Goal: Task Accomplishment & Management: Manage account settings

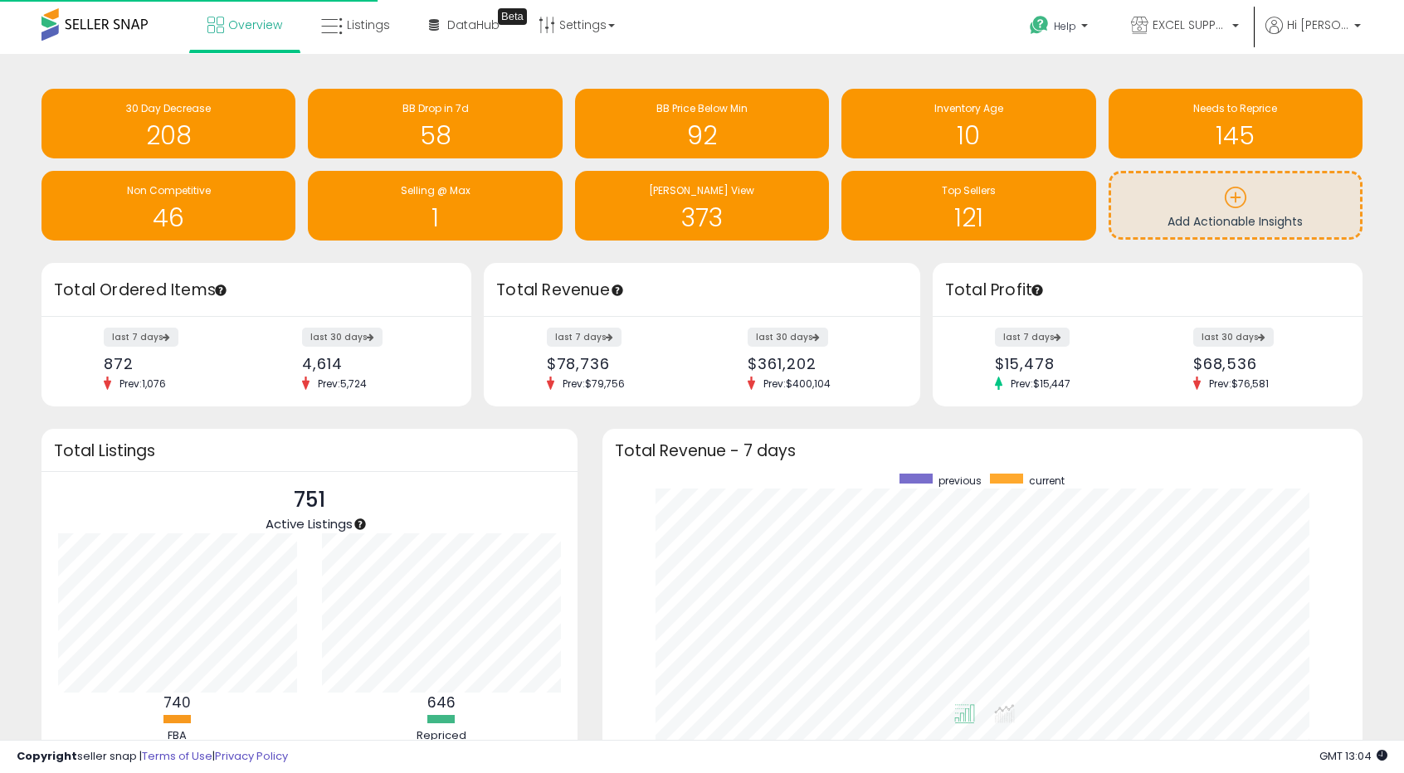
scroll to position [314, 727]
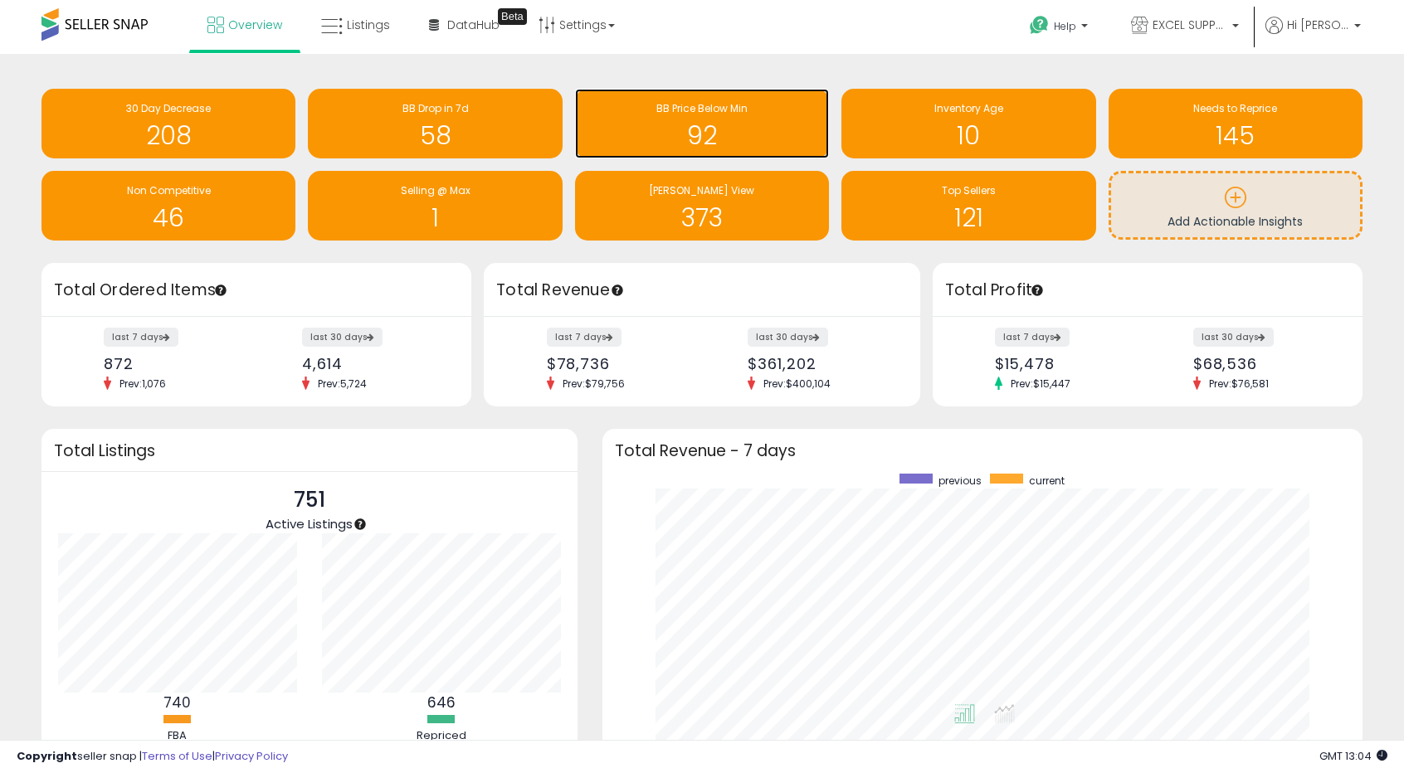
drag, startPoint x: 710, startPoint y: 142, endPoint x: 767, endPoint y: 157, distance: 58.4
click at [710, 142] on h1 "92" at bounding box center [701, 135] width 237 height 27
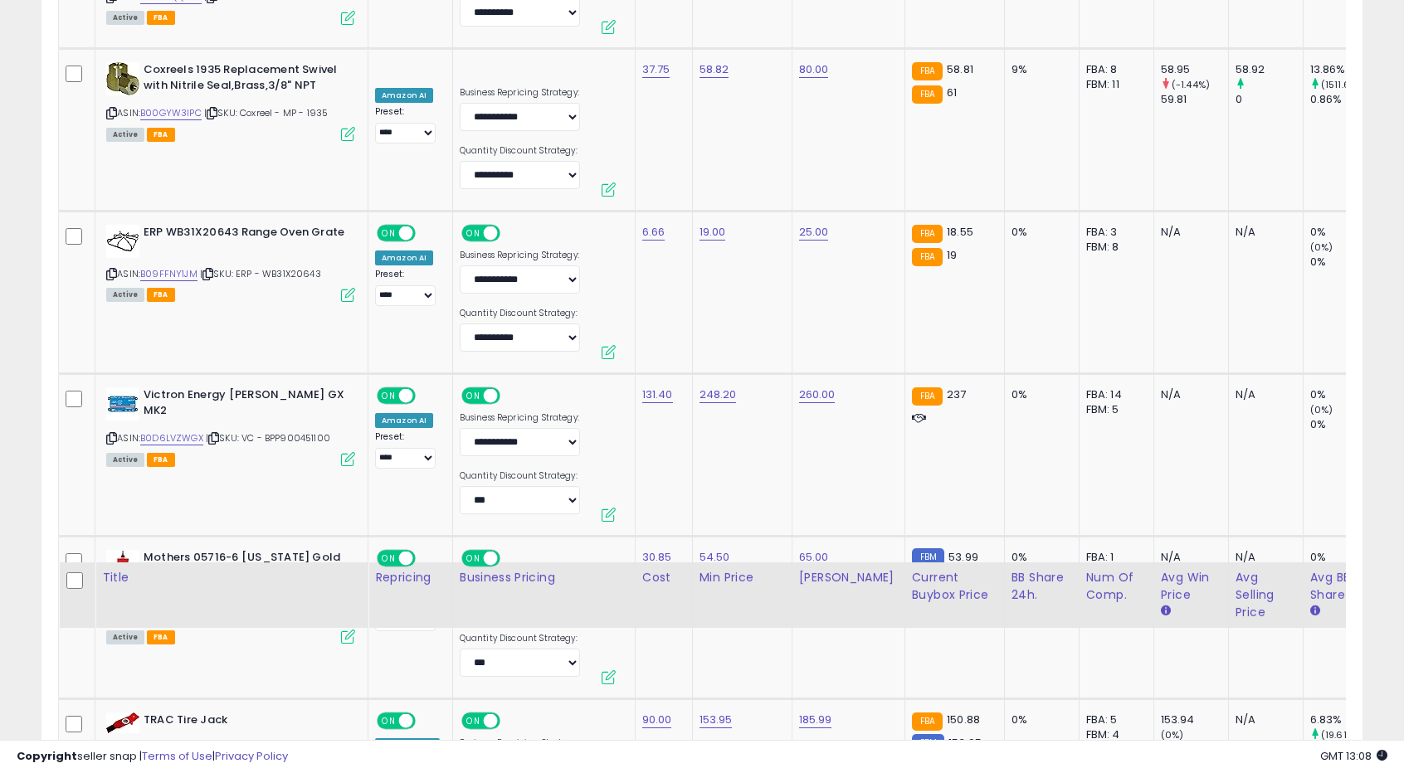
scroll to position [4354, 0]
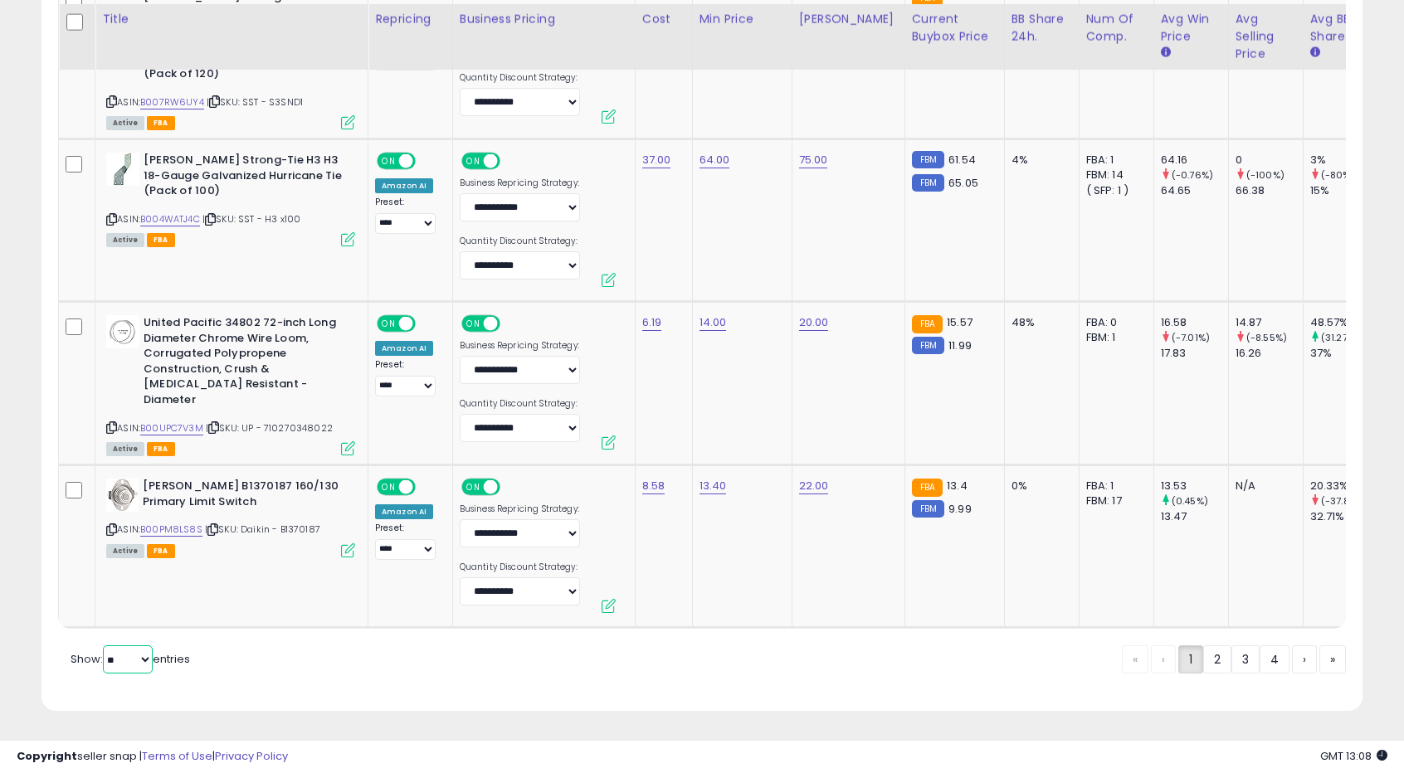
click at [124, 661] on select "** **" at bounding box center [128, 660] width 50 height 28
select select "**"
click at [105, 646] on select "** **" at bounding box center [128, 660] width 50 height 28
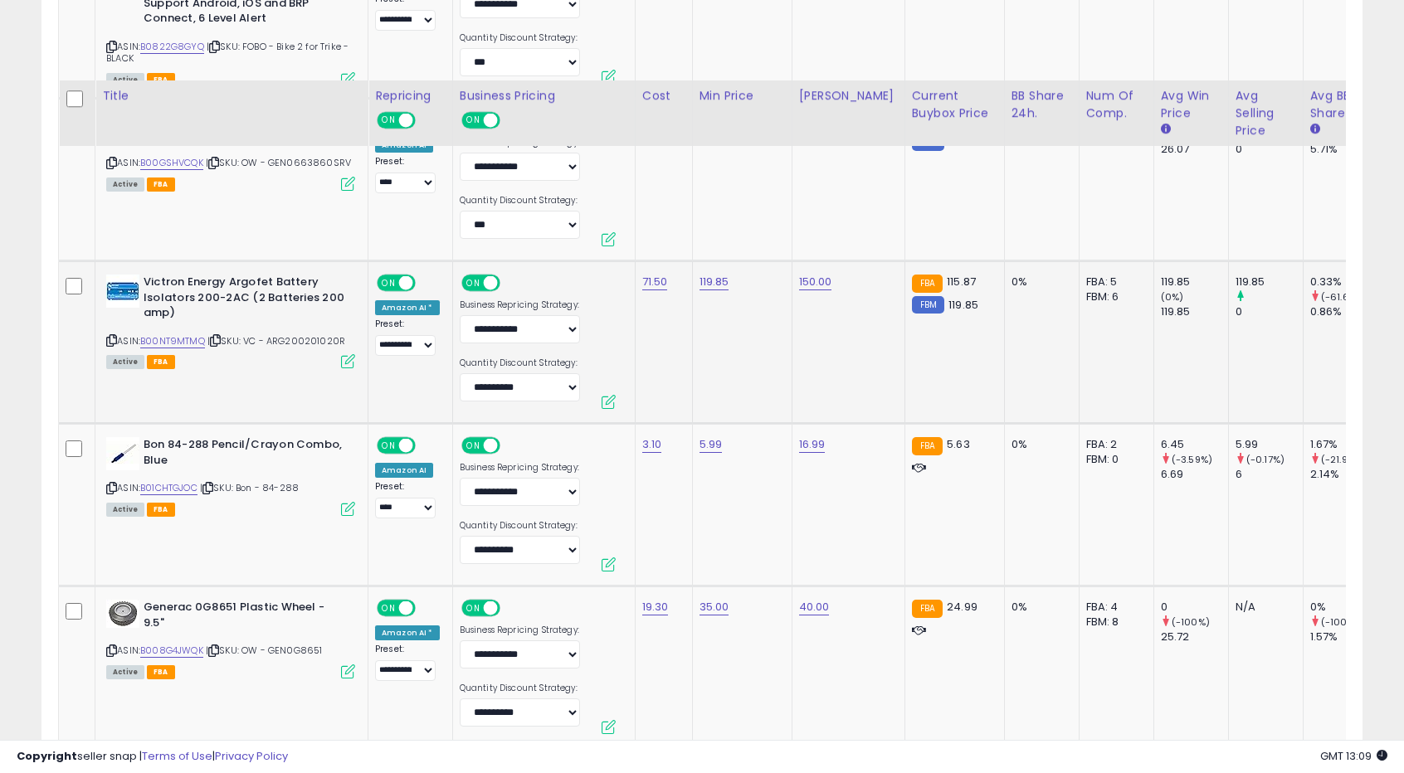
scroll to position [2378, 0]
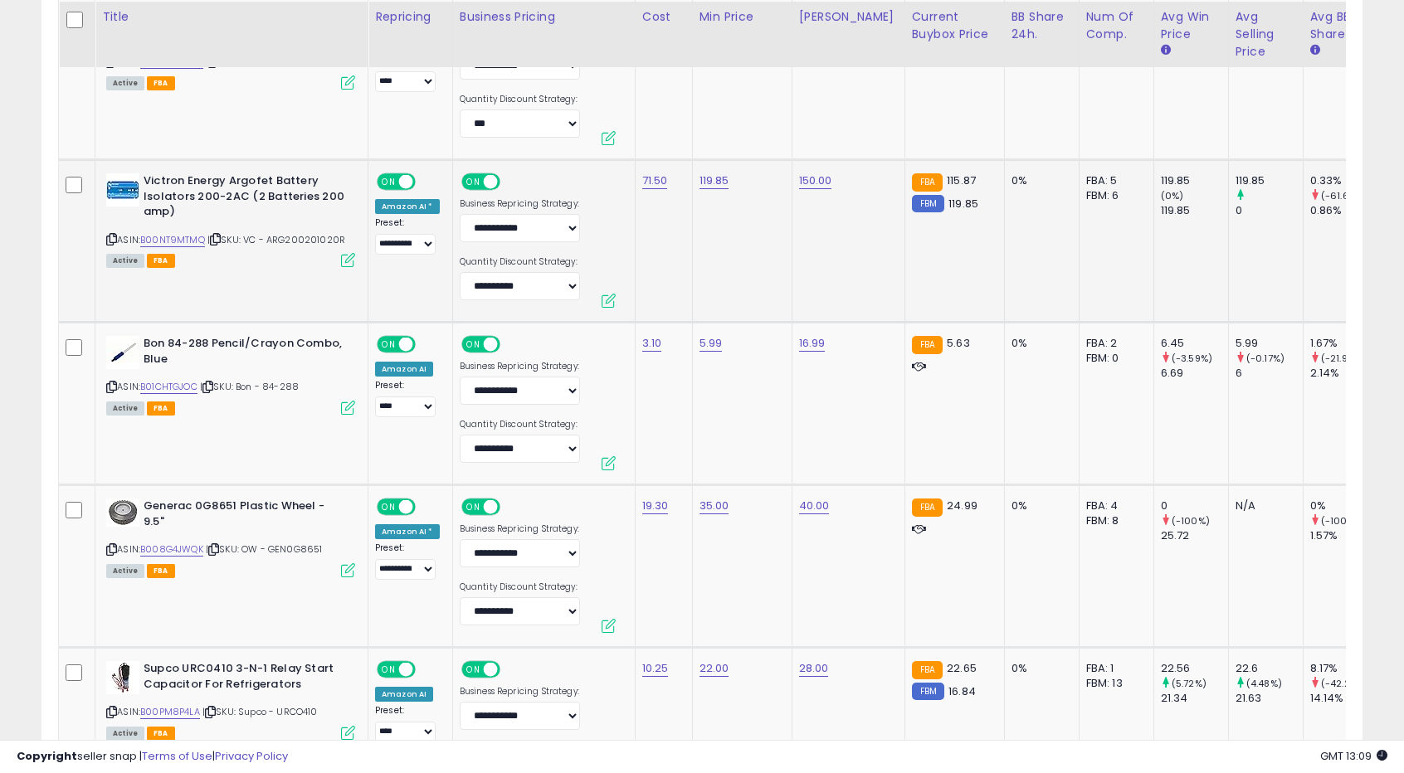
click at [749, 441] on td "5.99" at bounding box center [742, 404] width 100 height 163
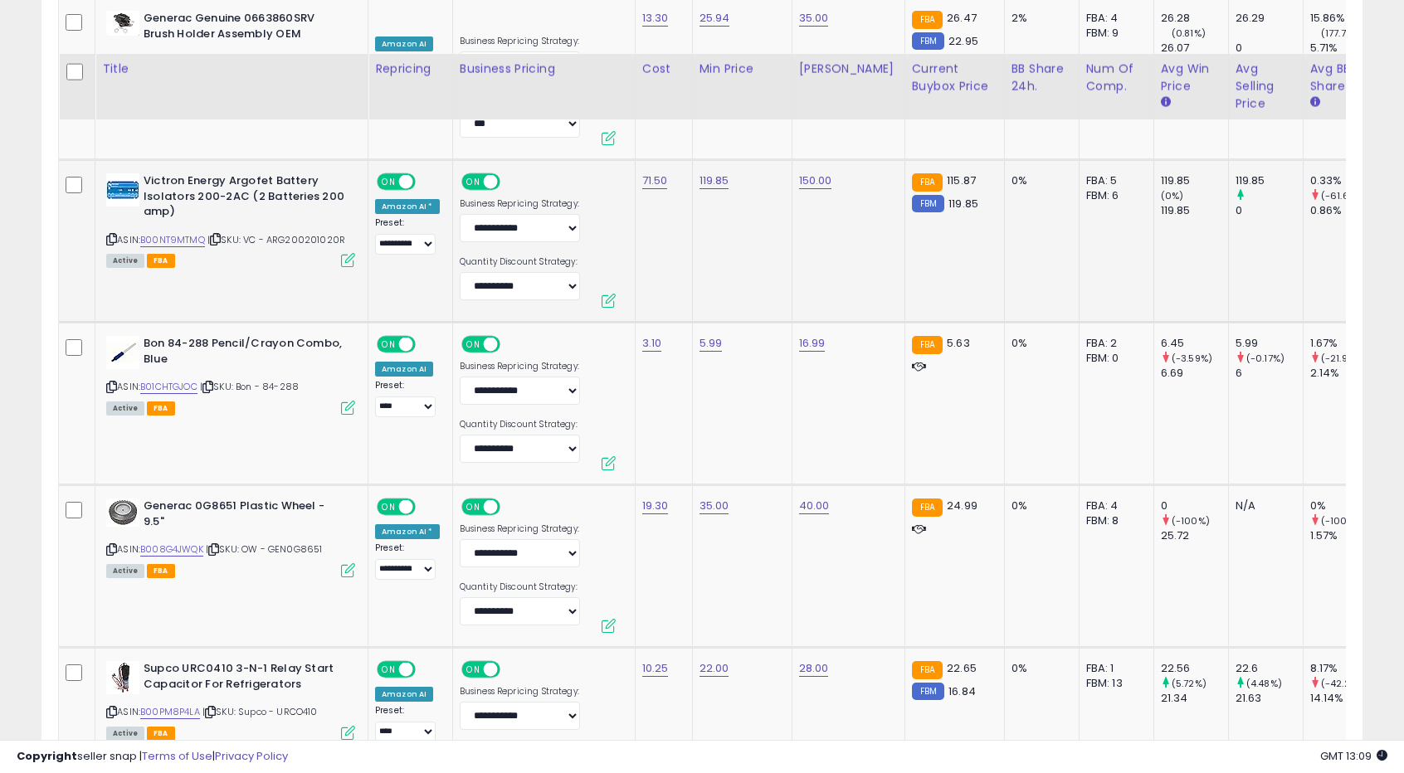
scroll to position [2544, 0]
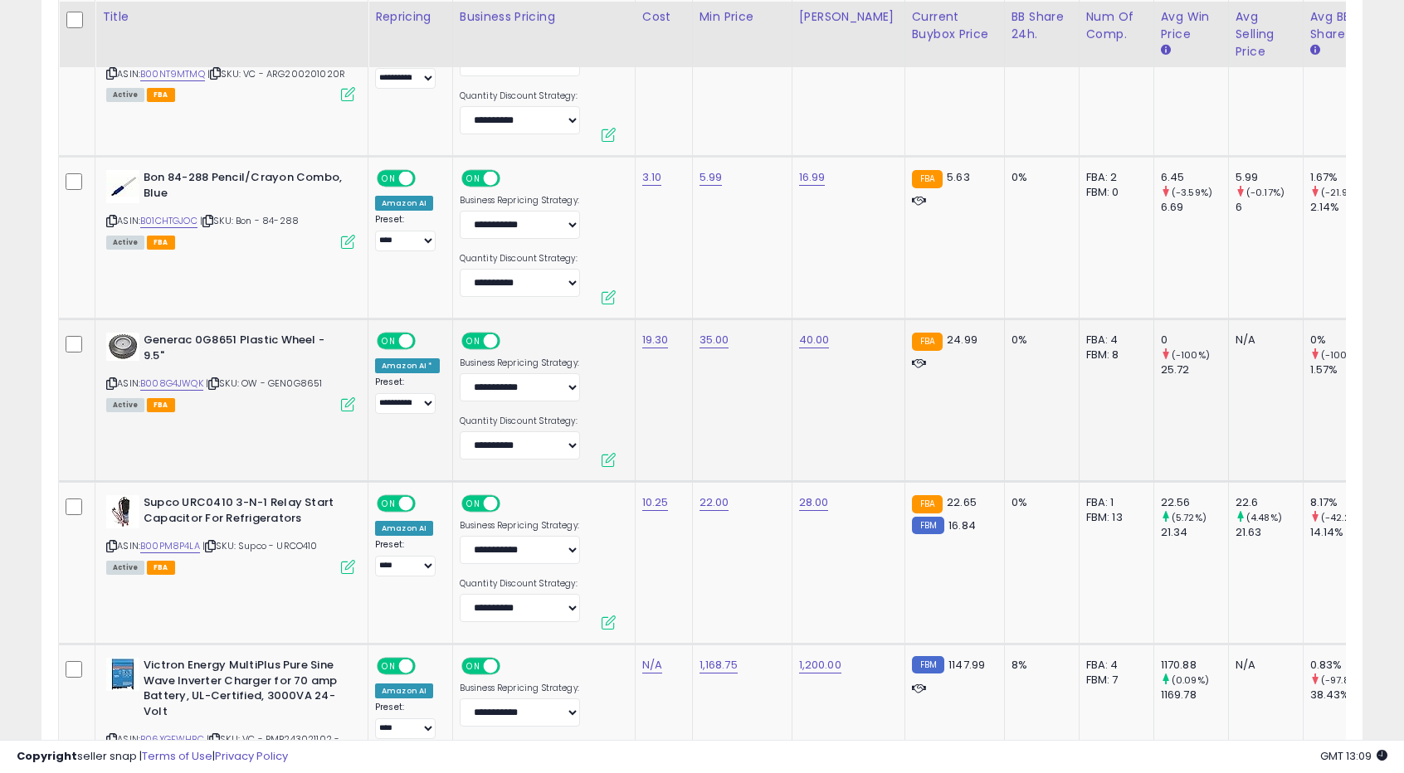
click at [763, 422] on td "35.00" at bounding box center [742, 400] width 100 height 163
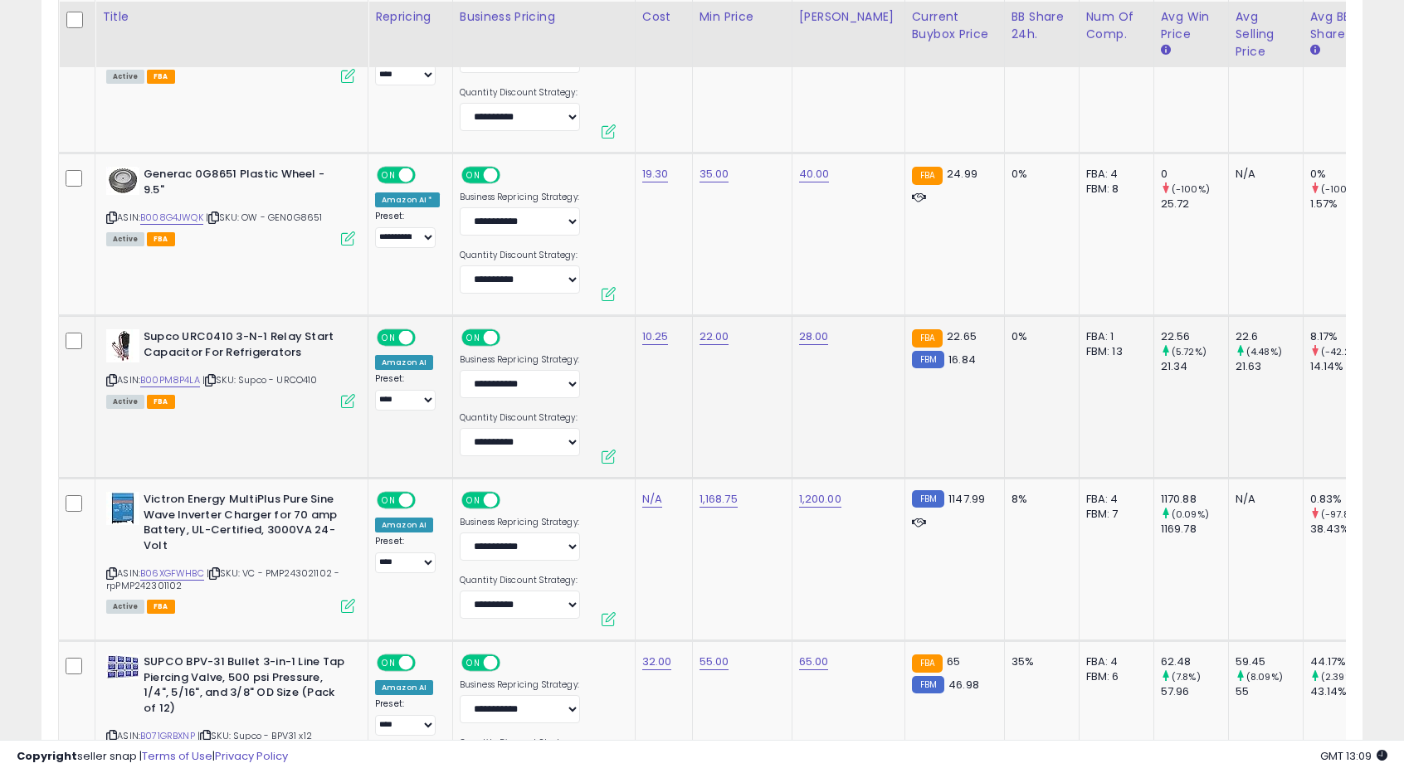
click at [762, 395] on td "22.00" at bounding box center [742, 397] width 100 height 163
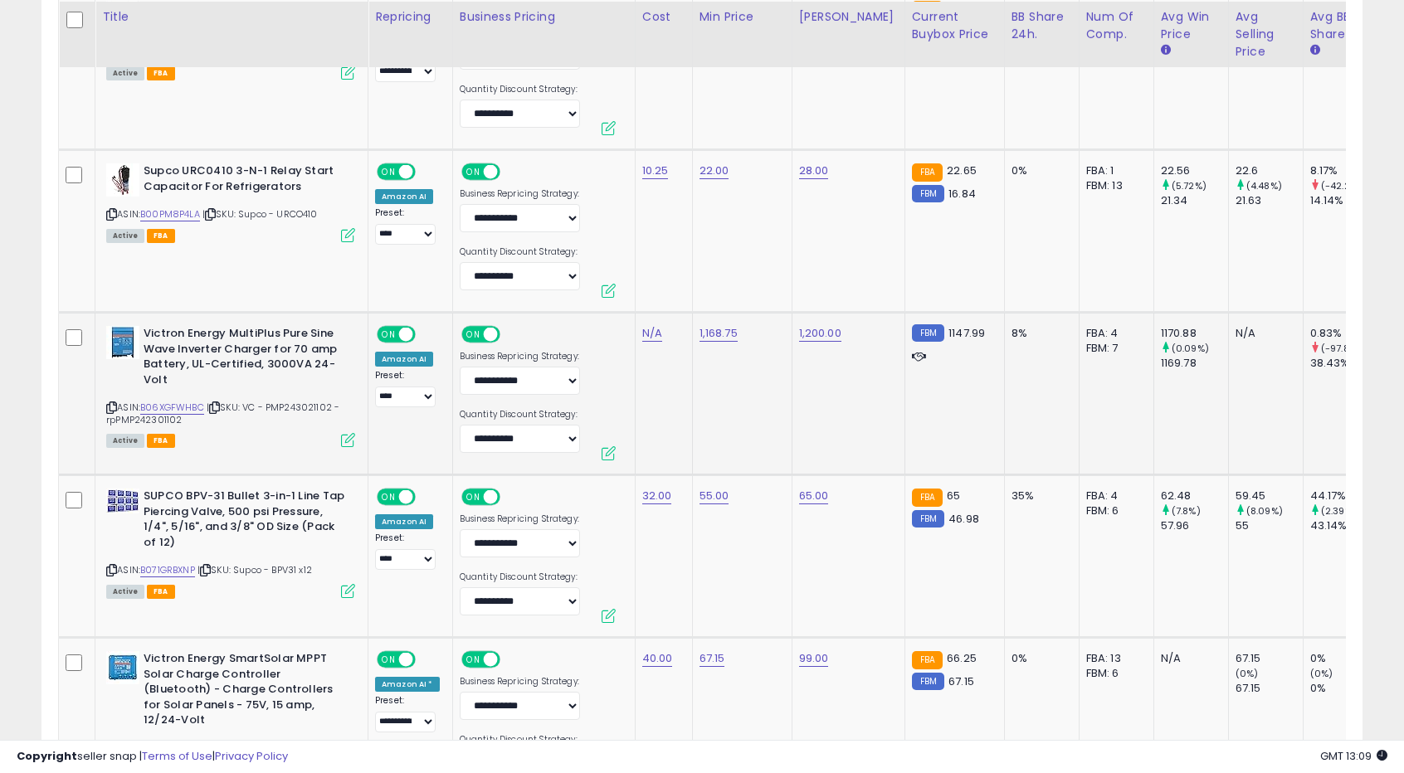
click at [726, 399] on td "1,168.75" at bounding box center [742, 394] width 100 height 163
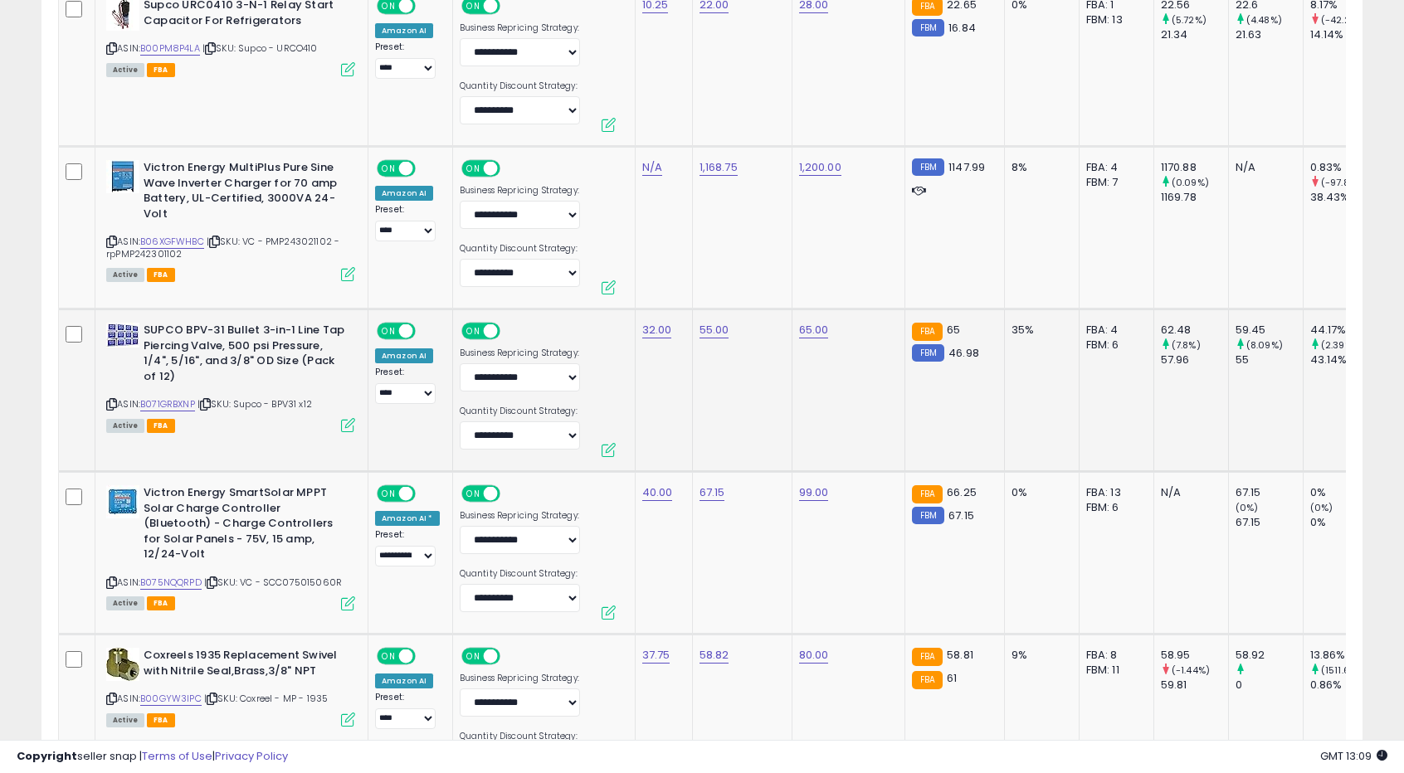
scroll to position [3042, 0]
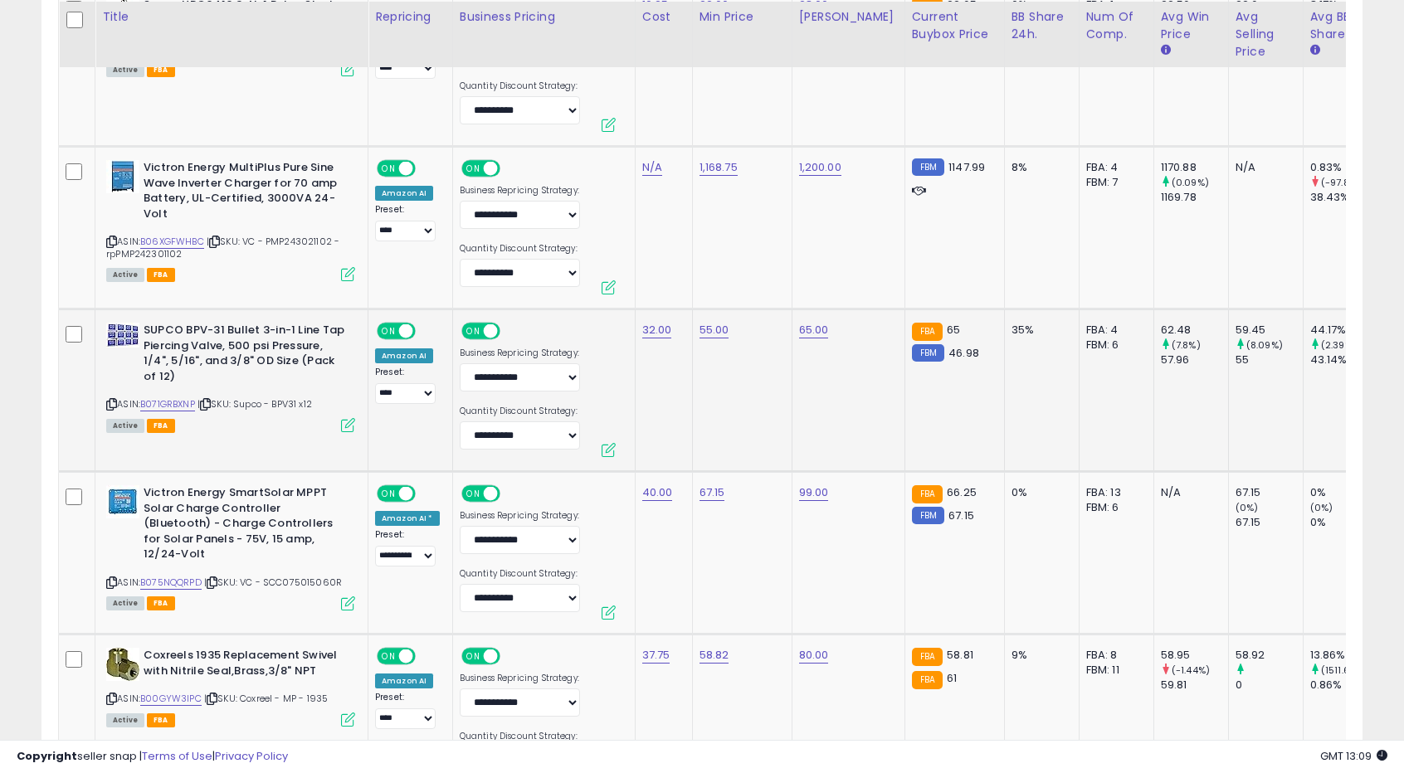
click at [732, 398] on td "55.00" at bounding box center [742, 391] width 100 height 163
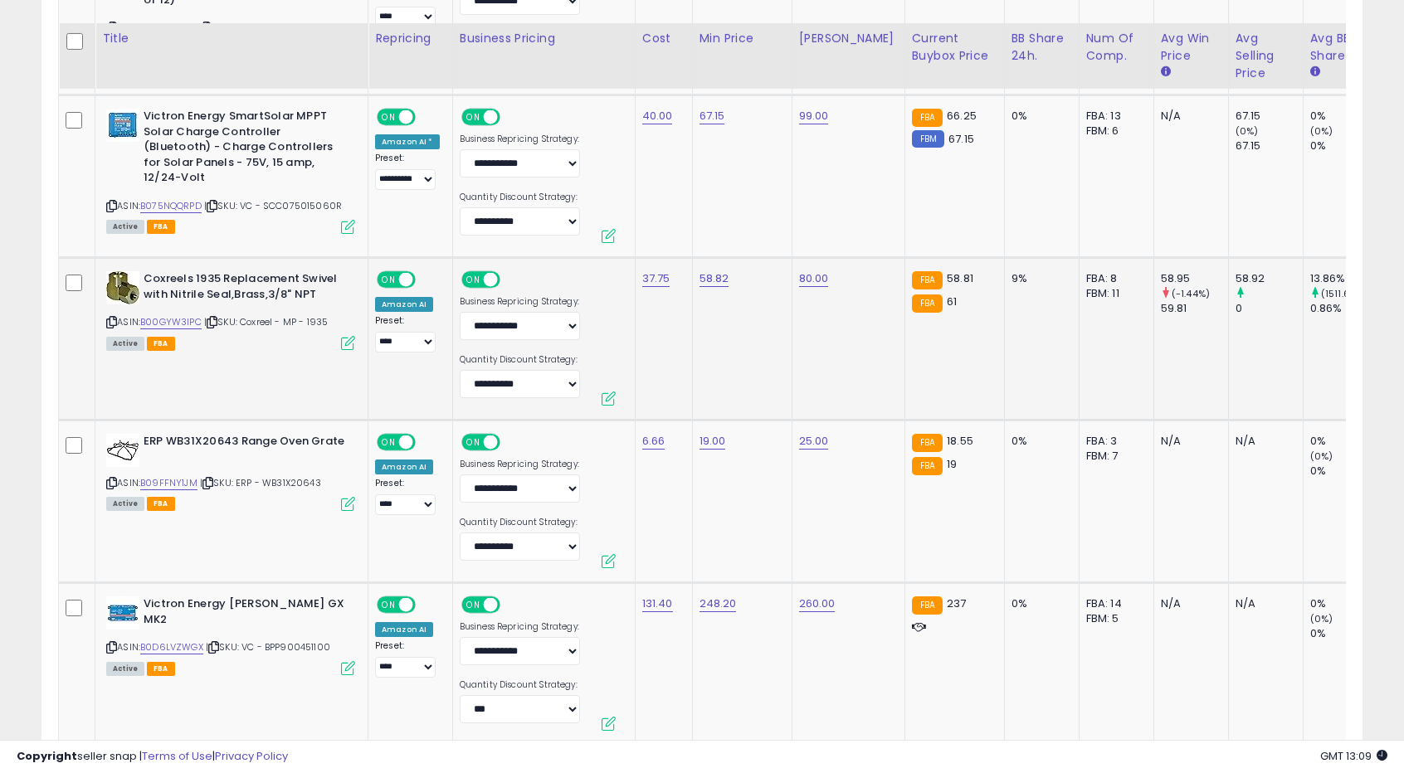
scroll to position [3457, 0]
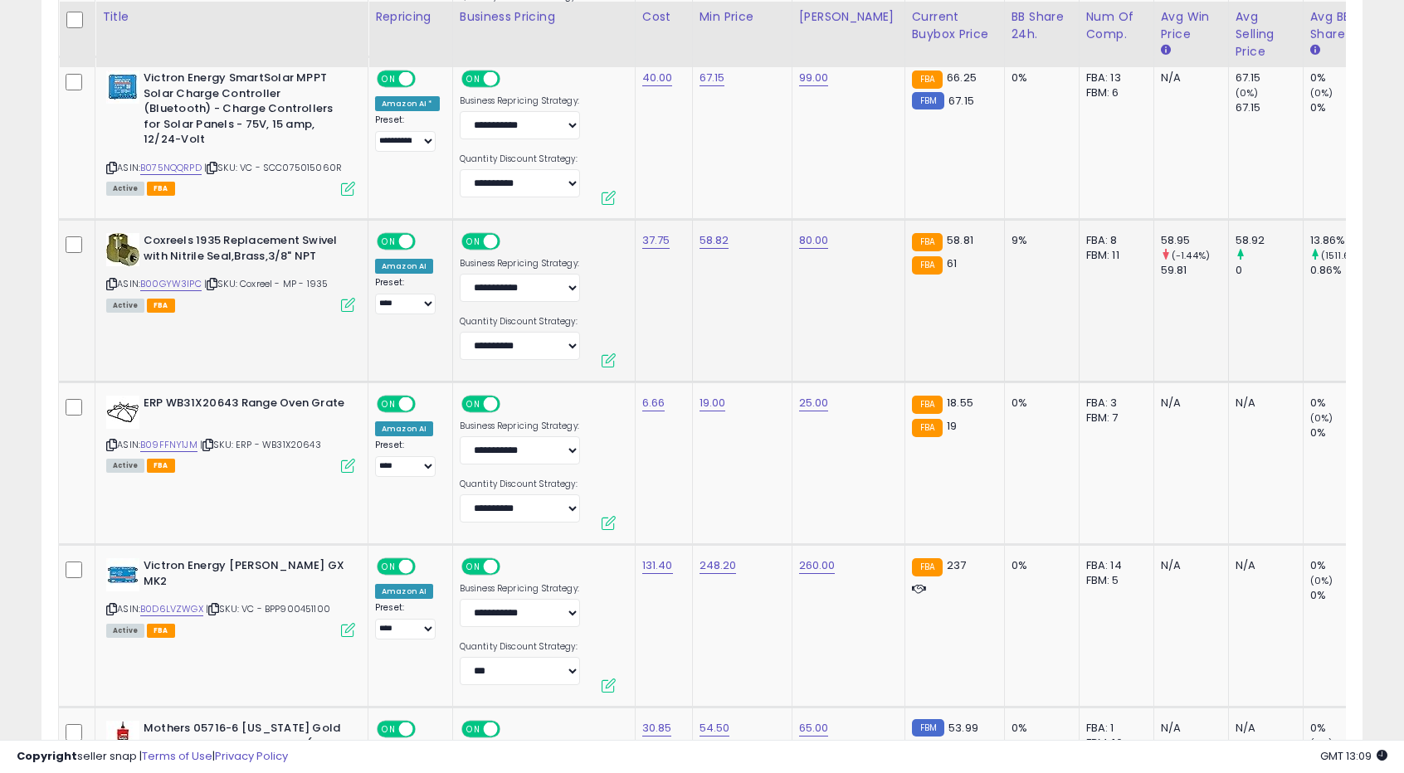
click at [730, 295] on td "58.82" at bounding box center [742, 301] width 100 height 163
click at [692, 243] on td "58.82" at bounding box center [742, 301] width 100 height 163
click at [700, 232] on link "58.82" at bounding box center [715, 240] width 30 height 17
drag, startPoint x: 620, startPoint y: 195, endPoint x: 636, endPoint y: 195, distance: 15.8
click at [636, 195] on input "*****" at bounding box center [659, 197] width 148 height 28
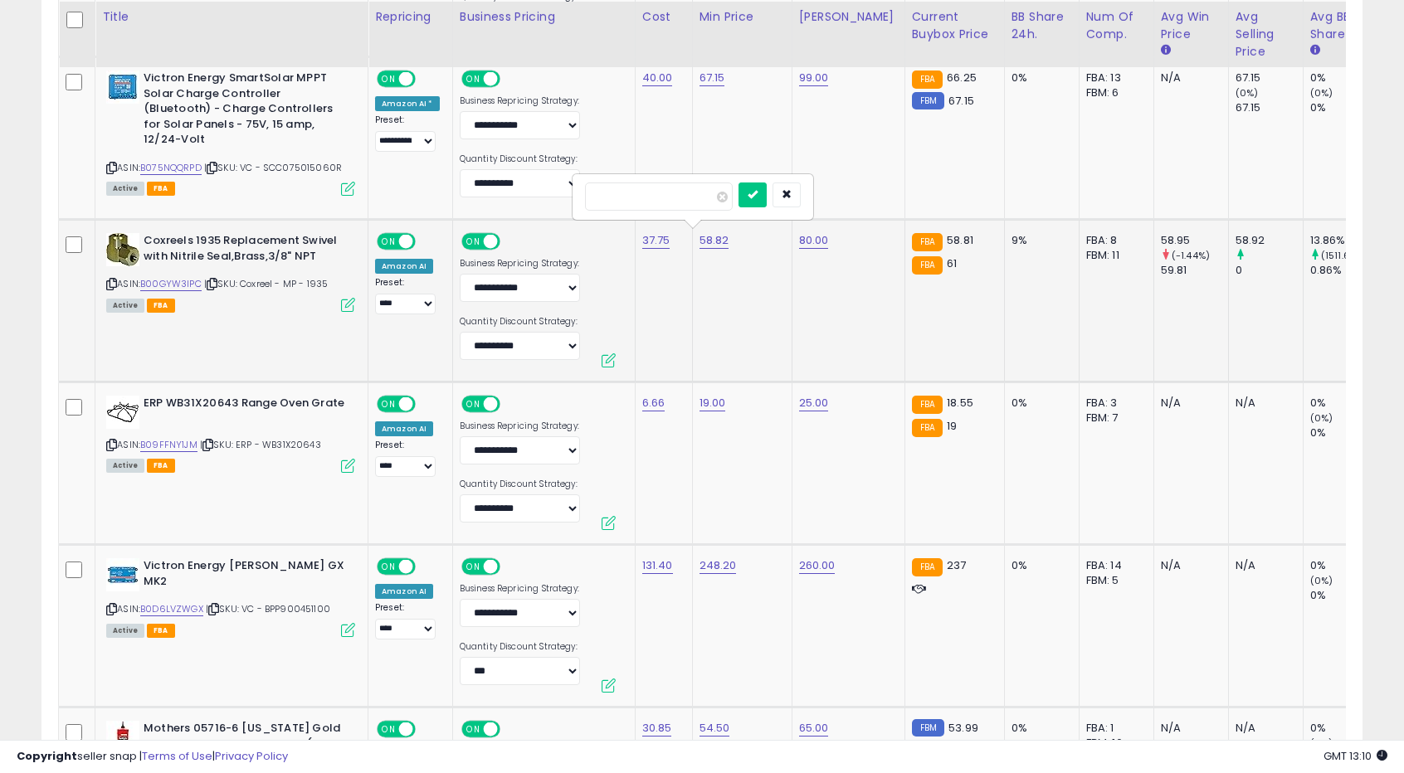
type input "*****"
click button "submit" at bounding box center [753, 195] width 28 height 25
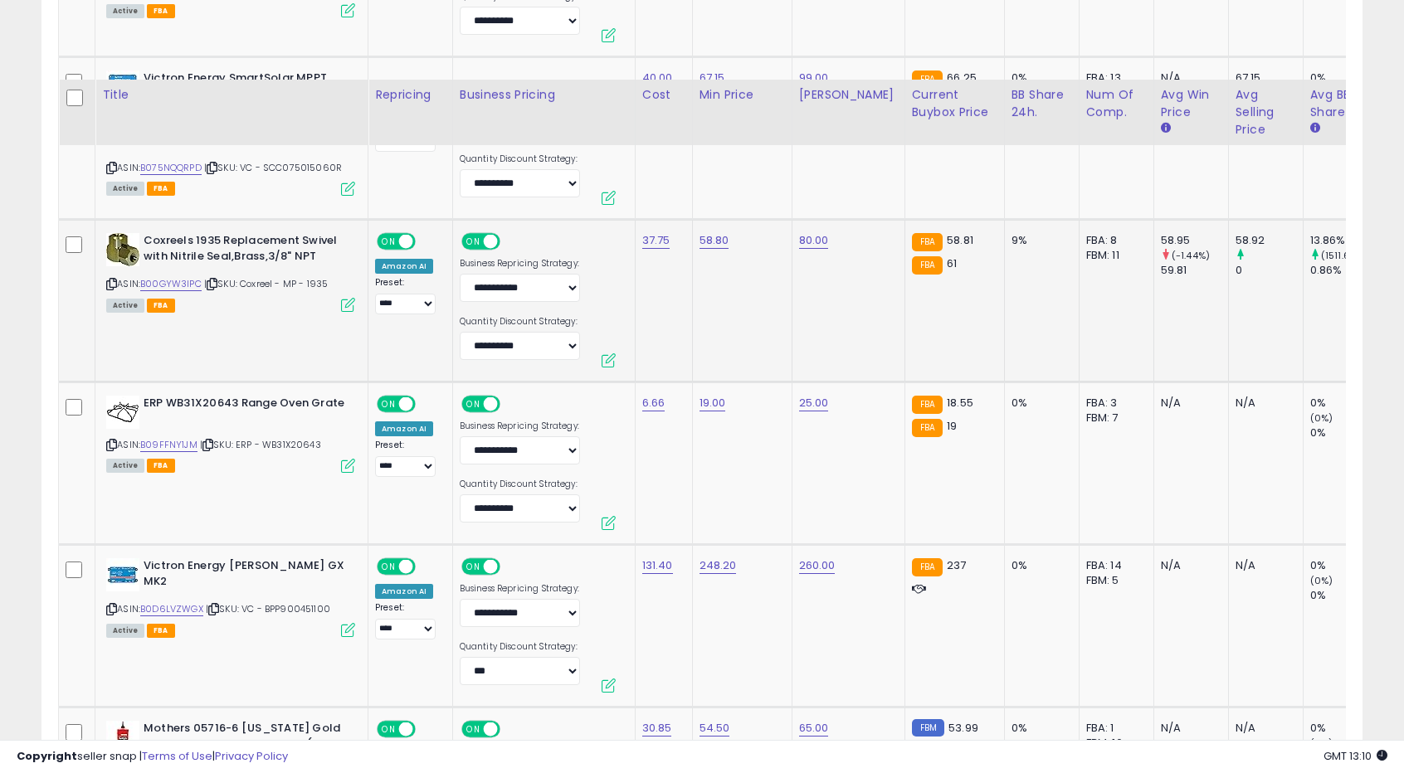
scroll to position [3623, 0]
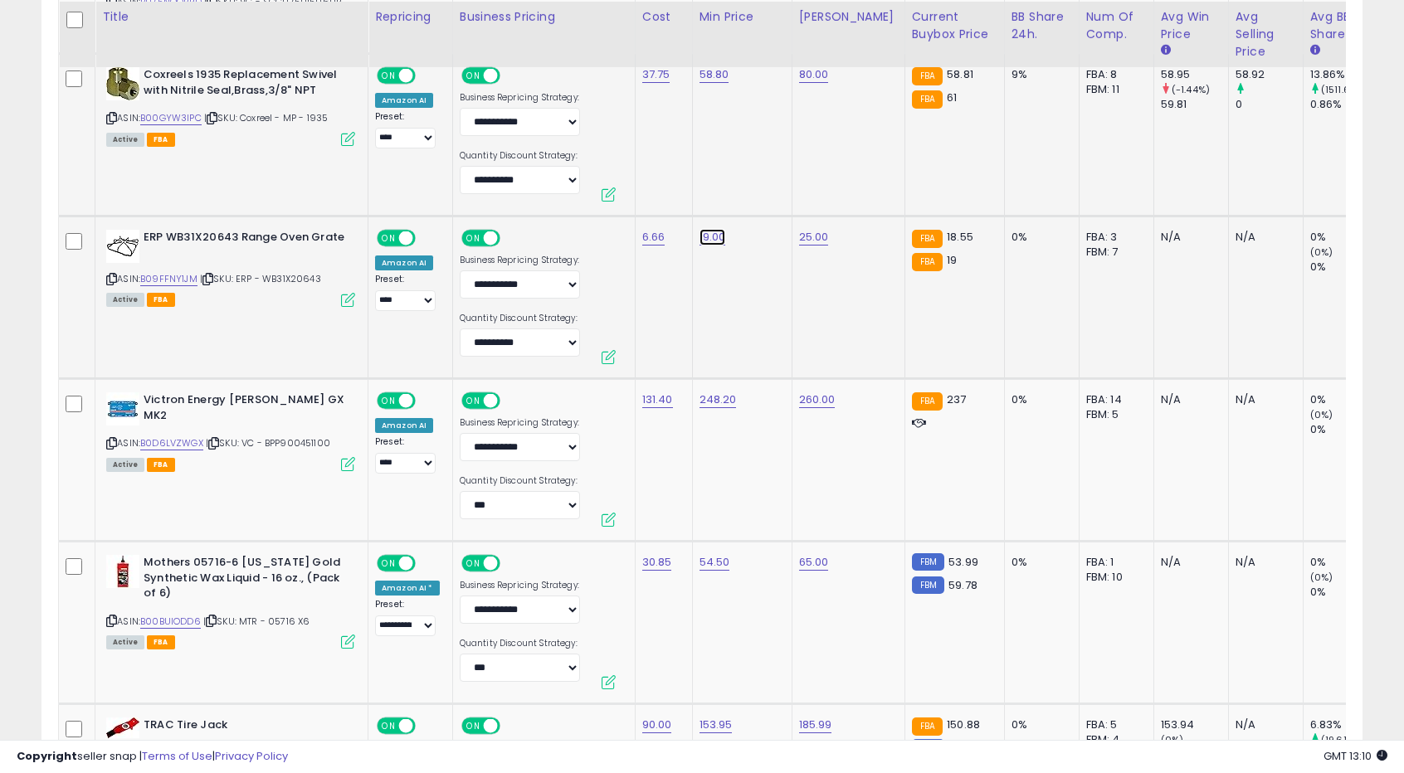
click at [711, 230] on link "19.00" at bounding box center [713, 237] width 27 height 17
drag, startPoint x: 602, startPoint y: 188, endPoint x: 754, endPoint y: 194, distance: 152.0
click at [732, 194] on div "*****" at bounding box center [658, 193] width 148 height 28
type input "*****"
click button "submit" at bounding box center [752, 191] width 28 height 25
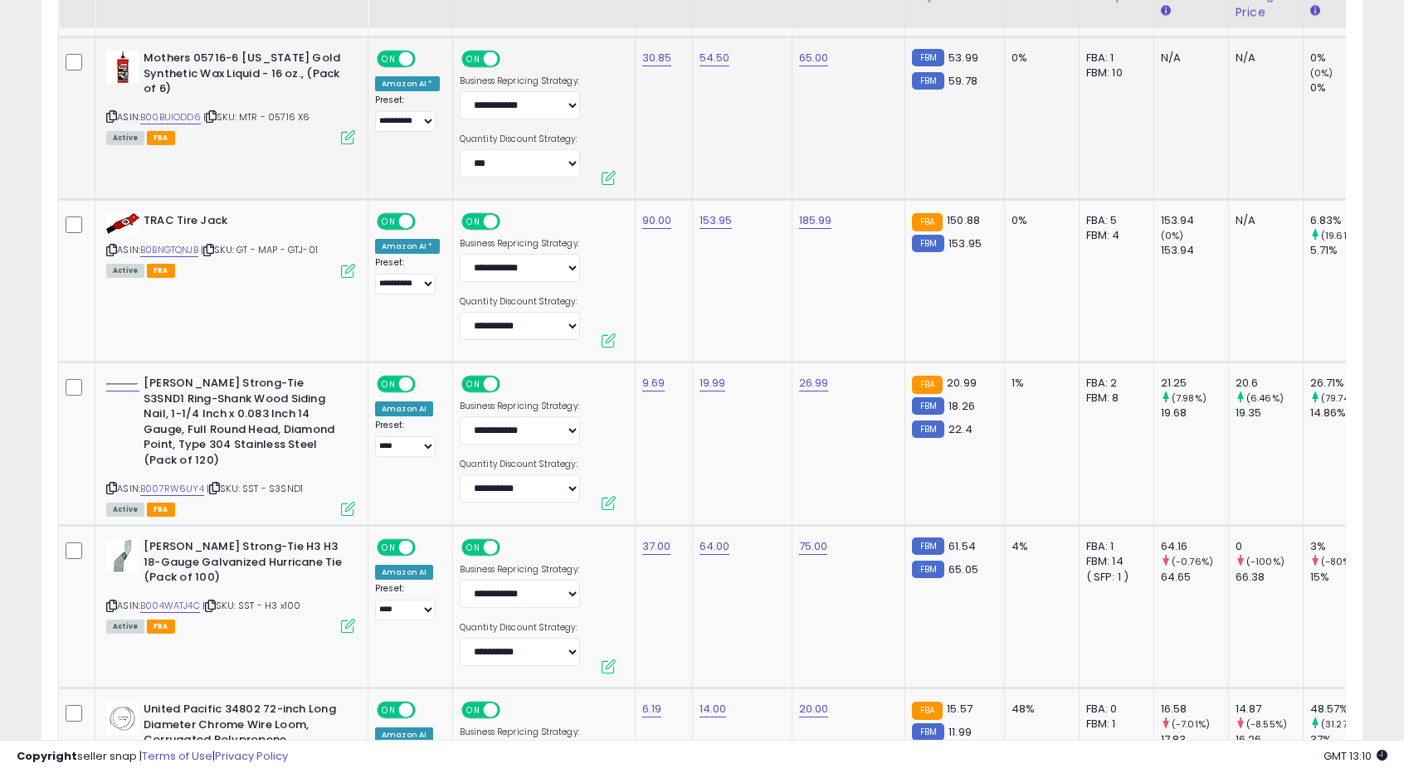
scroll to position [4204, 0]
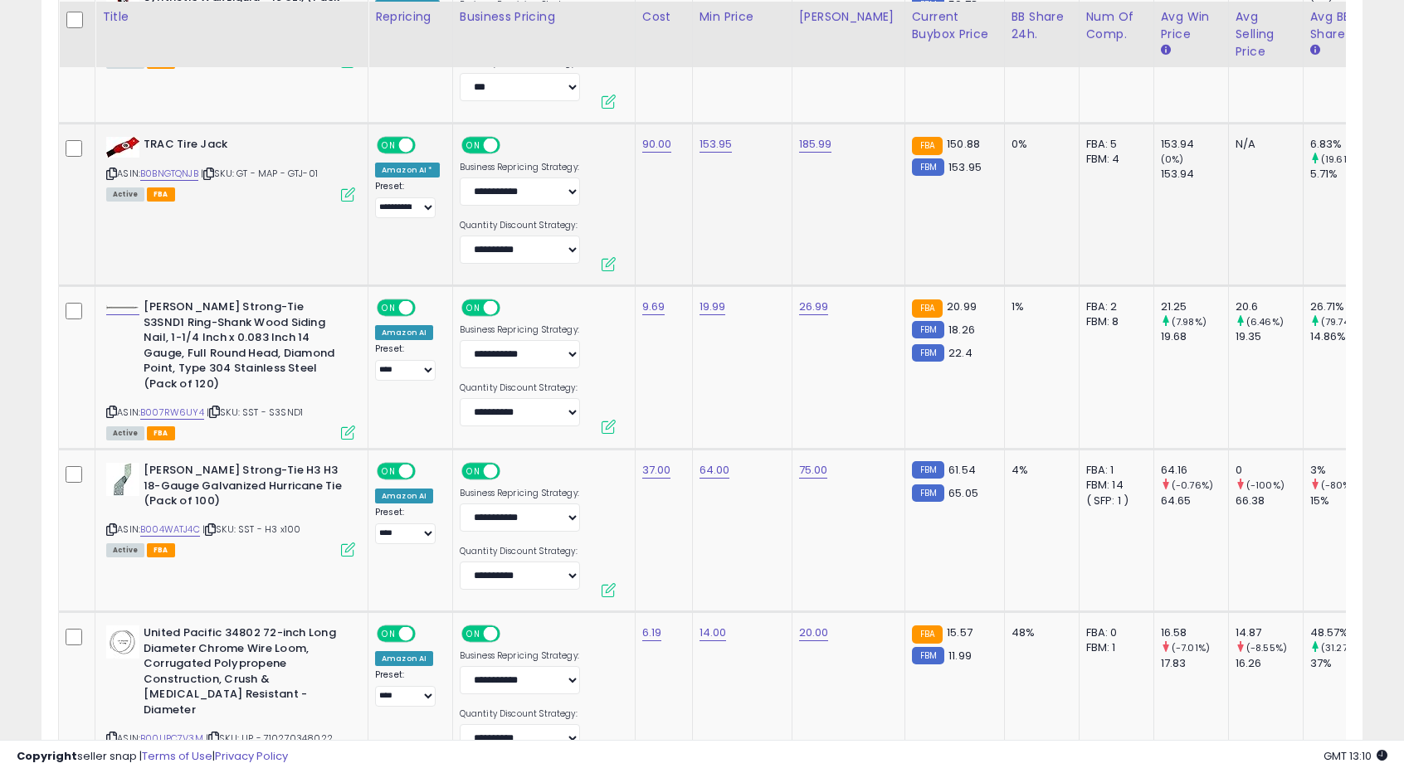
click at [738, 215] on td "153.95" at bounding box center [742, 205] width 100 height 163
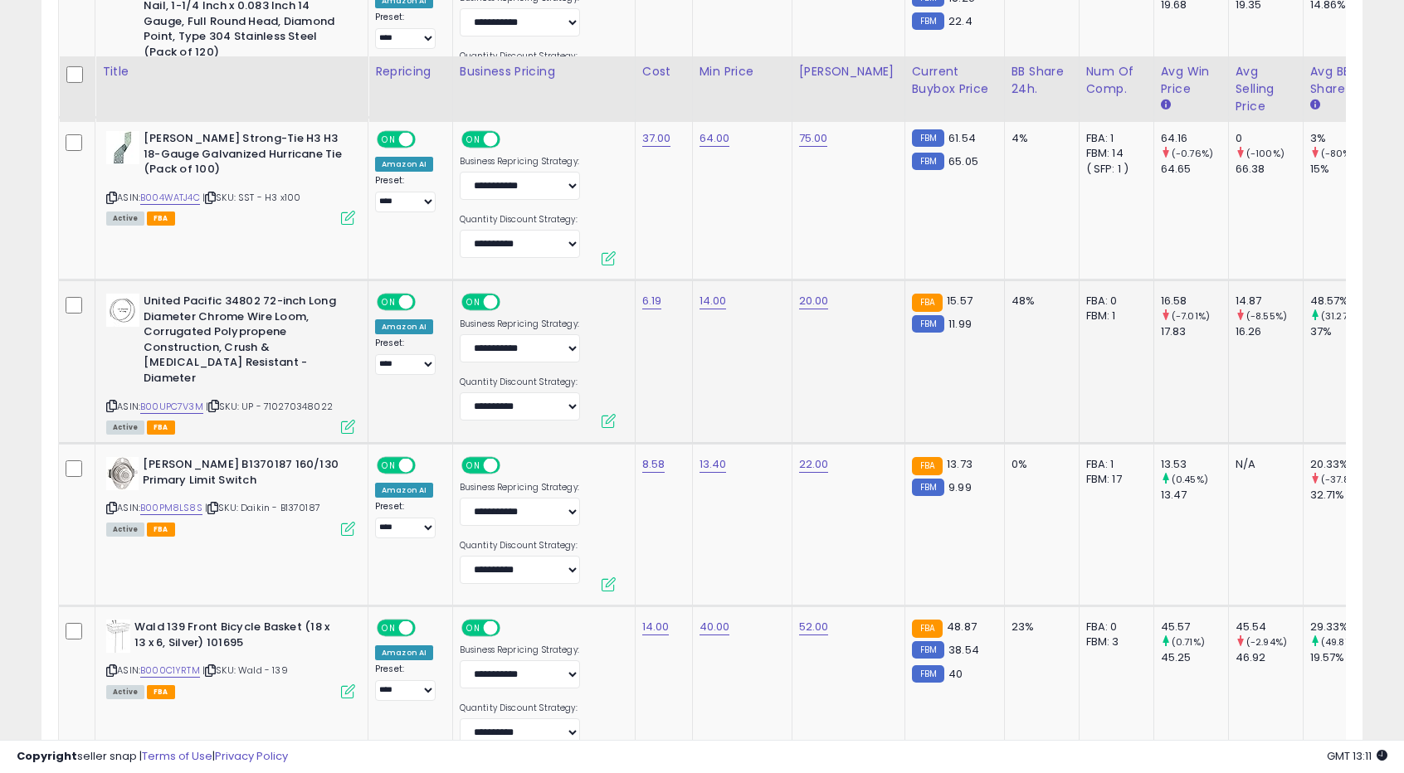
scroll to position [4702, 0]
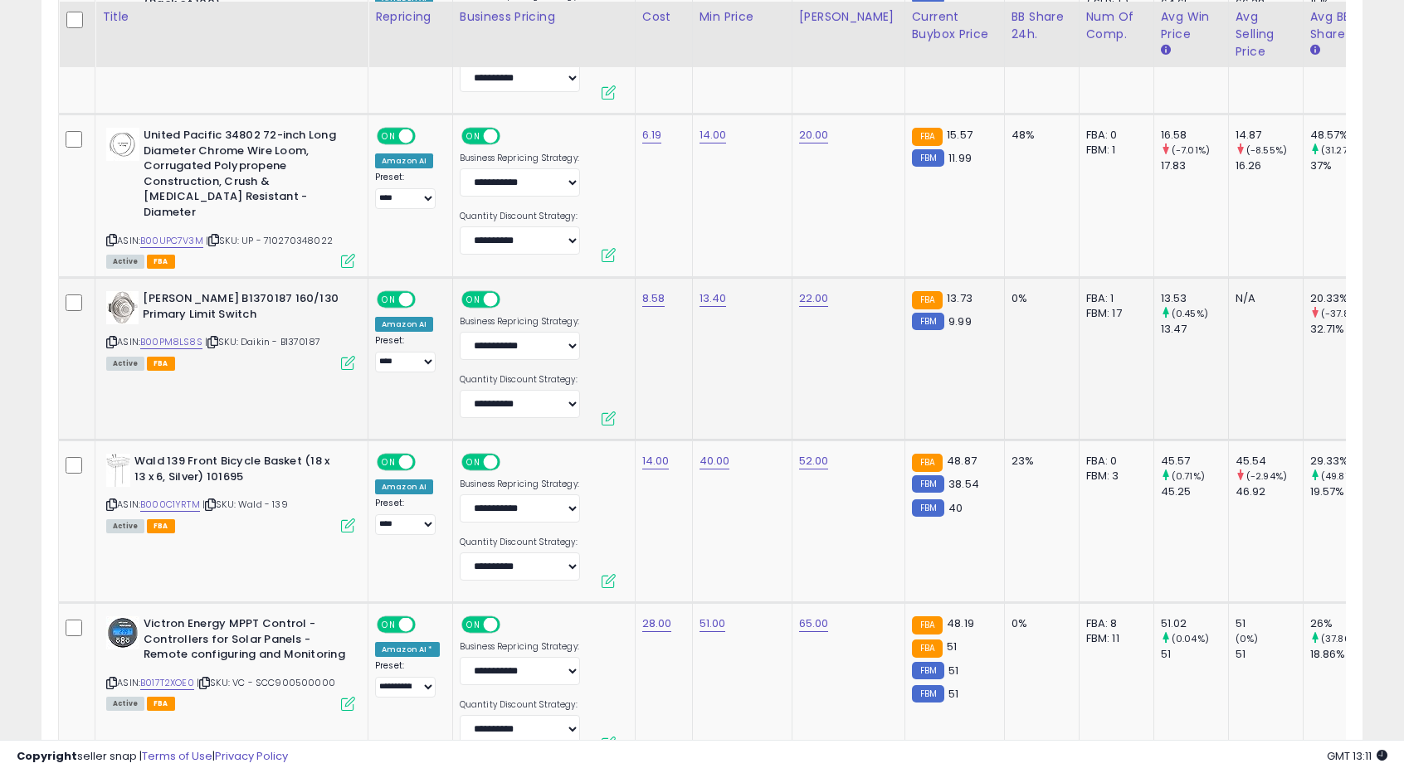
click at [722, 379] on td "13.40" at bounding box center [742, 359] width 100 height 163
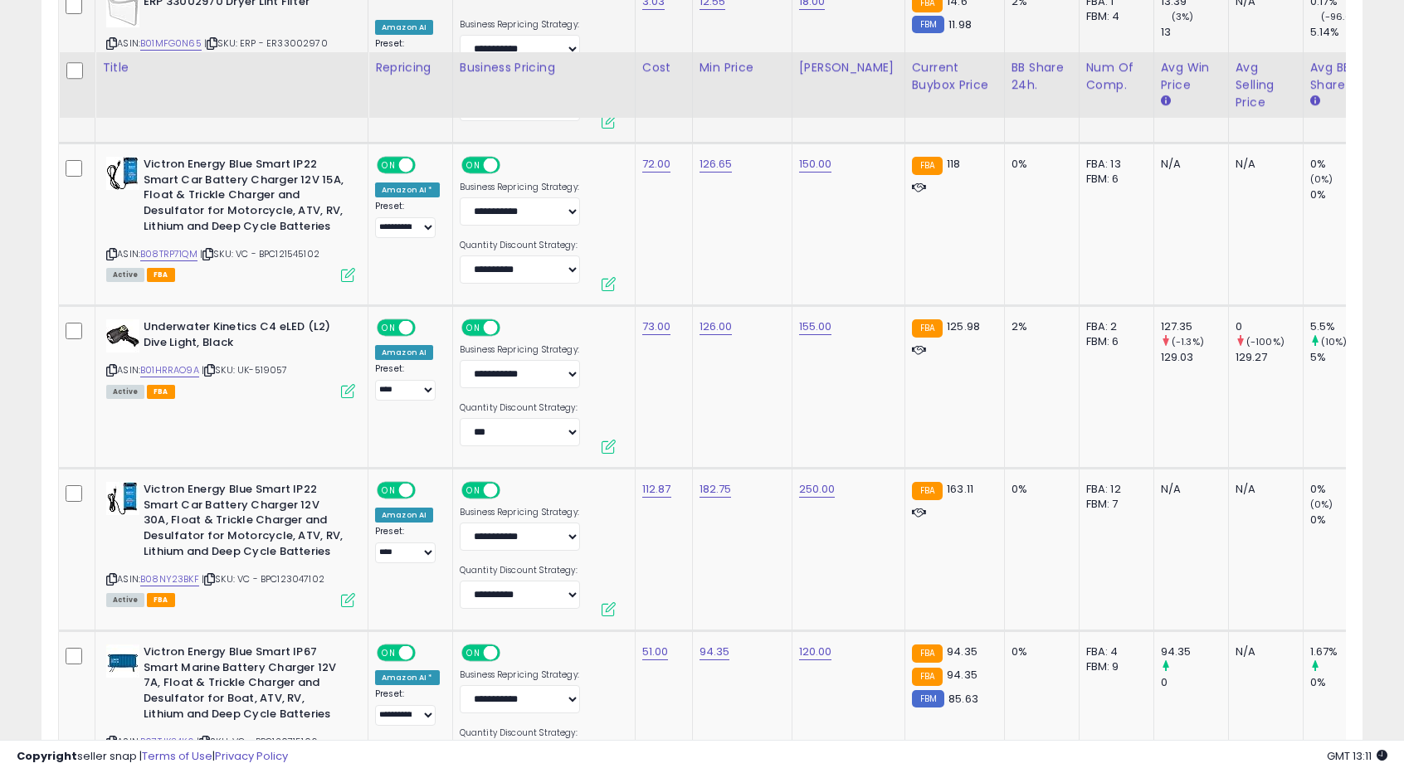
scroll to position [6196, 0]
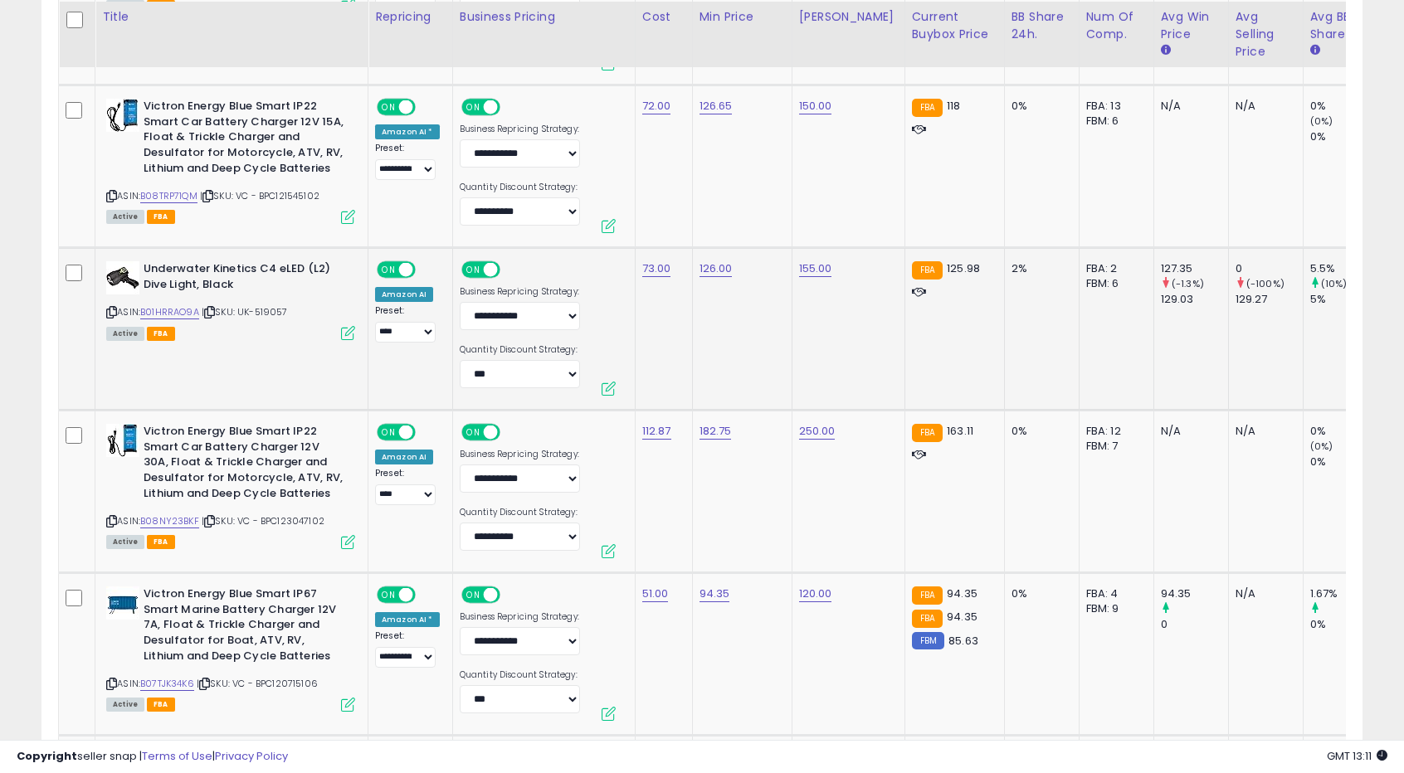
click at [739, 324] on td "126.00" at bounding box center [742, 329] width 100 height 163
click at [722, 265] on td "126.00" at bounding box center [742, 329] width 100 height 163
click at [715, 261] on link "126.00" at bounding box center [716, 269] width 33 height 17
drag, startPoint x: 612, startPoint y: 218, endPoint x: 646, endPoint y: 218, distance: 34.0
click at [646, 218] on input "******" at bounding box center [662, 219] width 148 height 28
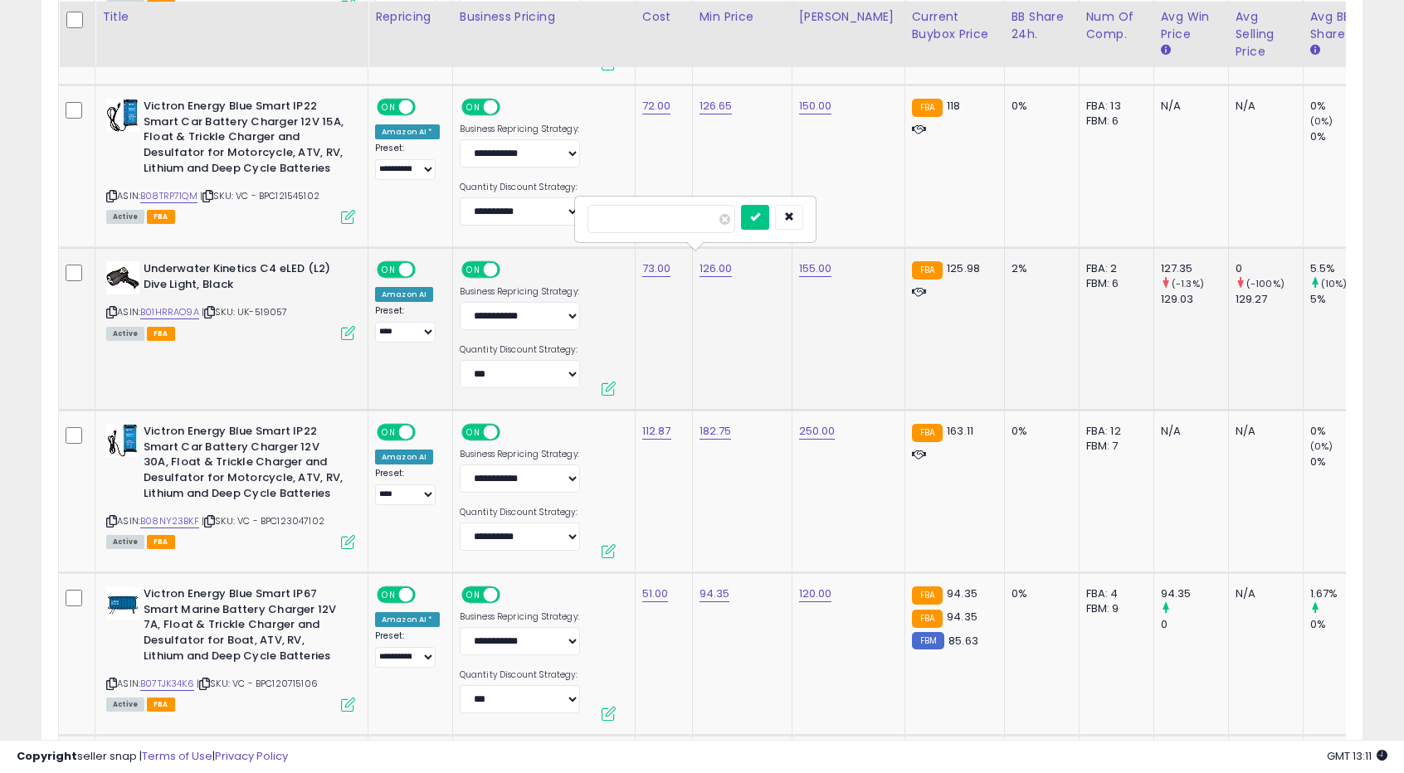
type input "***"
click button "submit" at bounding box center [755, 217] width 28 height 25
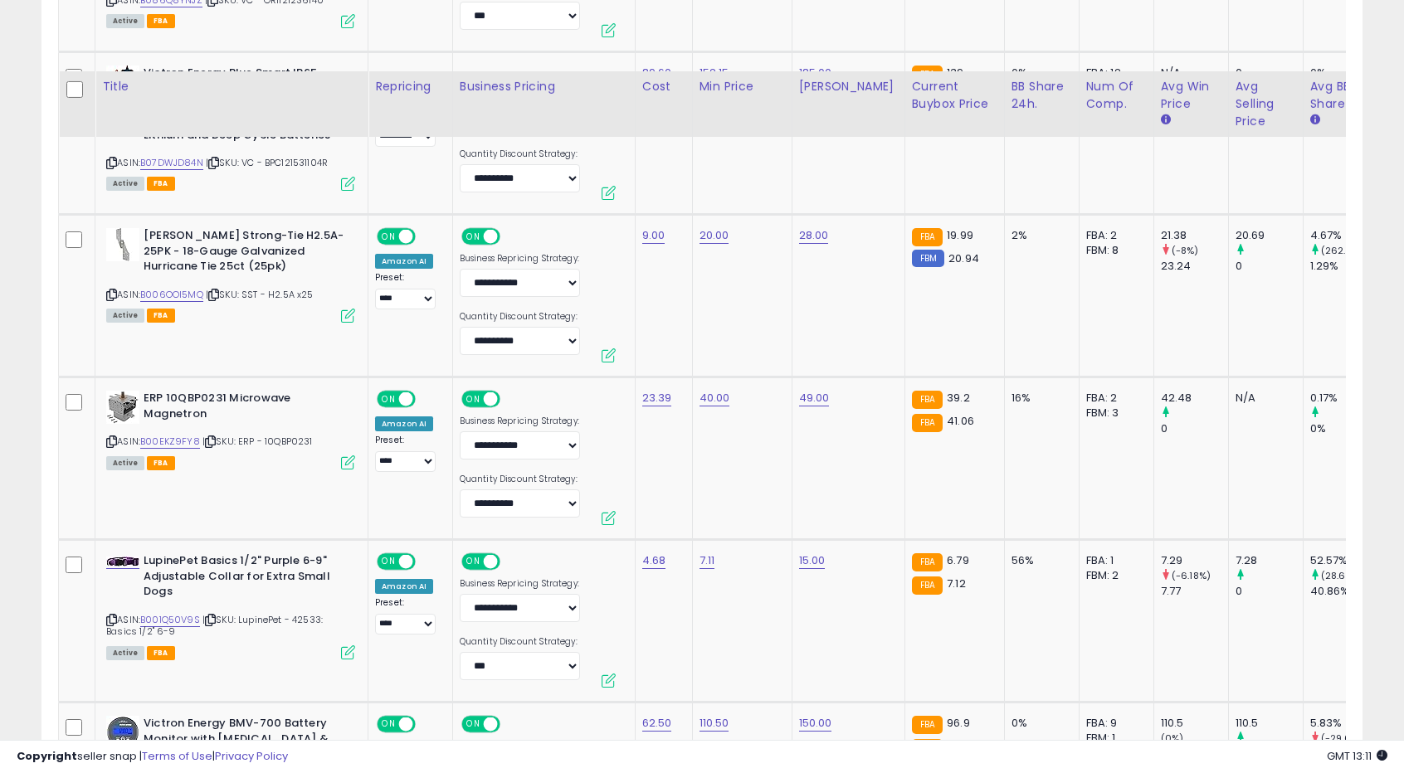
scroll to position [7275, 0]
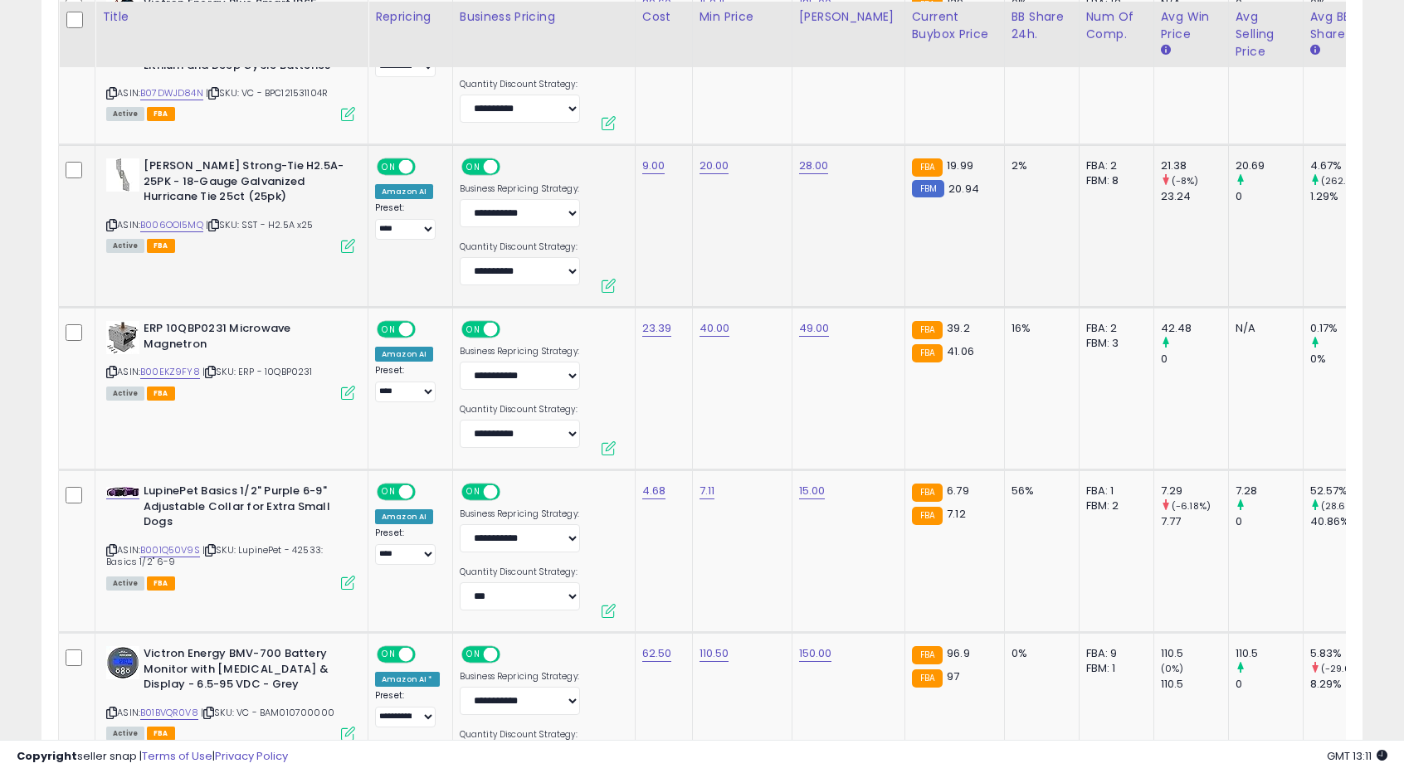
click at [714, 208] on td "20.00" at bounding box center [742, 226] width 100 height 163
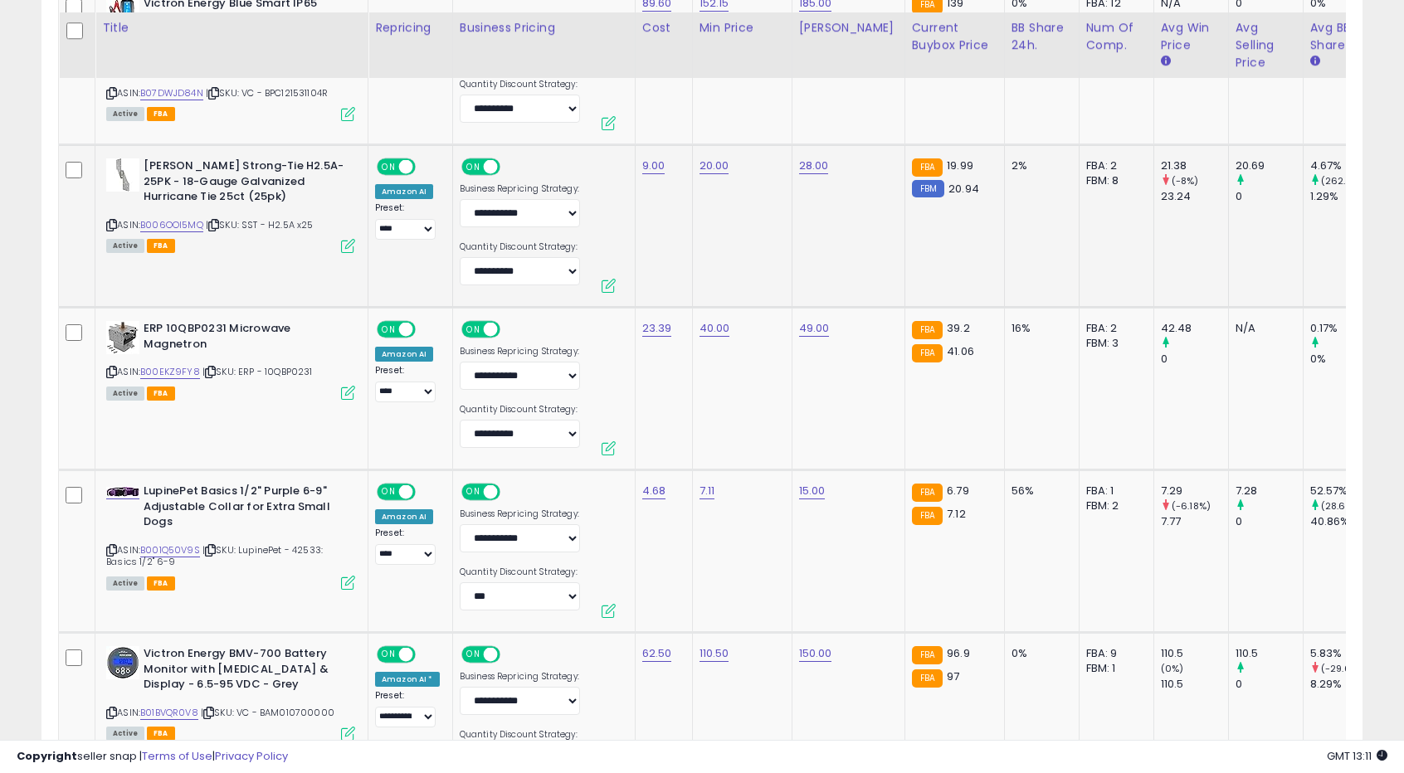
scroll to position [7358, 0]
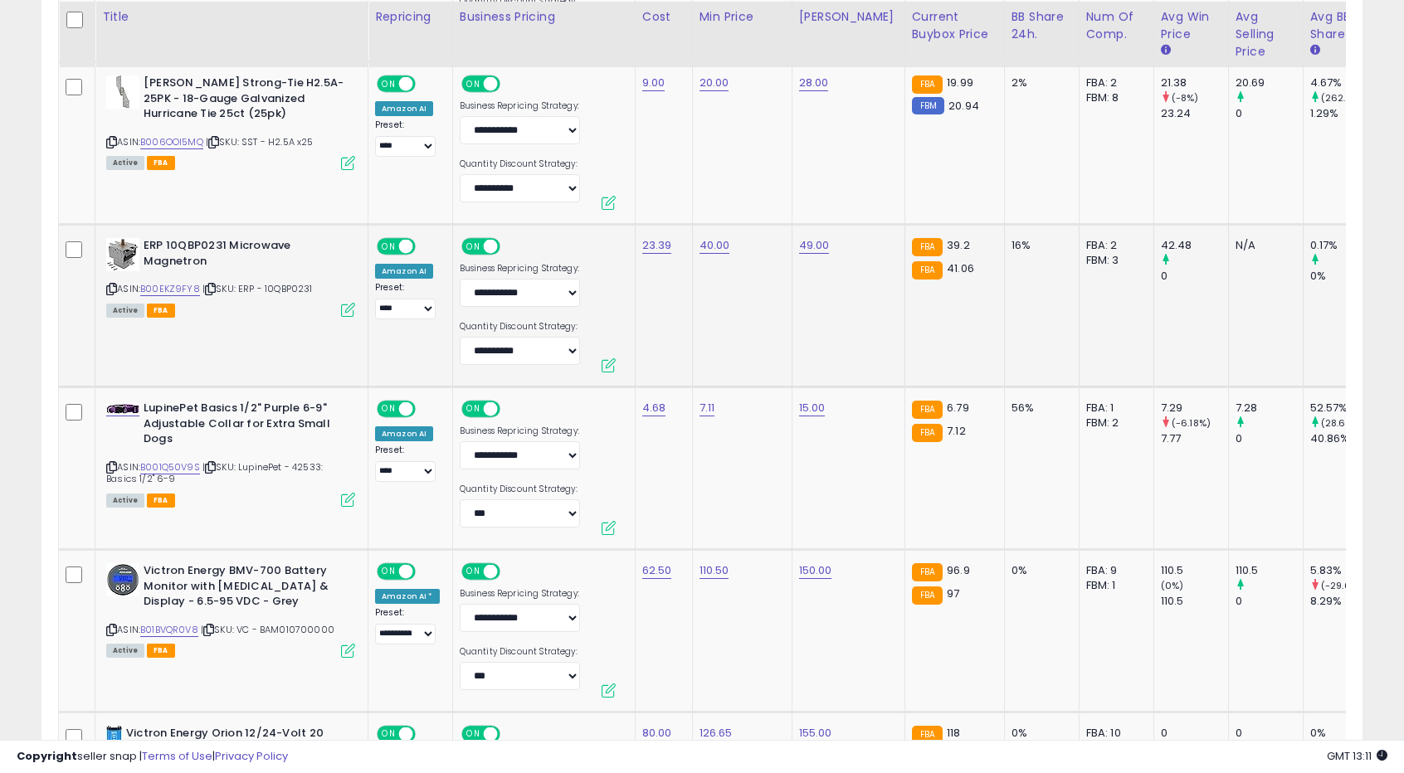
click at [714, 290] on td "40.00" at bounding box center [742, 306] width 100 height 163
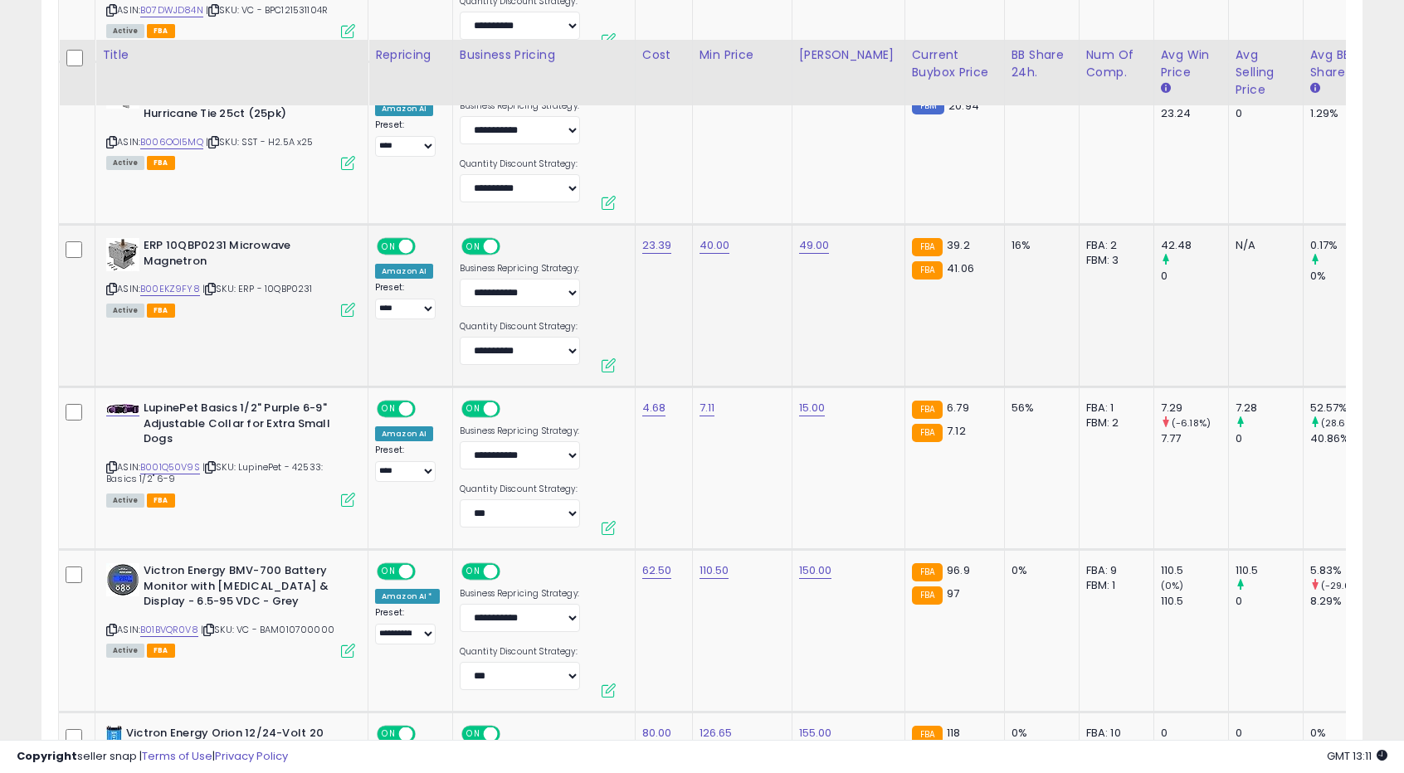
scroll to position [7607, 0]
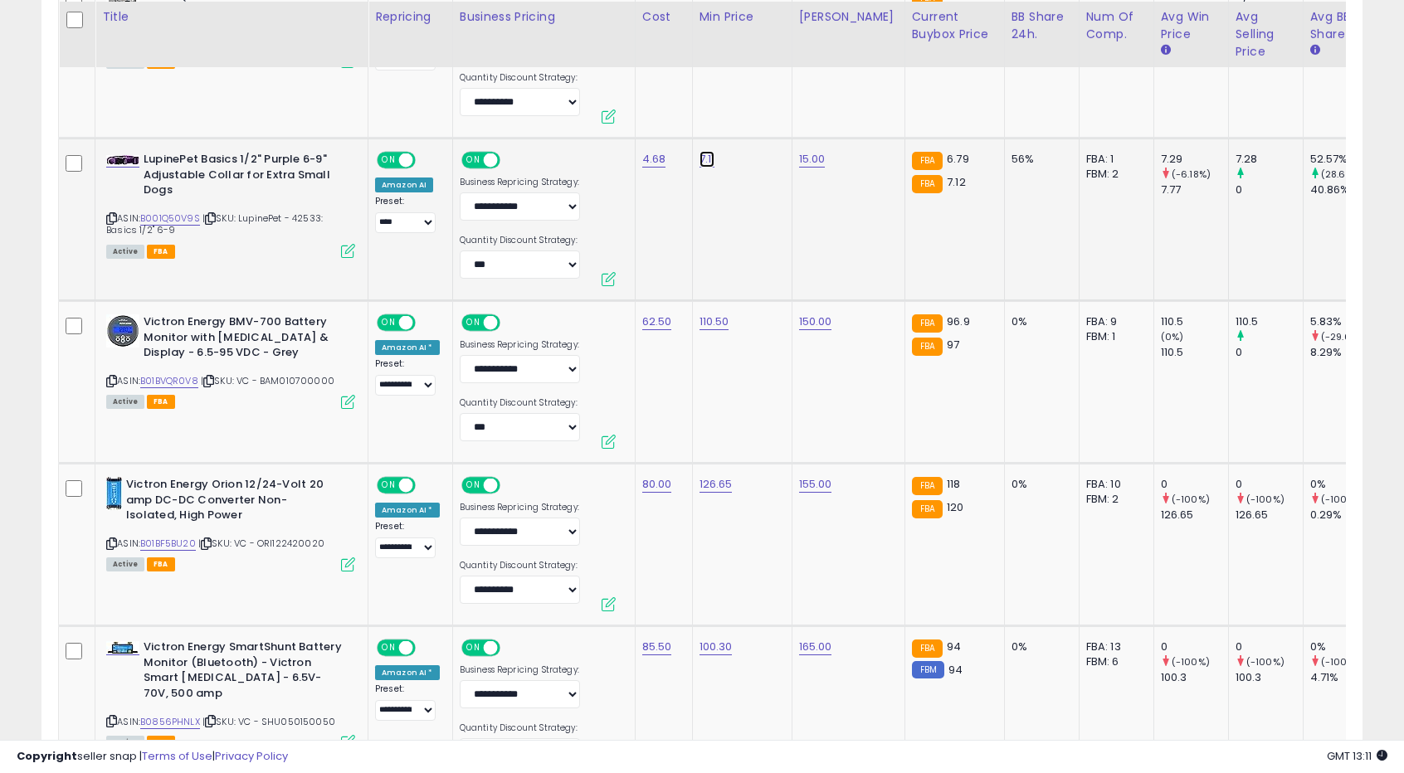
click at [706, 151] on link "7.11" at bounding box center [708, 159] width 16 height 17
click at [794, 115] on button "button" at bounding box center [780, 105] width 28 height 25
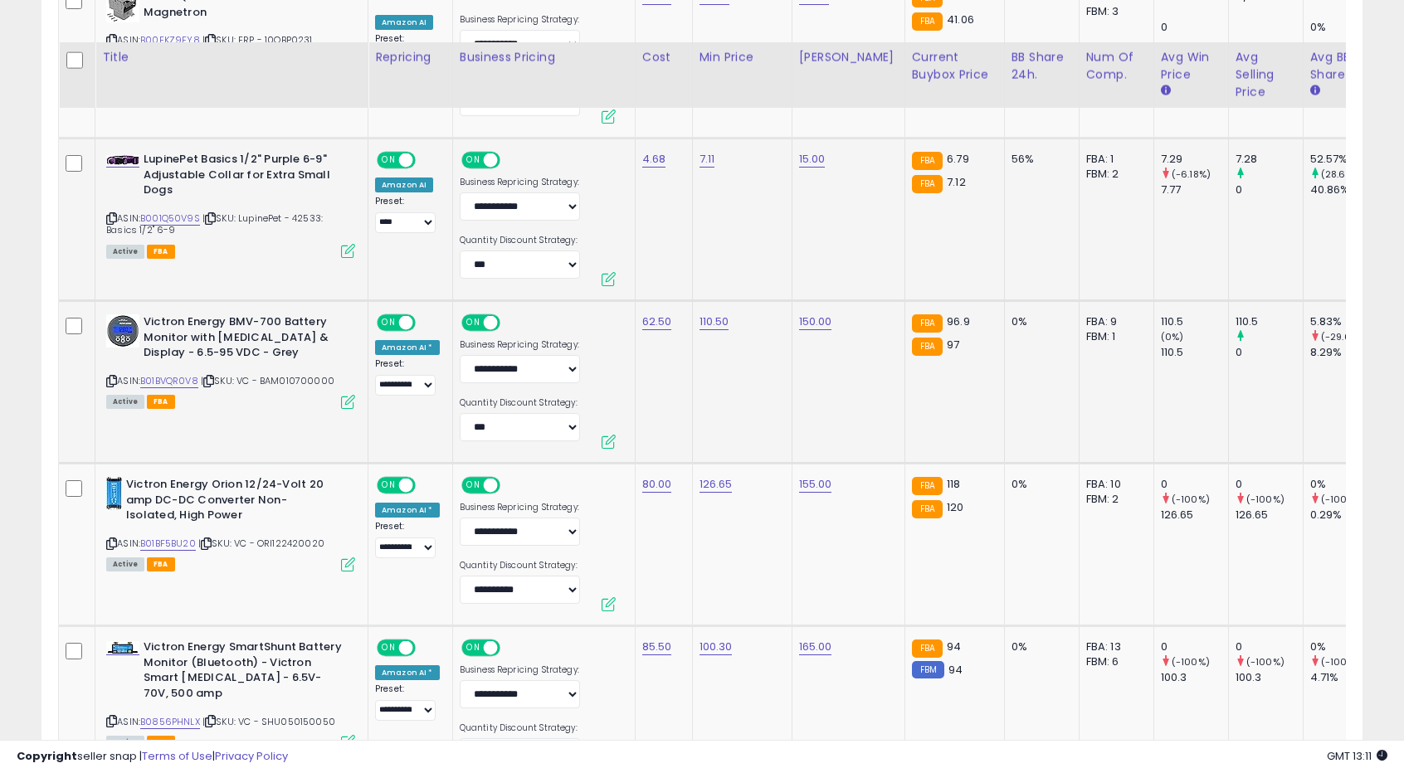
scroll to position [7690, 0]
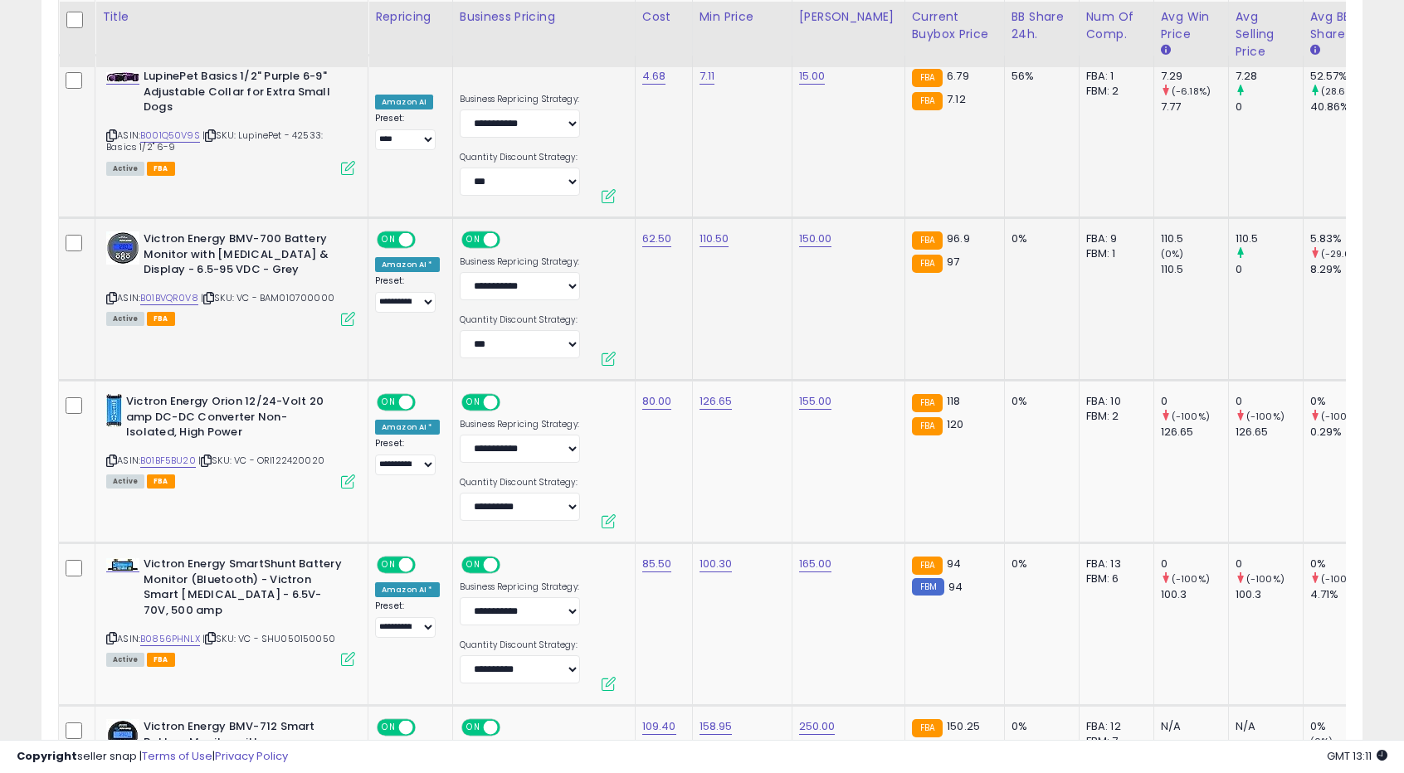
click at [725, 304] on td "110.50" at bounding box center [742, 299] width 100 height 163
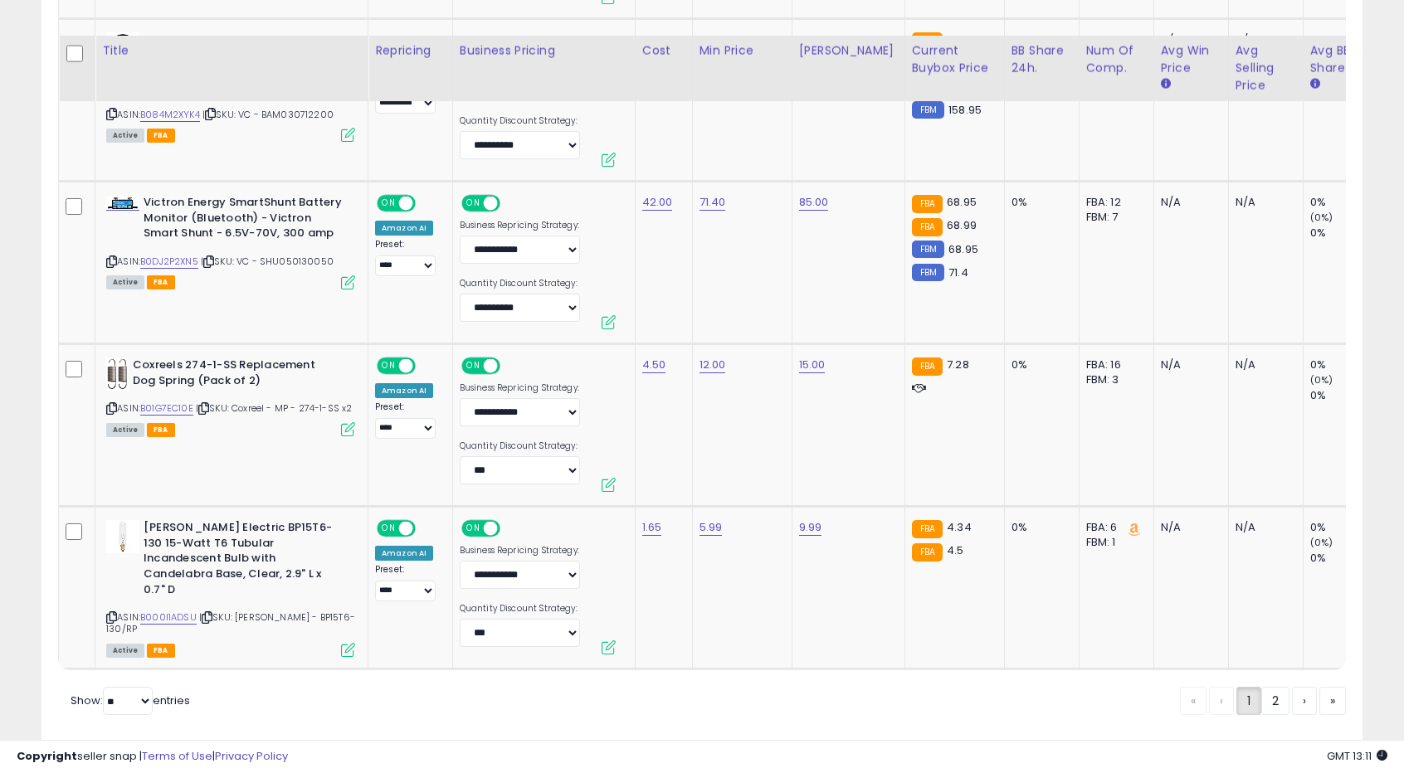
scroll to position [8413, 0]
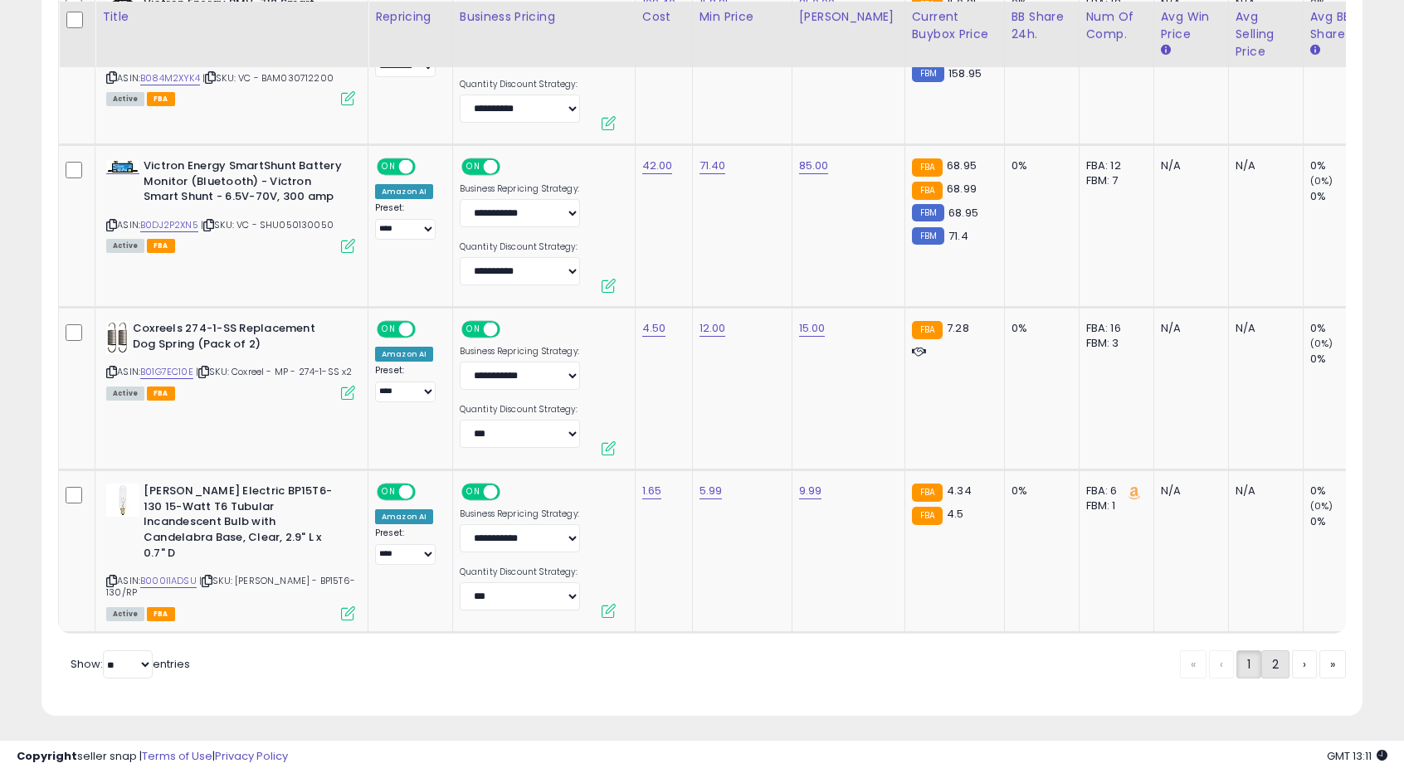
click at [1278, 659] on link "2" at bounding box center [1275, 665] width 28 height 28
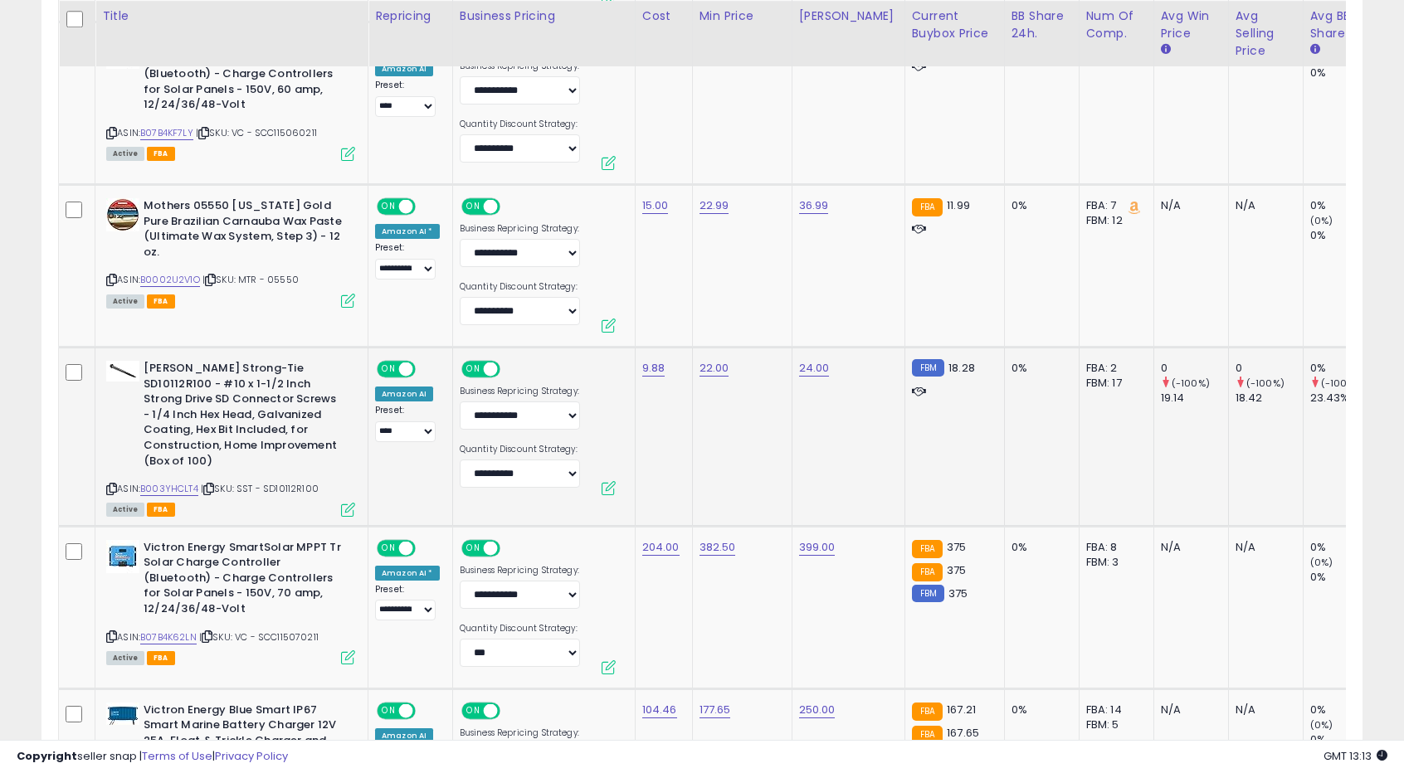
scroll to position [1291, 0]
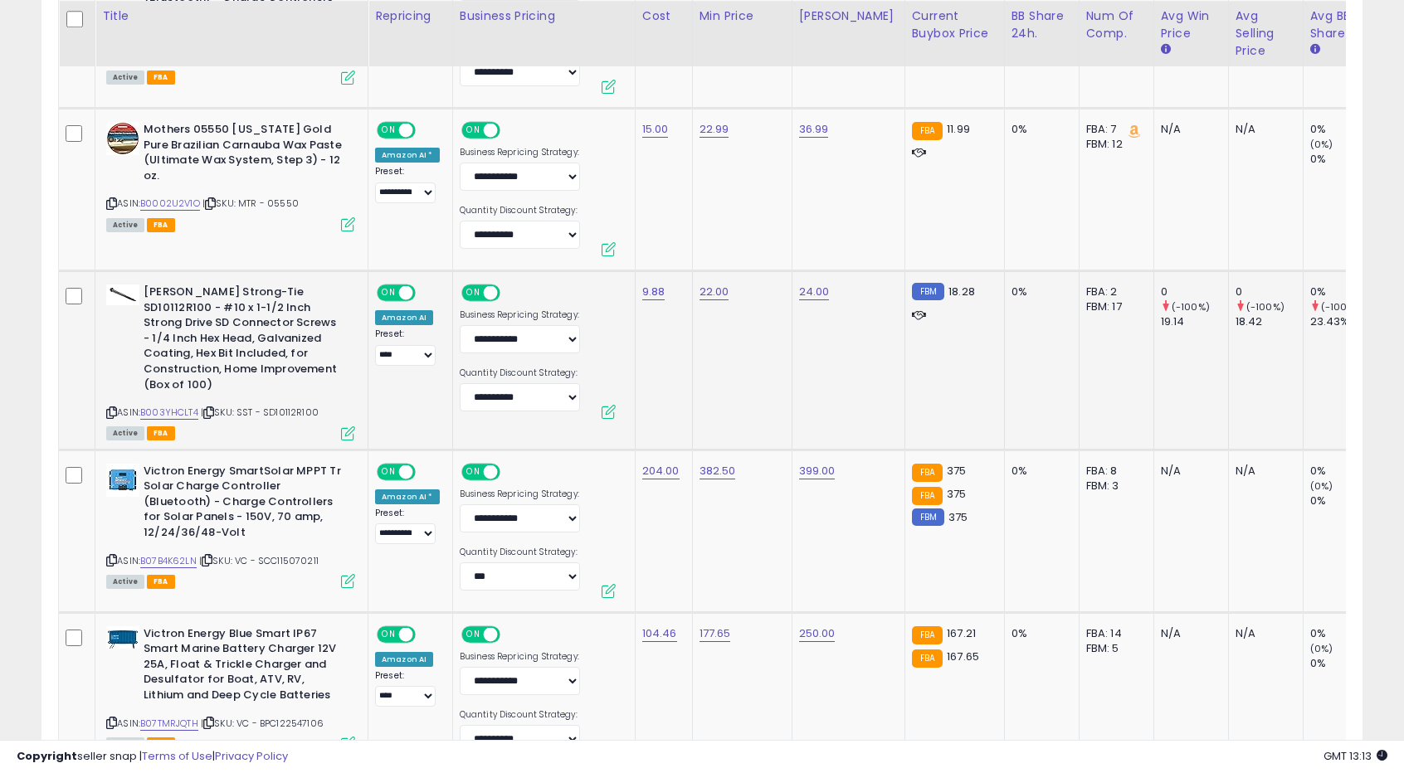
click at [772, 401] on td "22.00" at bounding box center [742, 360] width 100 height 179
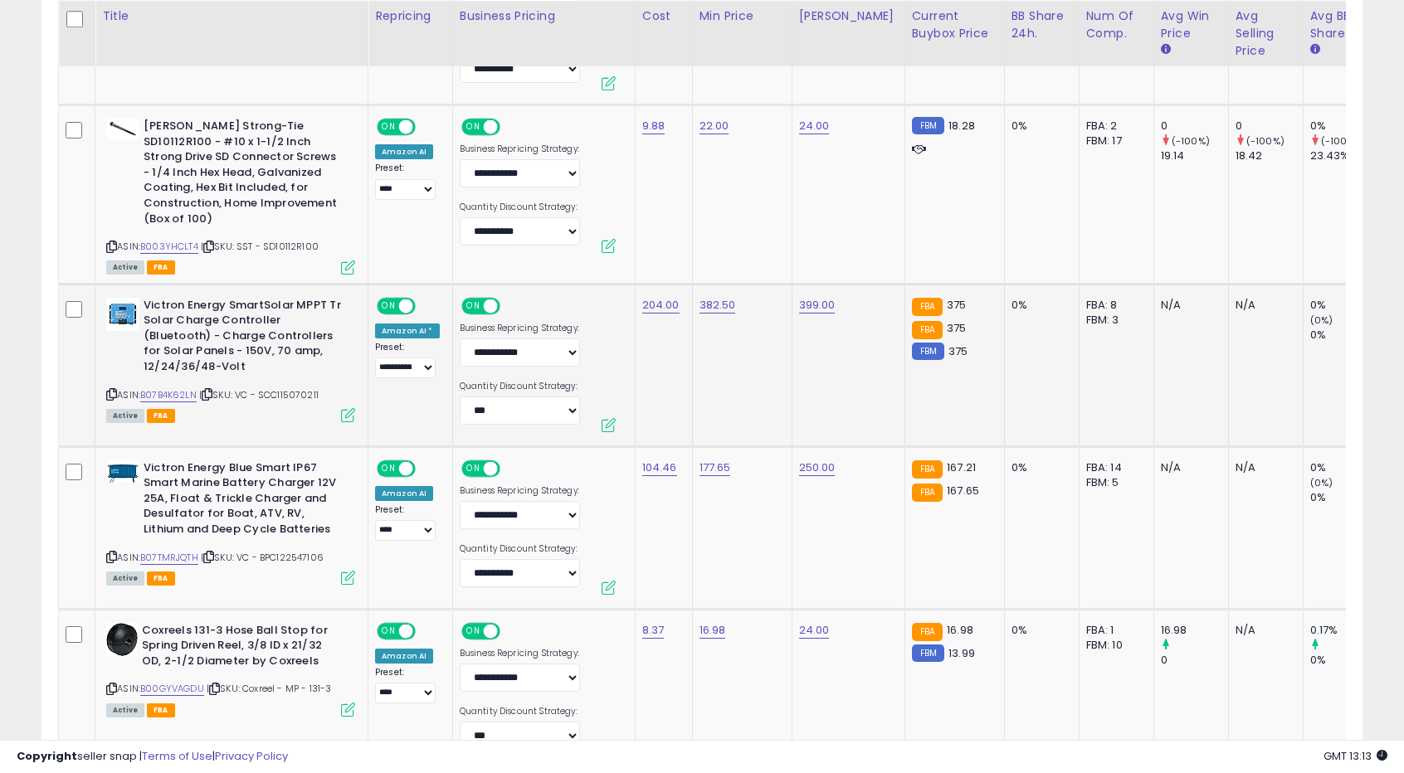
click at [776, 385] on td "382.50" at bounding box center [742, 365] width 100 height 163
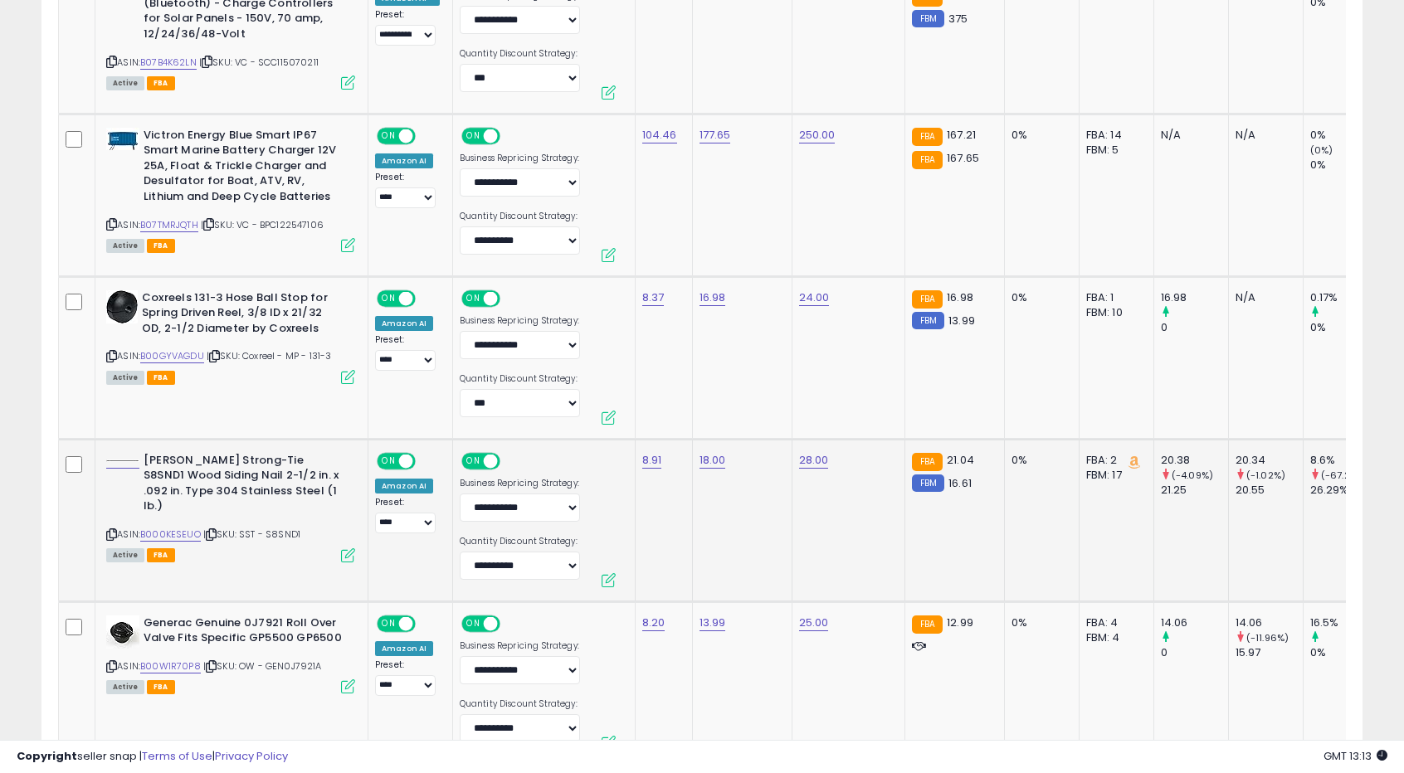
scroll to position [1955, 0]
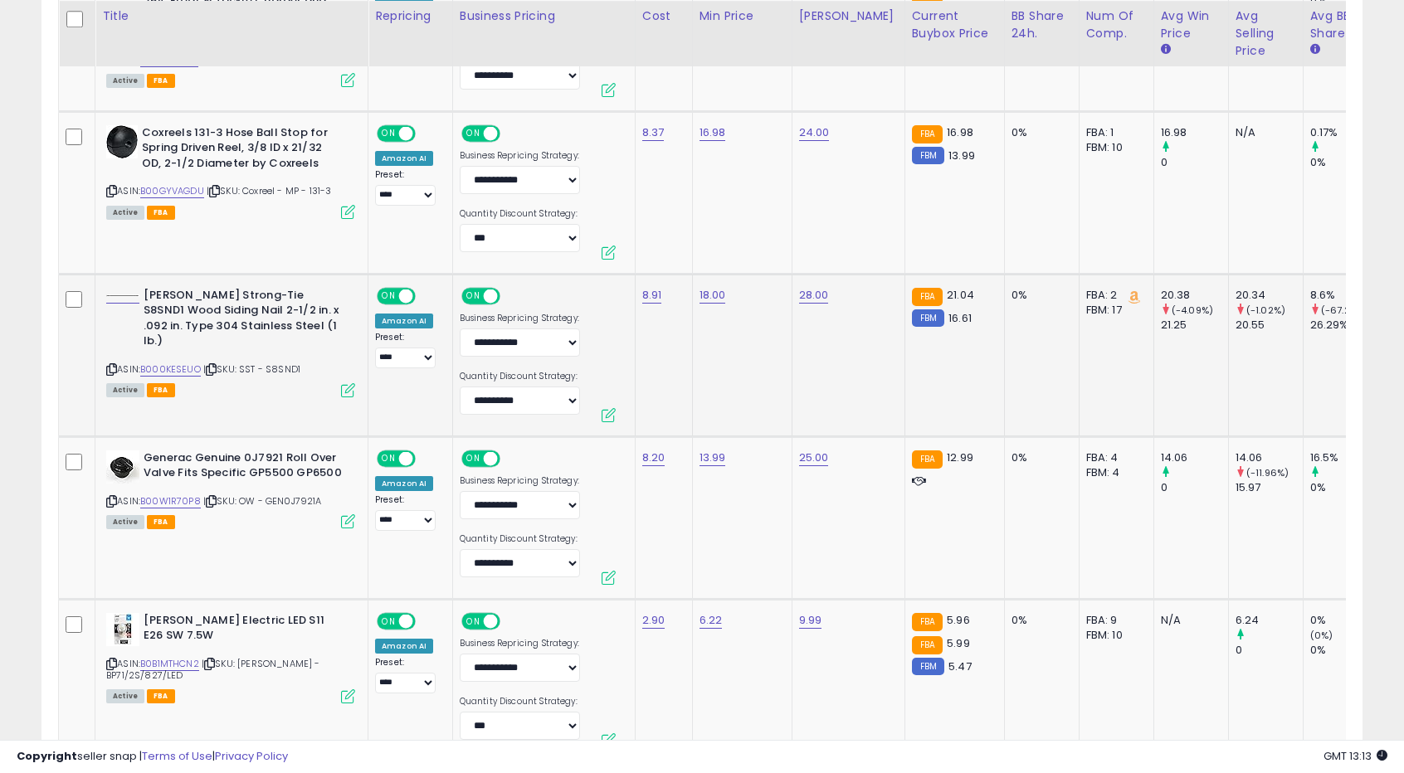
click at [735, 360] on td "18.00" at bounding box center [742, 355] width 100 height 163
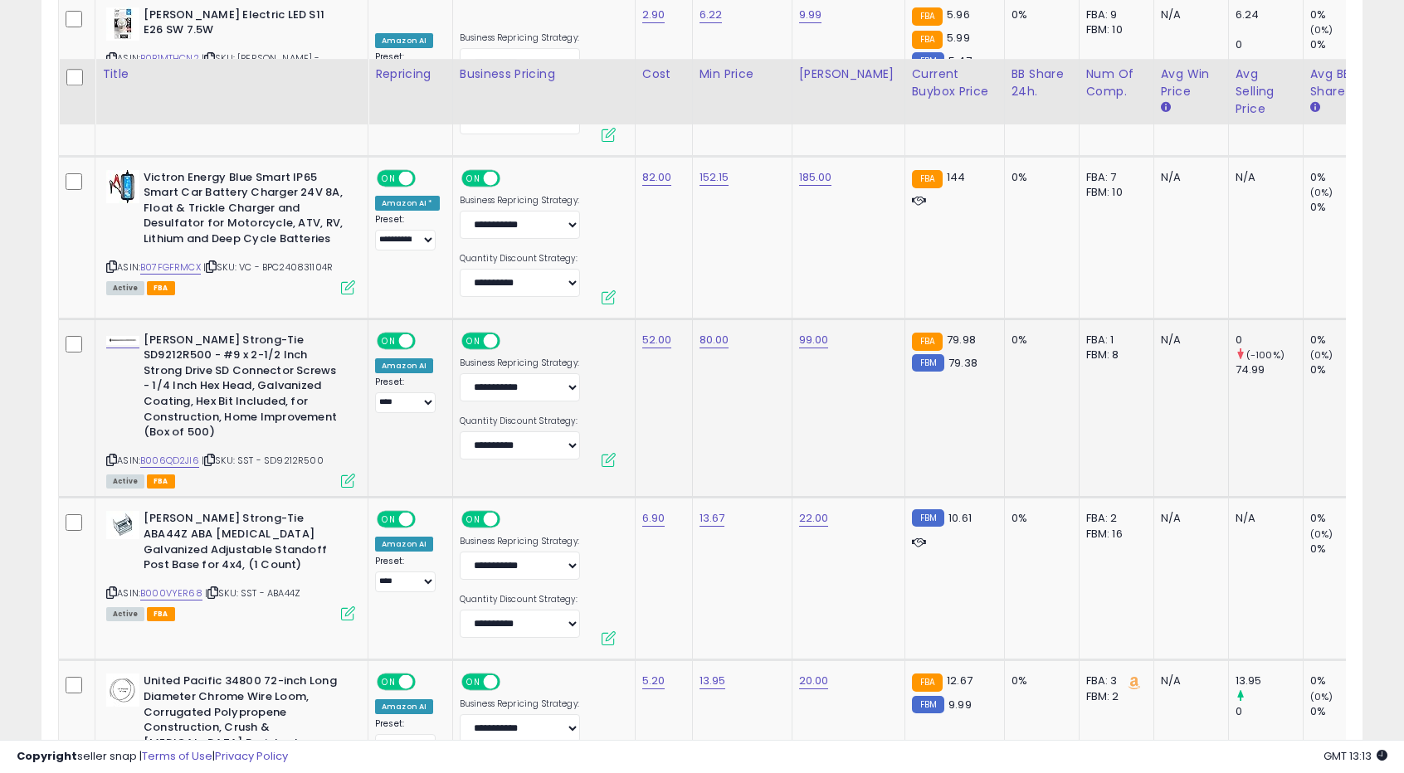
scroll to position [2619, 0]
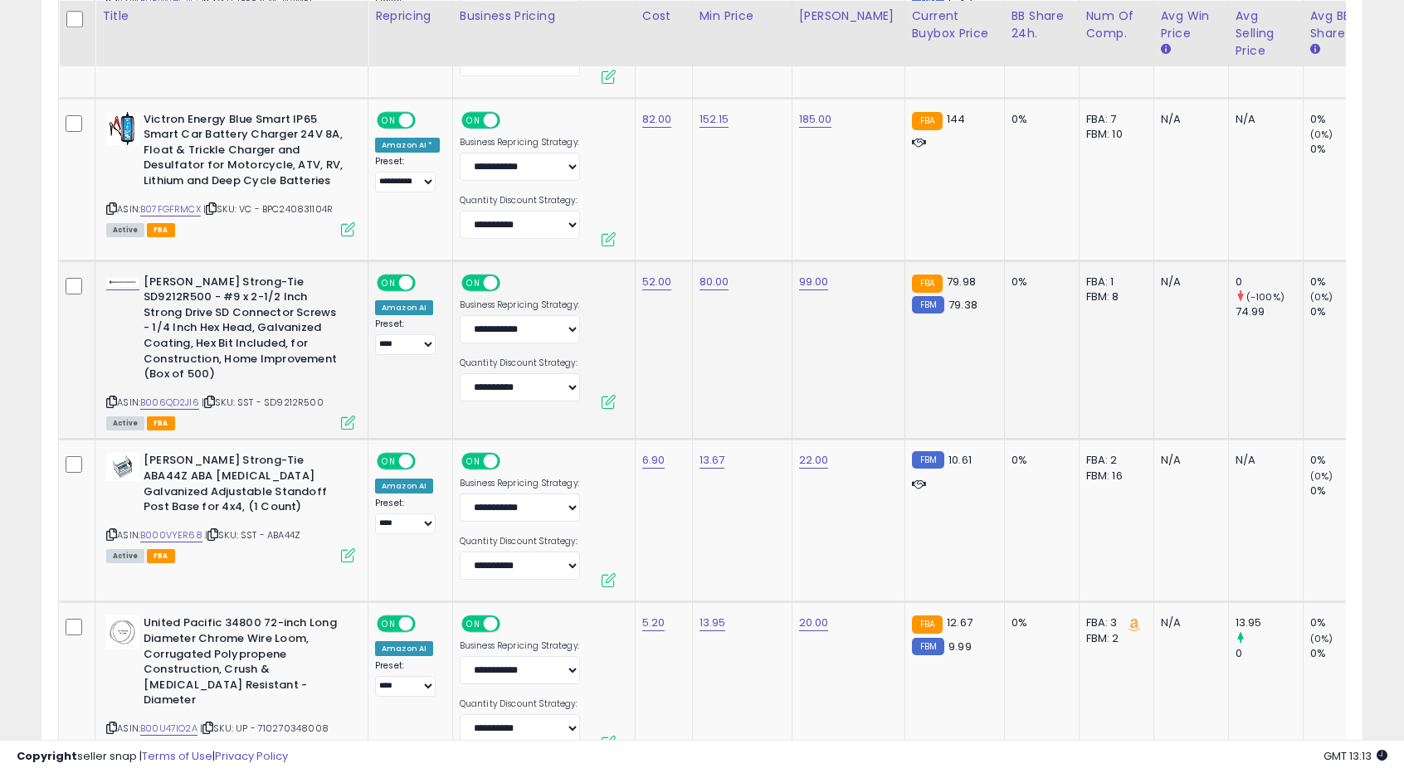
click at [715, 343] on td "80.00" at bounding box center [742, 350] width 100 height 179
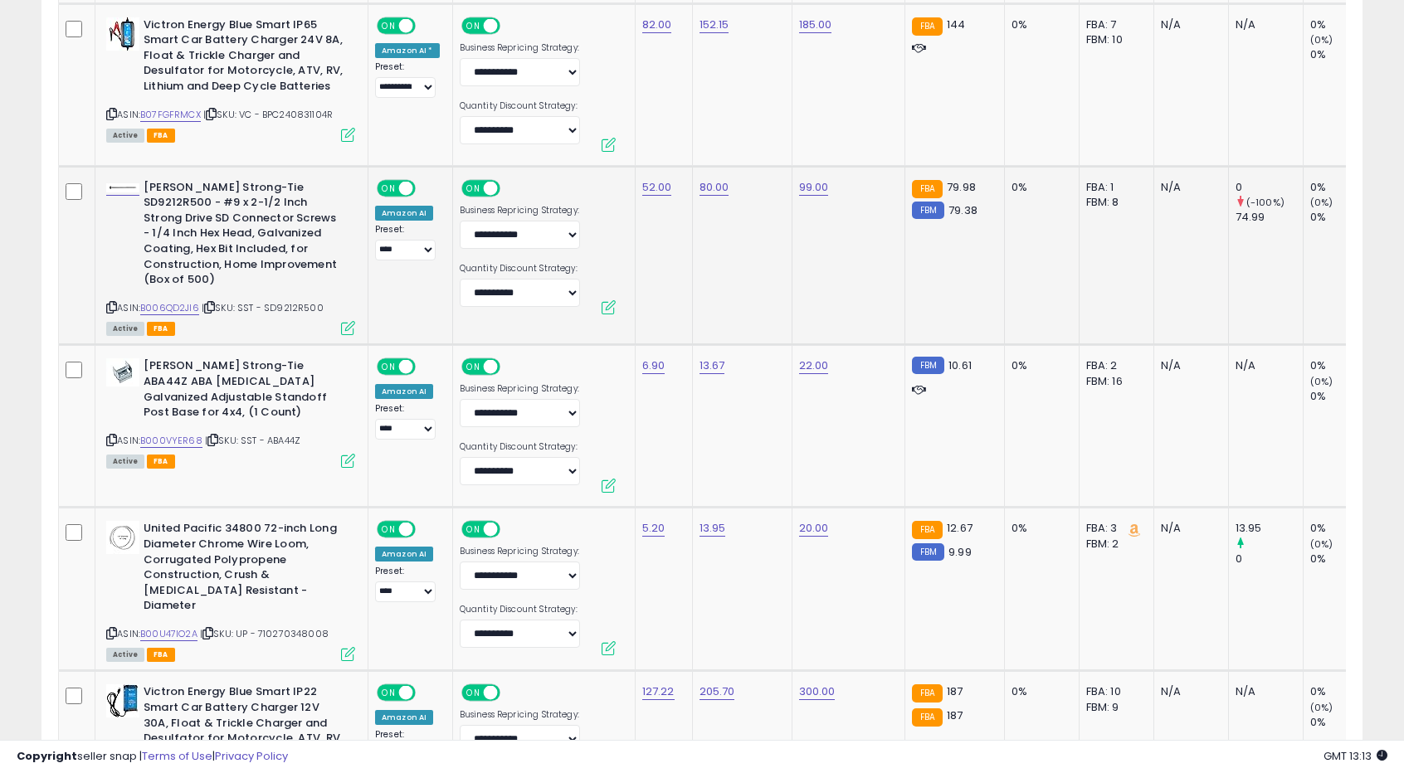
scroll to position [2868, 0]
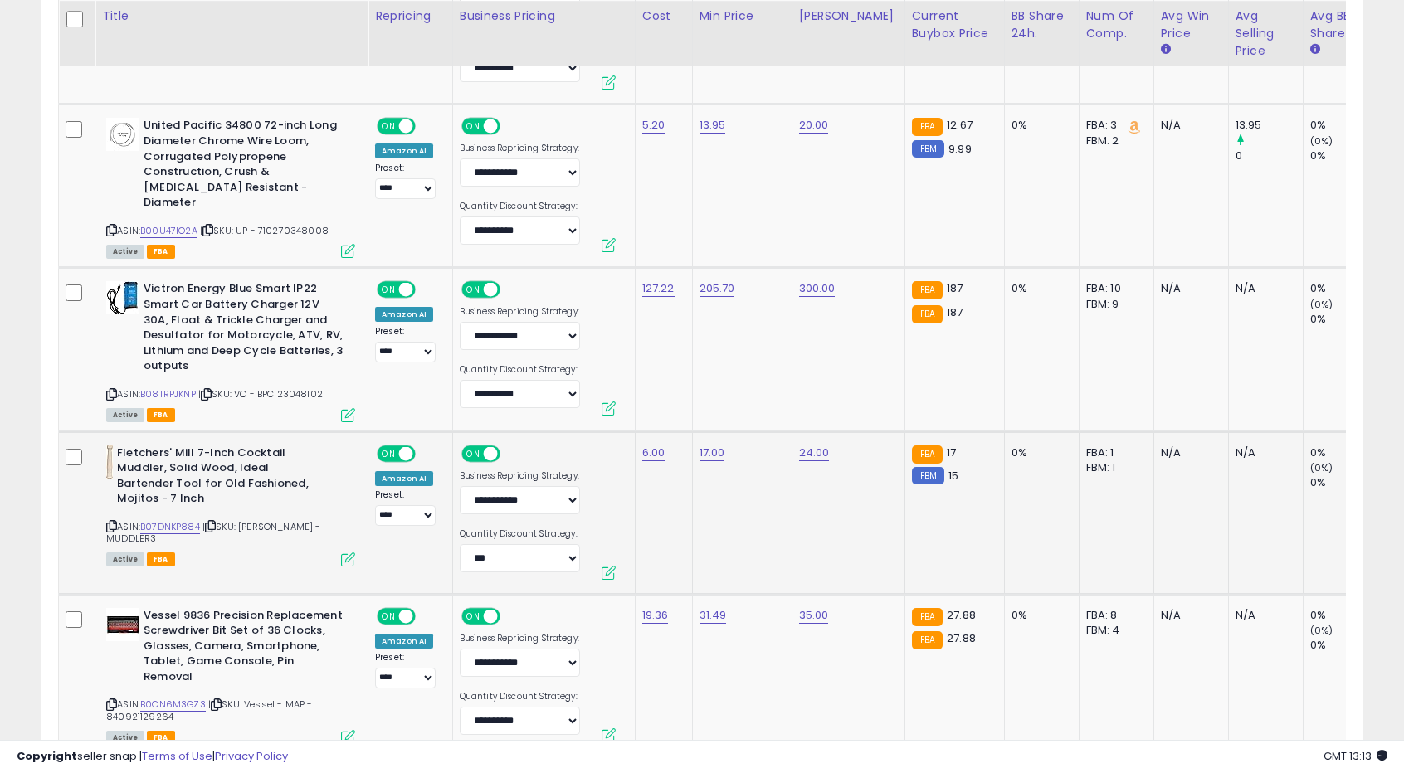
click at [719, 456] on td "17.00" at bounding box center [742, 513] width 100 height 163
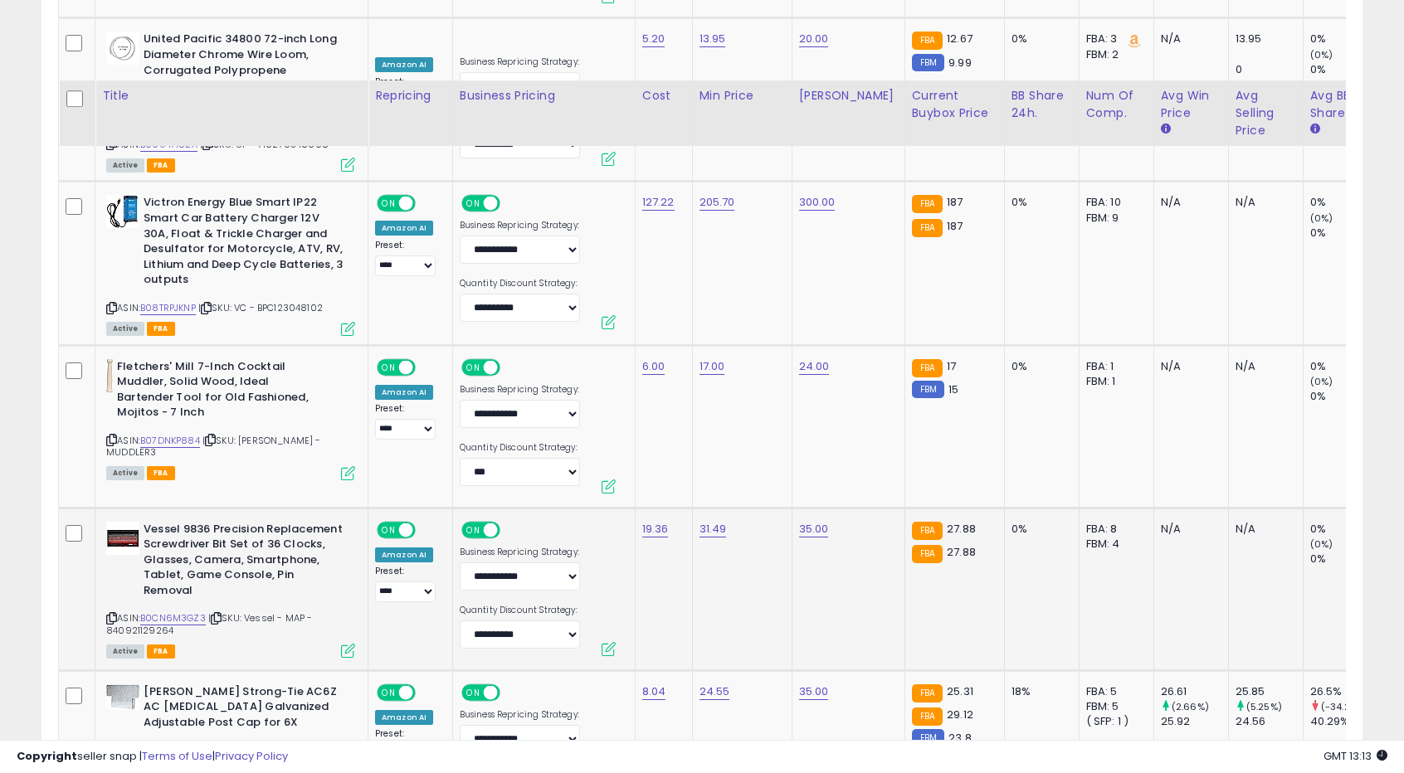
scroll to position [3283, 0]
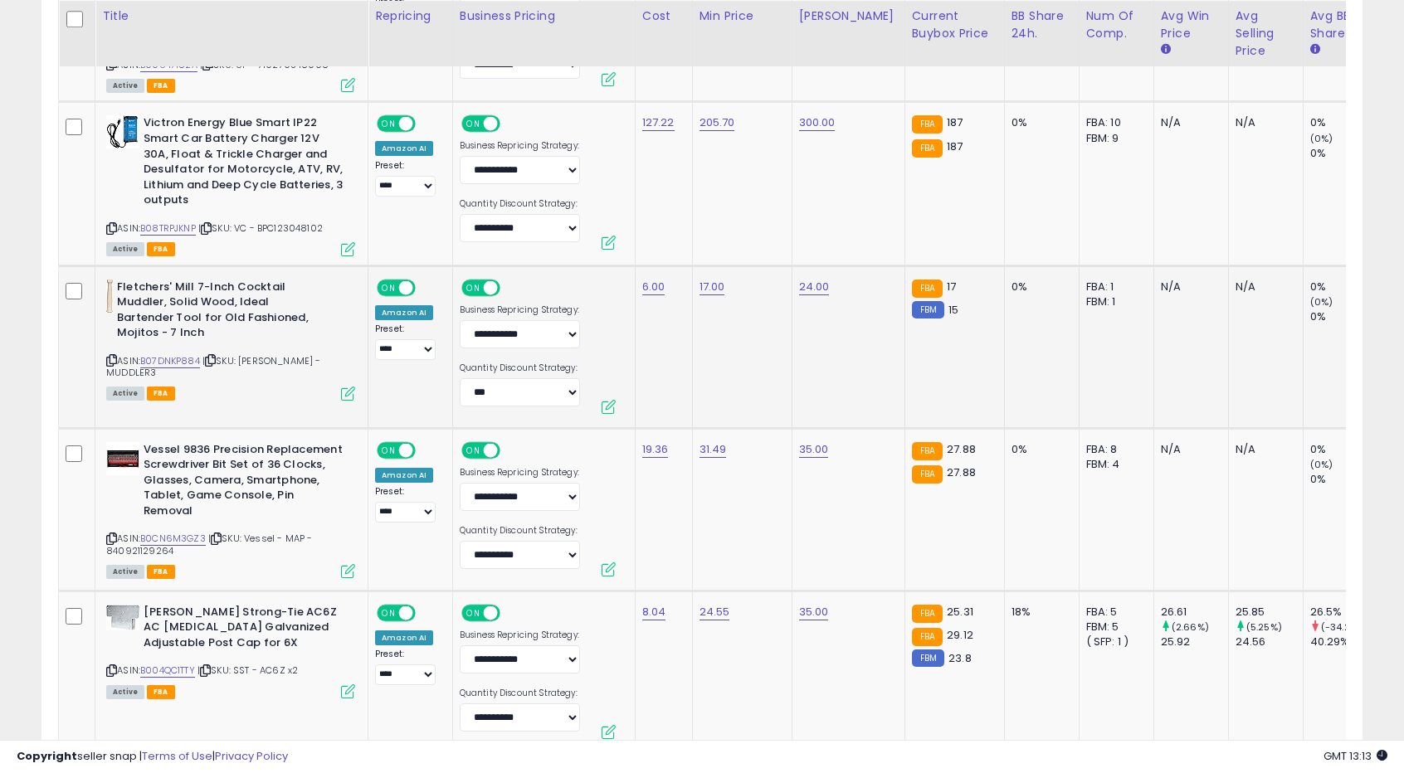
click at [745, 347] on td "17.00" at bounding box center [742, 347] width 100 height 163
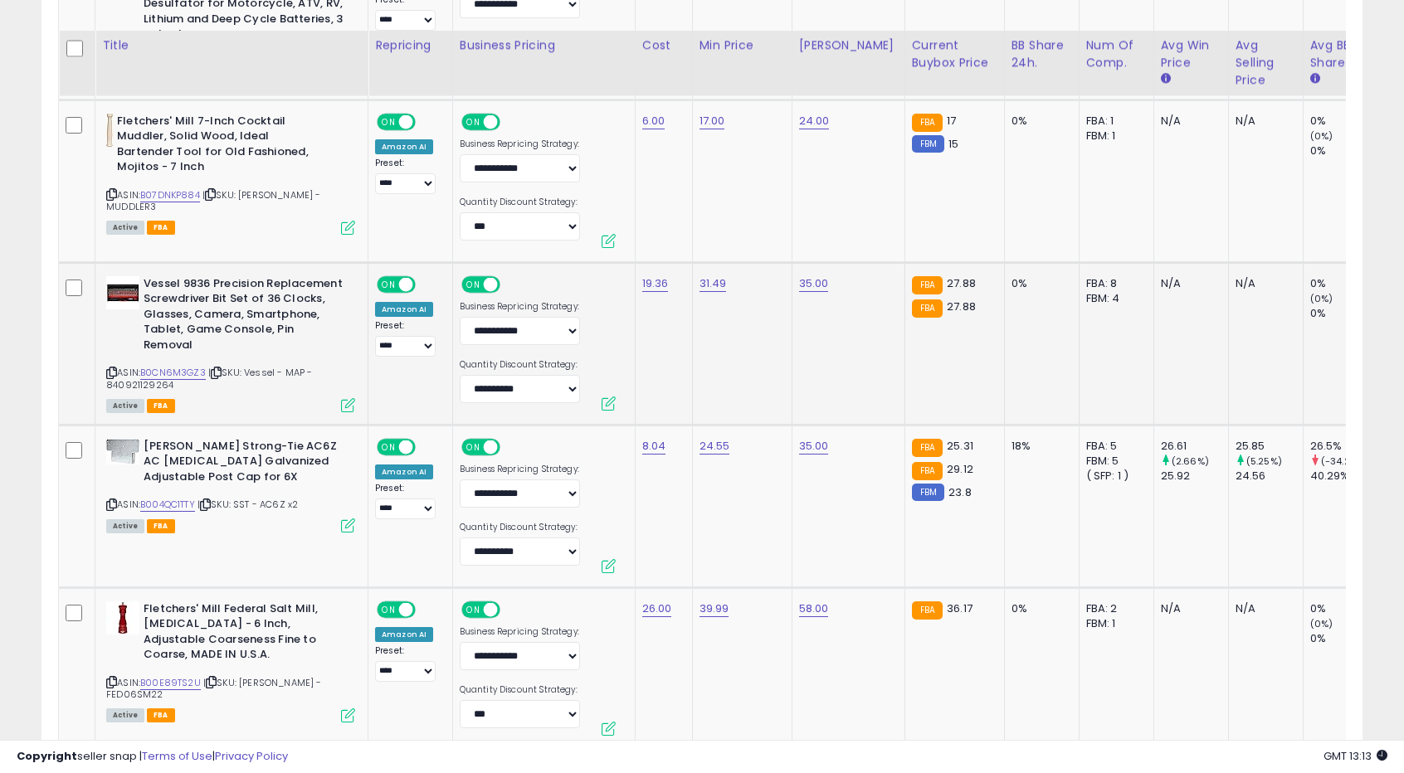
scroll to position [3698, 0]
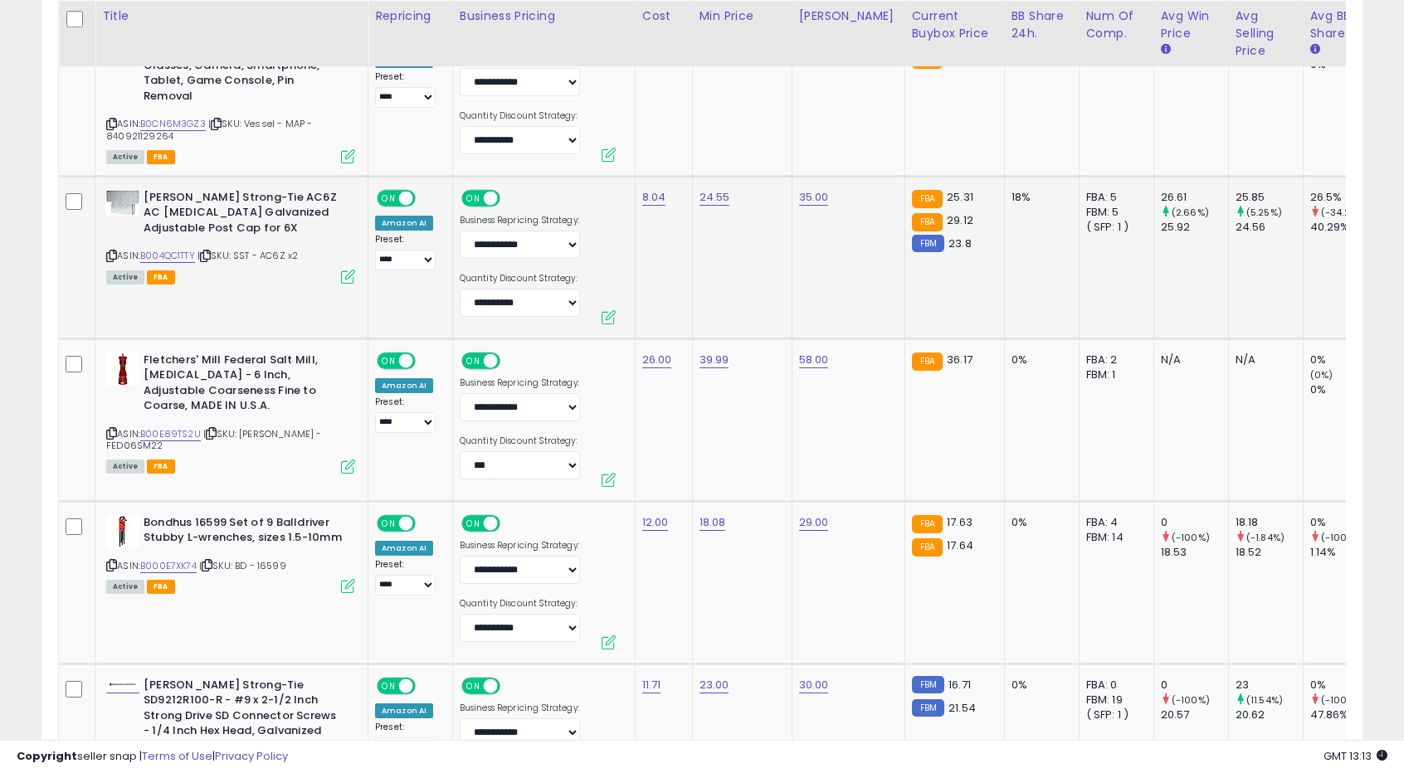
click at [739, 284] on td "24.55" at bounding box center [742, 257] width 100 height 163
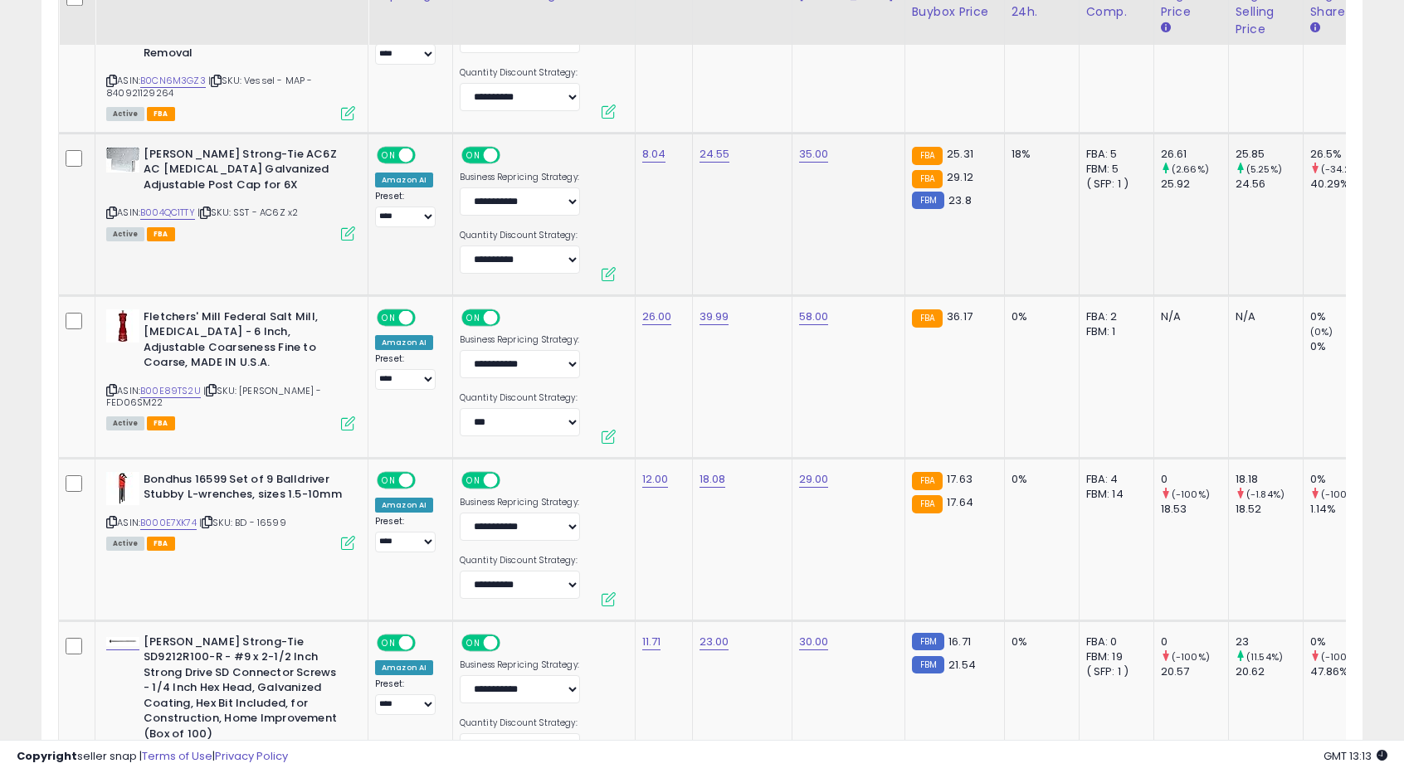
scroll to position [3781, 0]
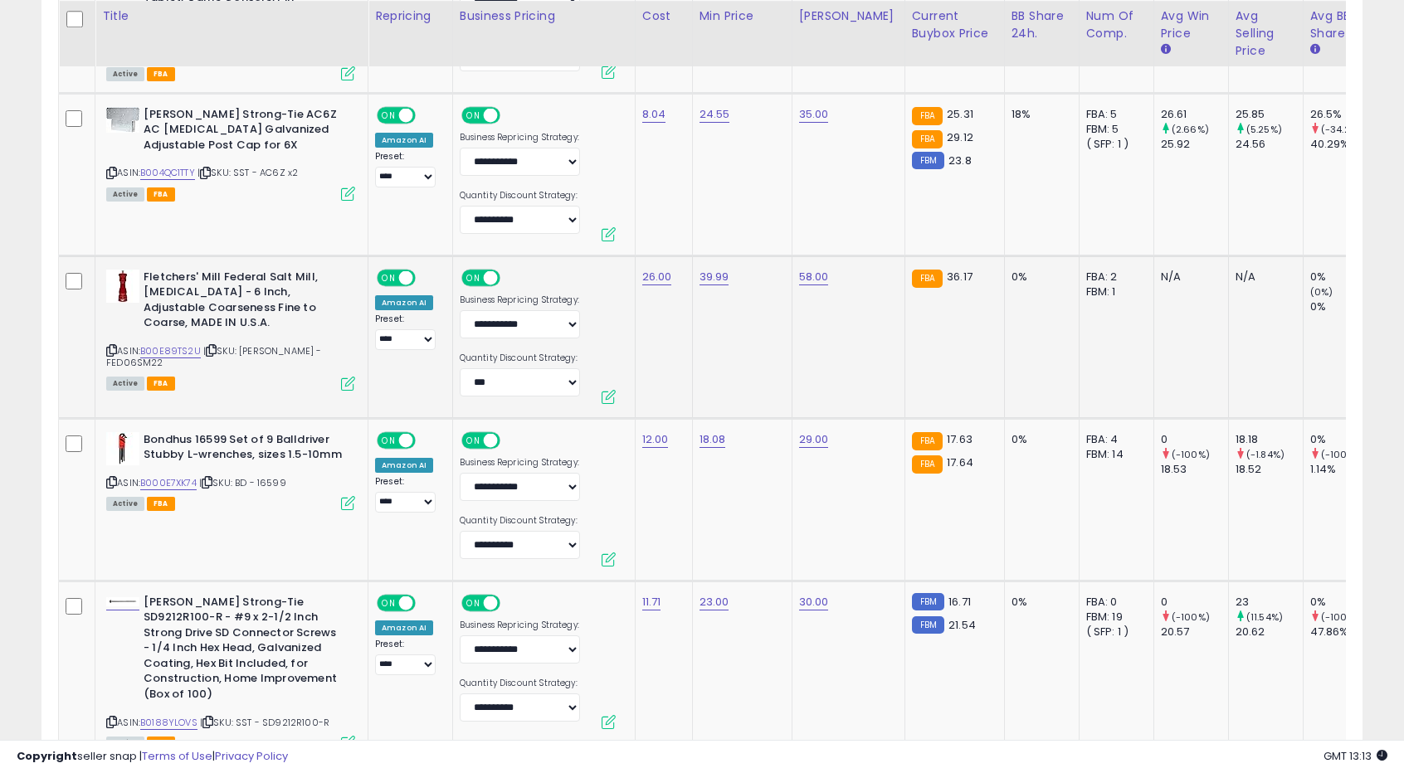
click at [718, 340] on td "39.99" at bounding box center [742, 337] width 100 height 163
click at [729, 317] on td "39.99" at bounding box center [742, 337] width 100 height 163
click at [705, 312] on td "39.99" at bounding box center [742, 337] width 100 height 163
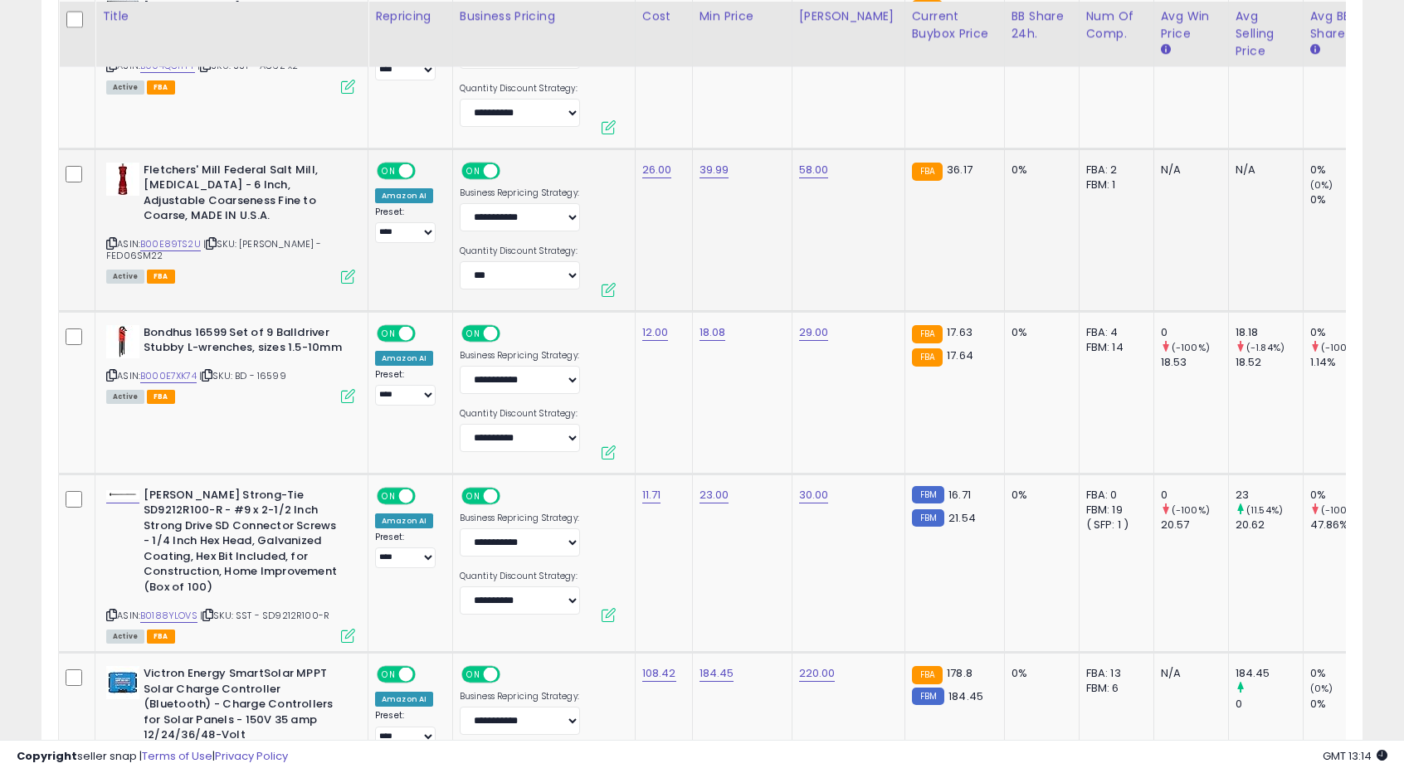
scroll to position [3947, 0]
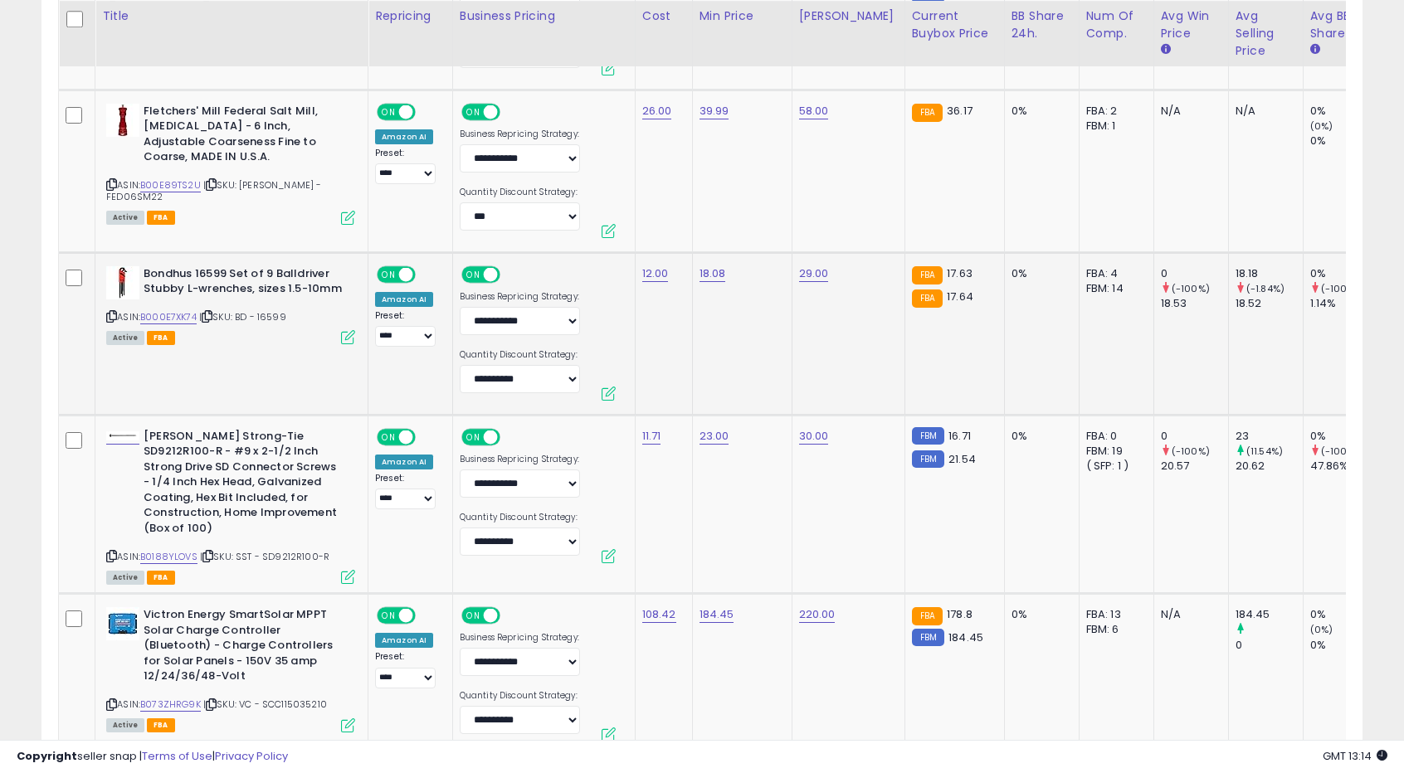
click at [725, 329] on td "18.08" at bounding box center [742, 333] width 100 height 163
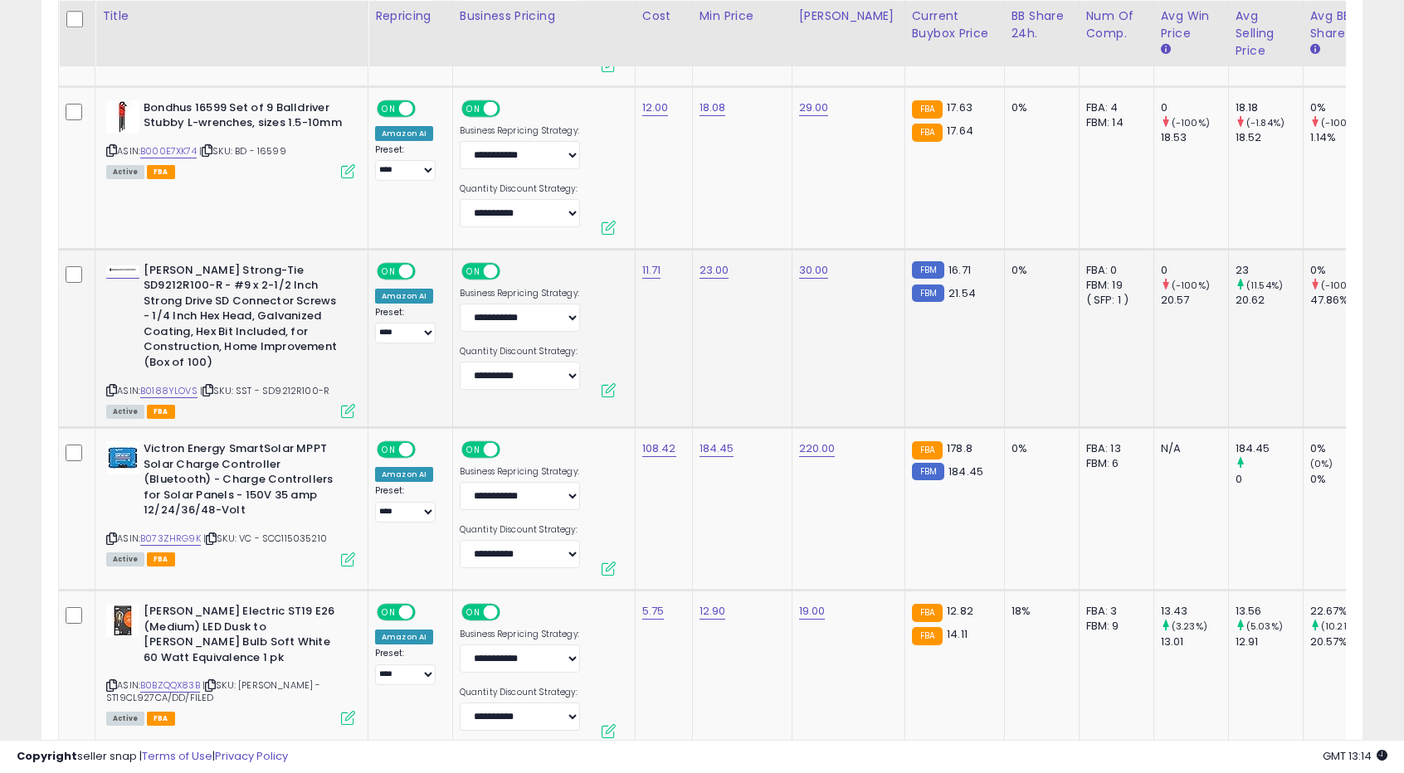
click at [735, 349] on td "23.00" at bounding box center [742, 338] width 100 height 179
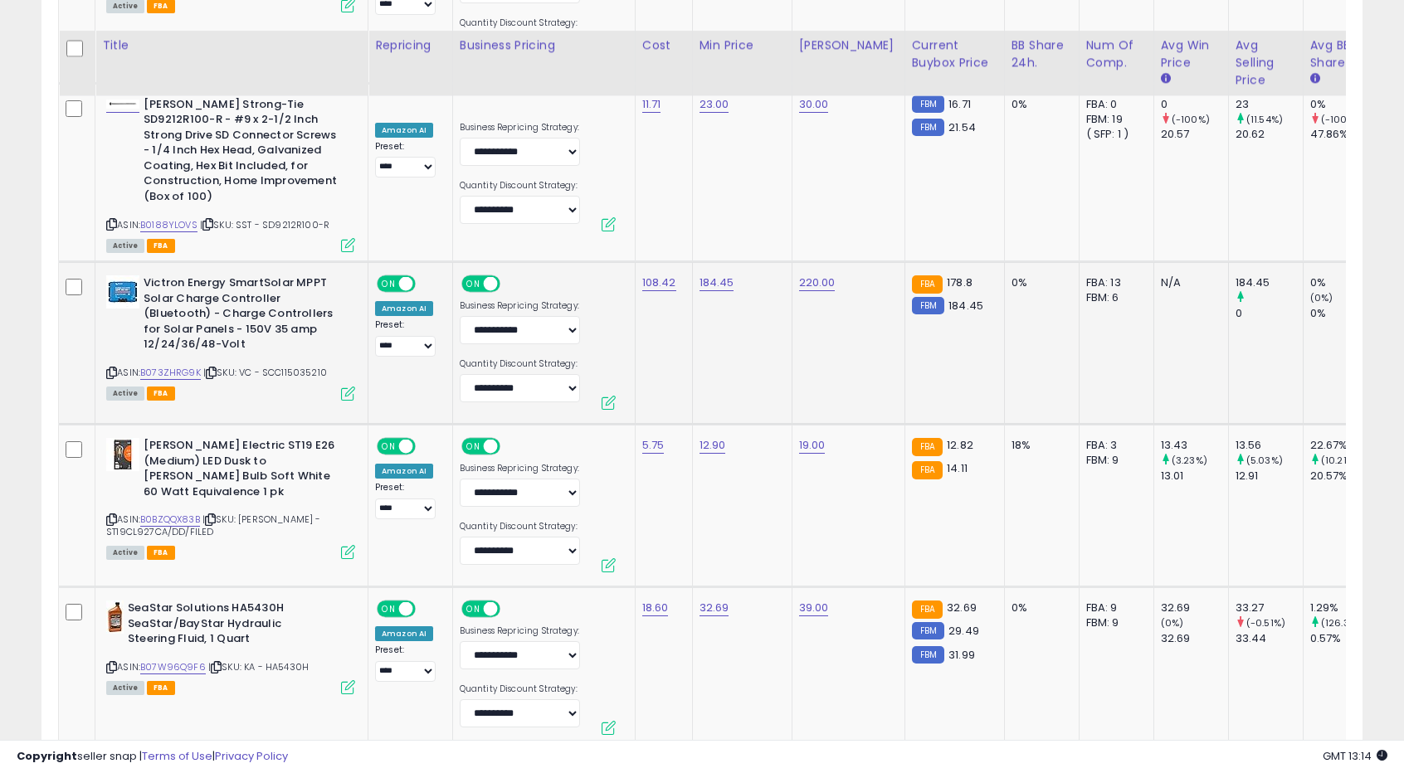
scroll to position [4445, 0]
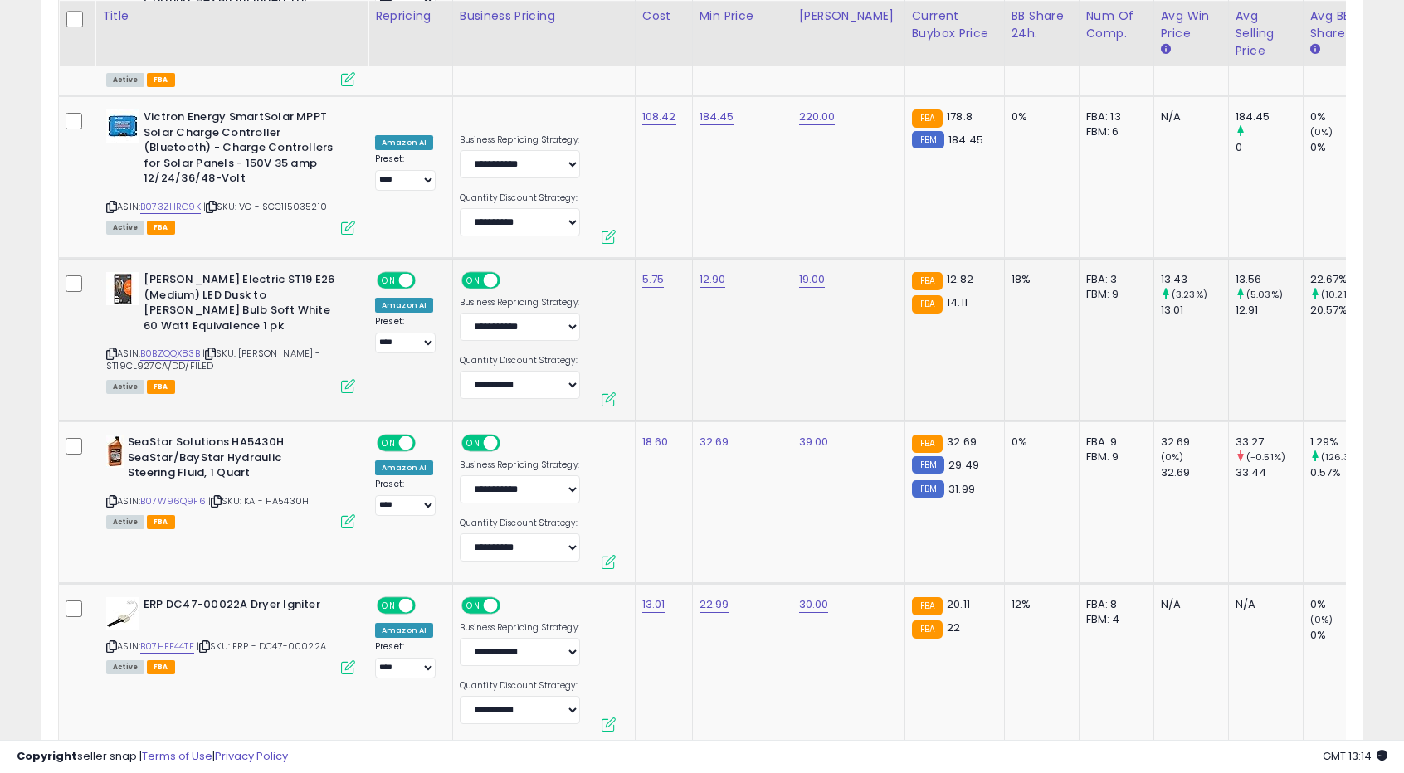
click at [731, 314] on td "12.90" at bounding box center [742, 340] width 100 height 163
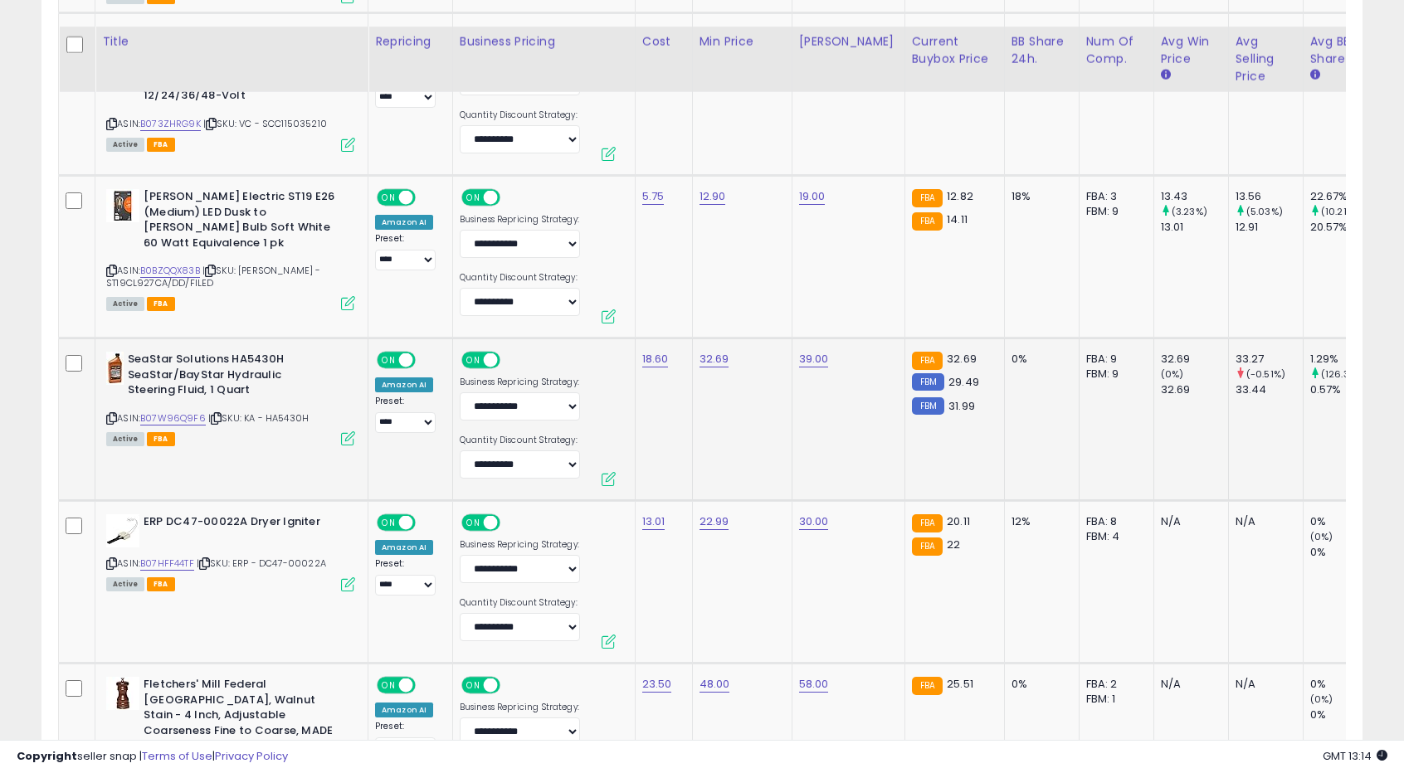
scroll to position [4611, 0]
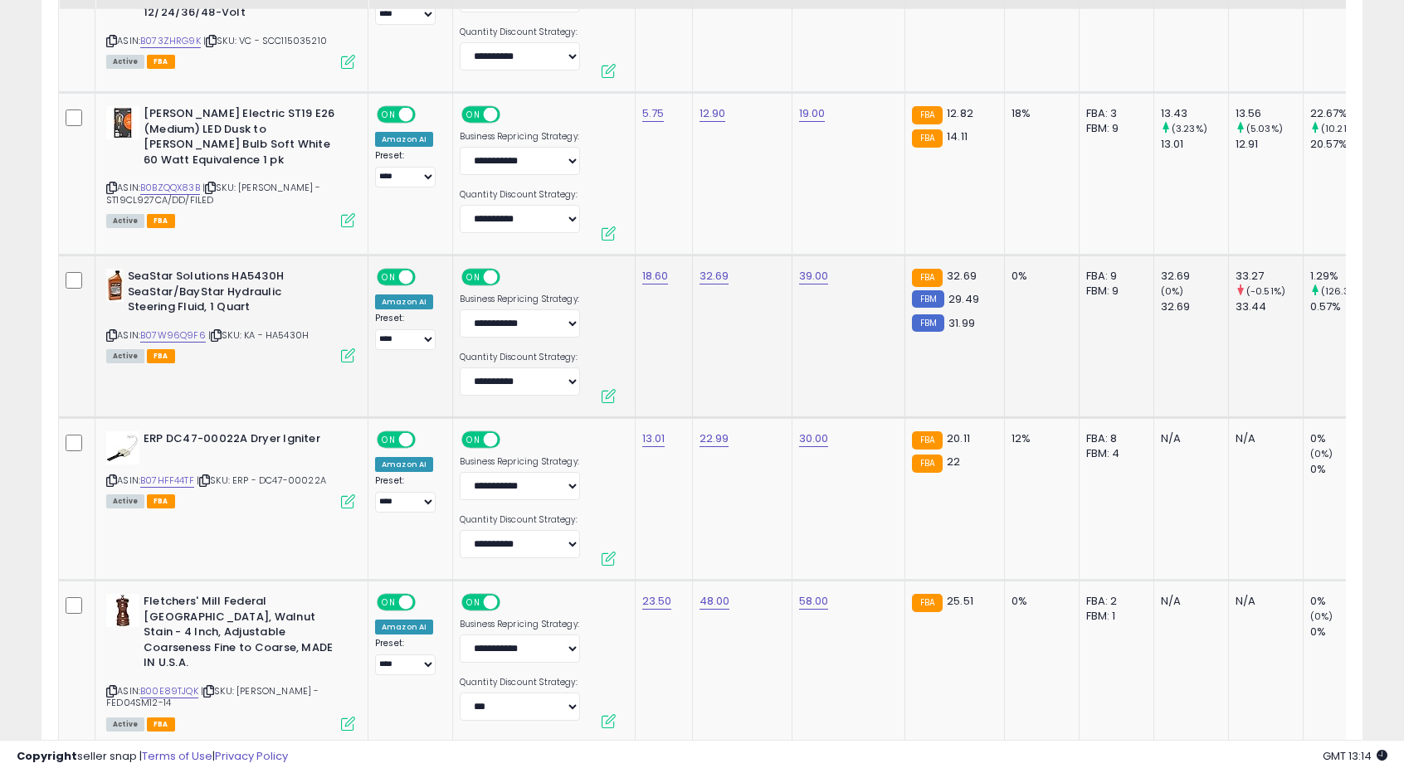
click at [724, 330] on td "32.69" at bounding box center [742, 337] width 100 height 163
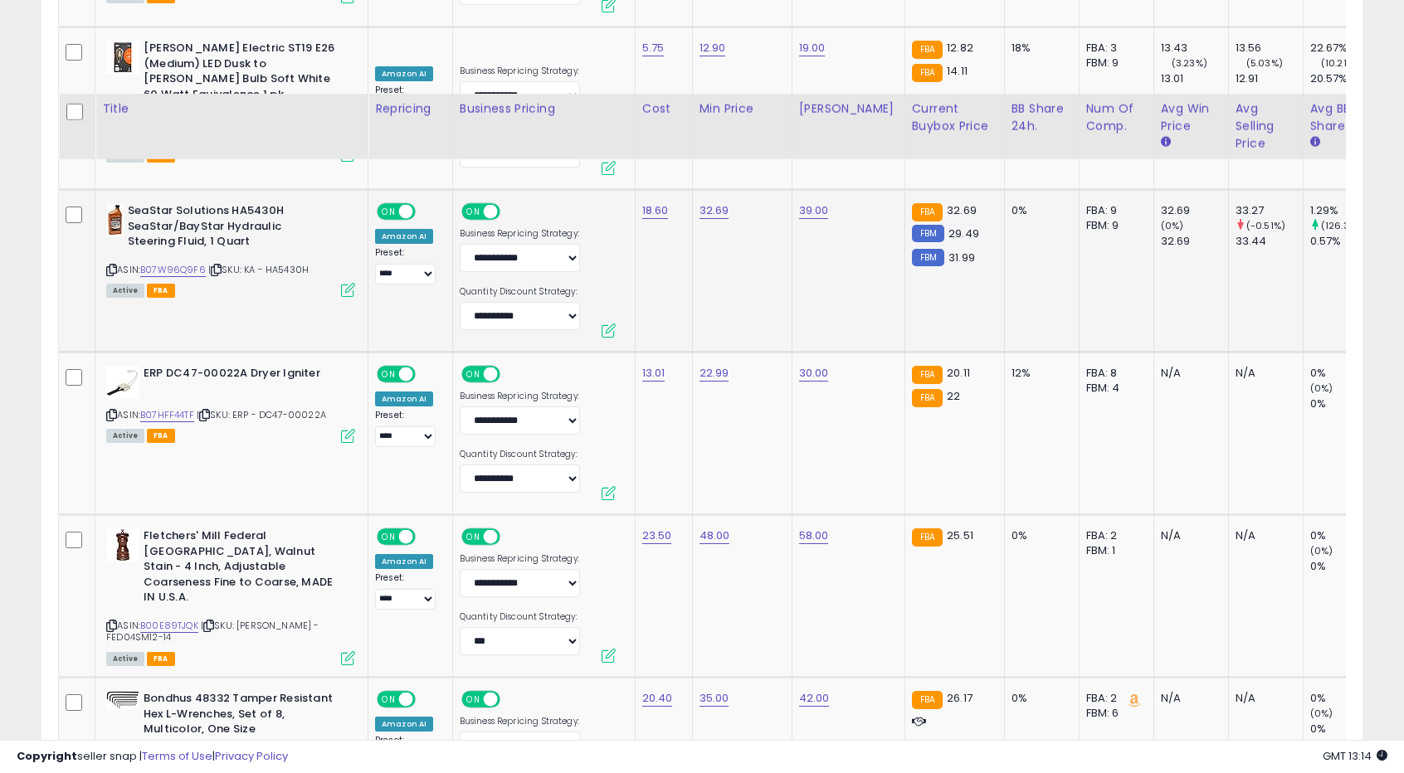
scroll to position [4777, 0]
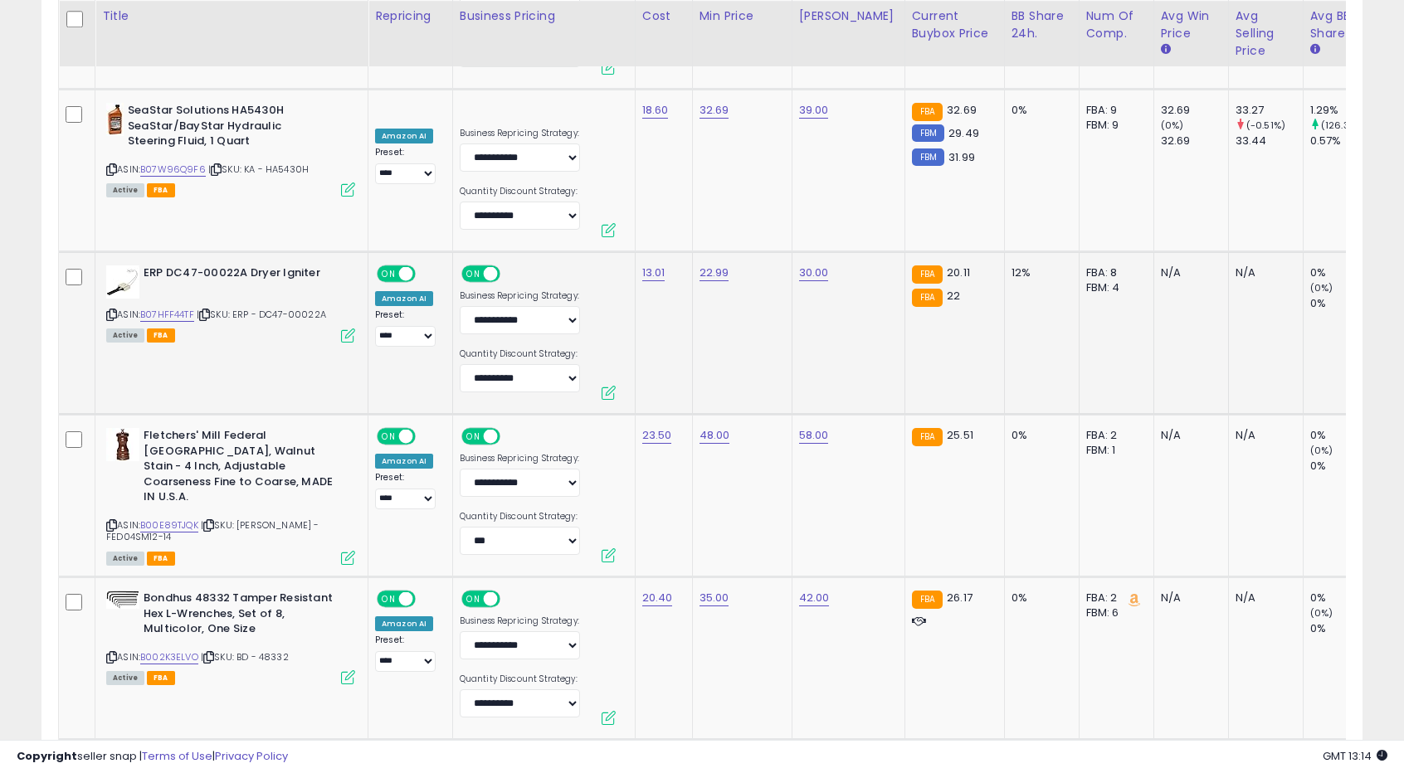
click at [734, 315] on td "22.99" at bounding box center [742, 333] width 100 height 163
click at [727, 309] on td "22.99" at bounding box center [742, 333] width 100 height 163
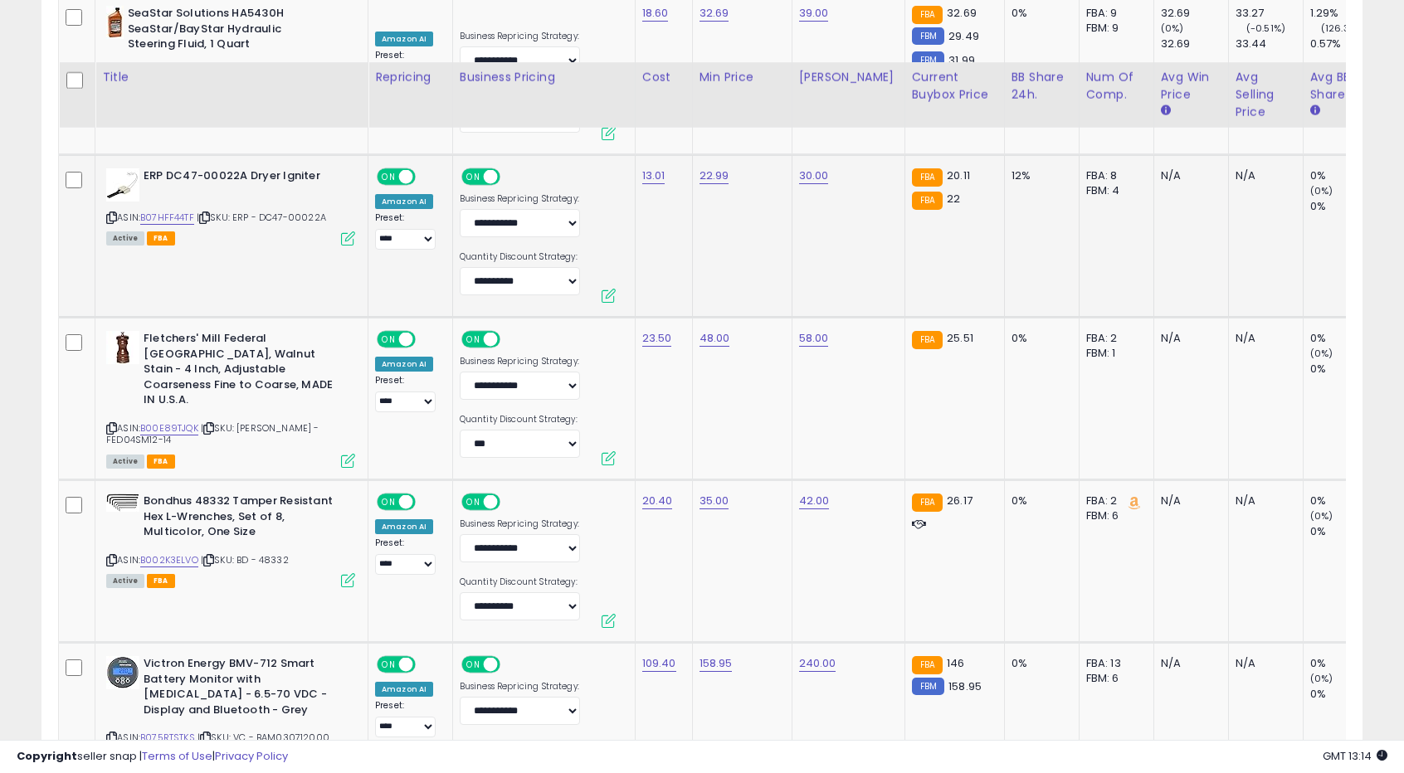
scroll to position [4943, 0]
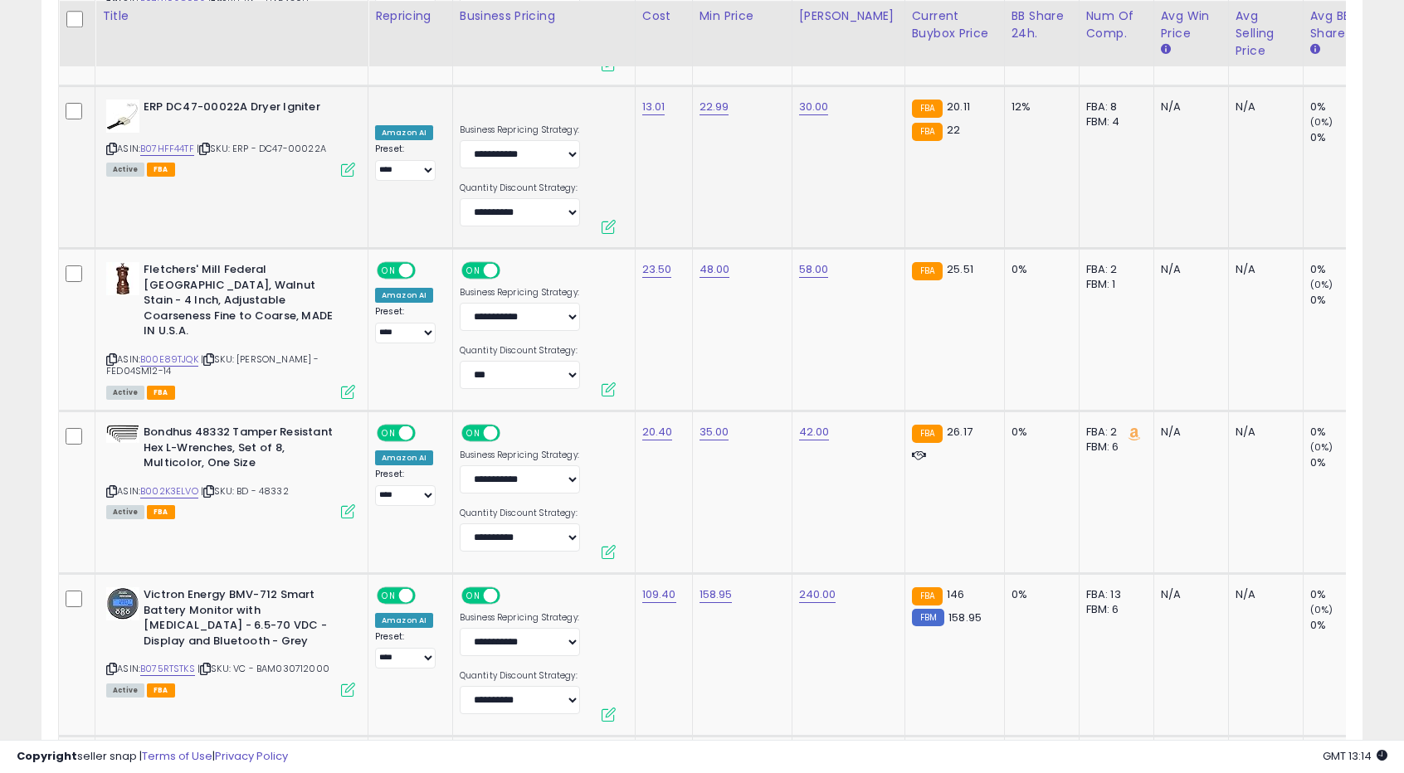
click at [727, 309] on td "48.00" at bounding box center [742, 330] width 100 height 163
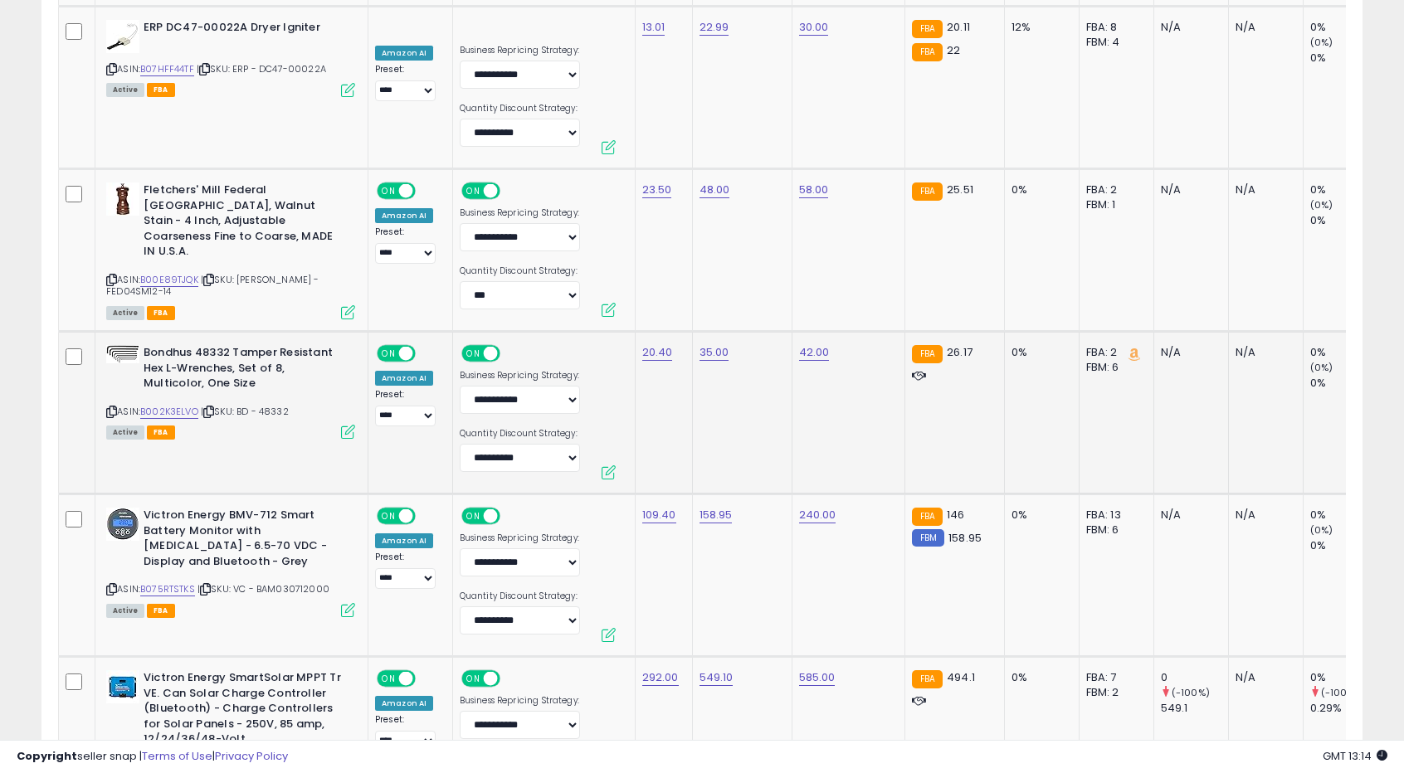
scroll to position [5109, 0]
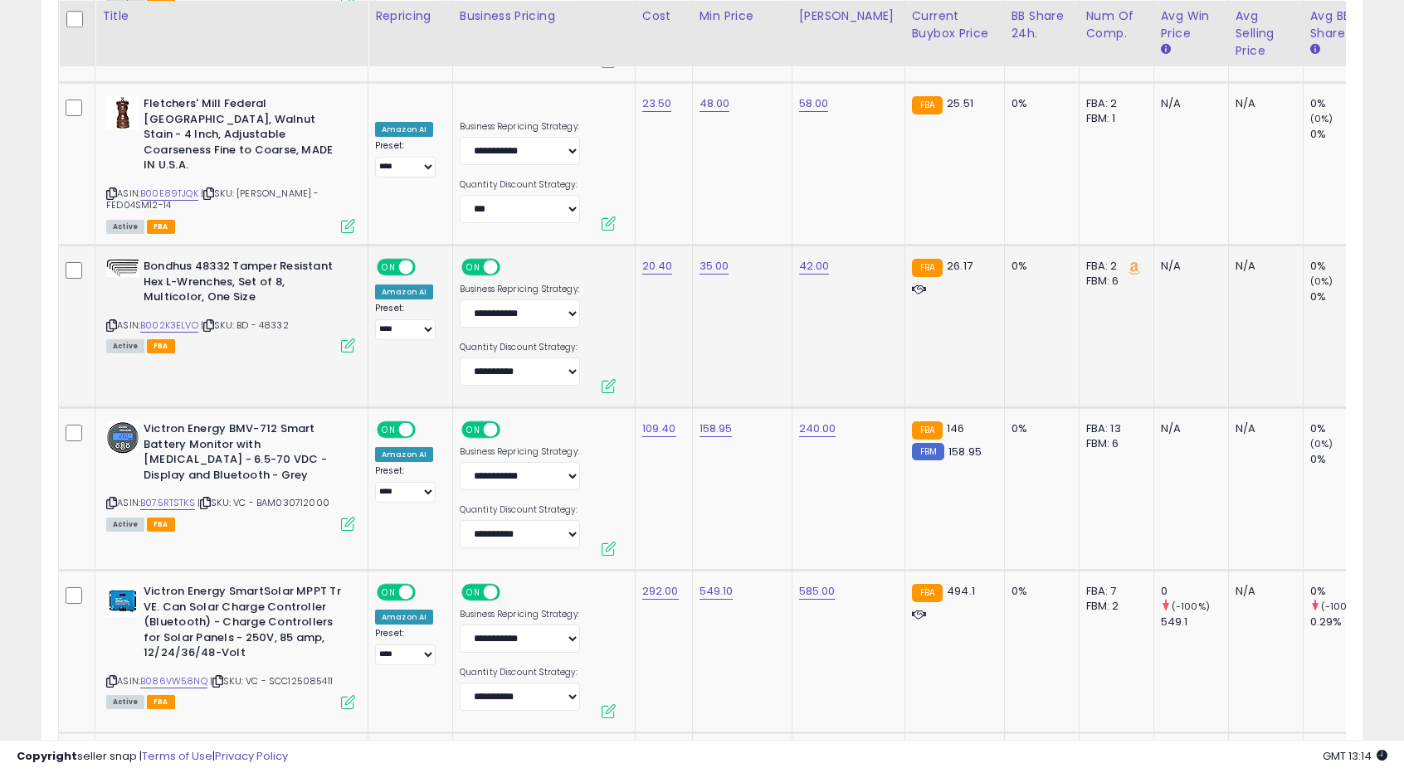
click at [710, 286] on td "35.00" at bounding box center [742, 327] width 100 height 163
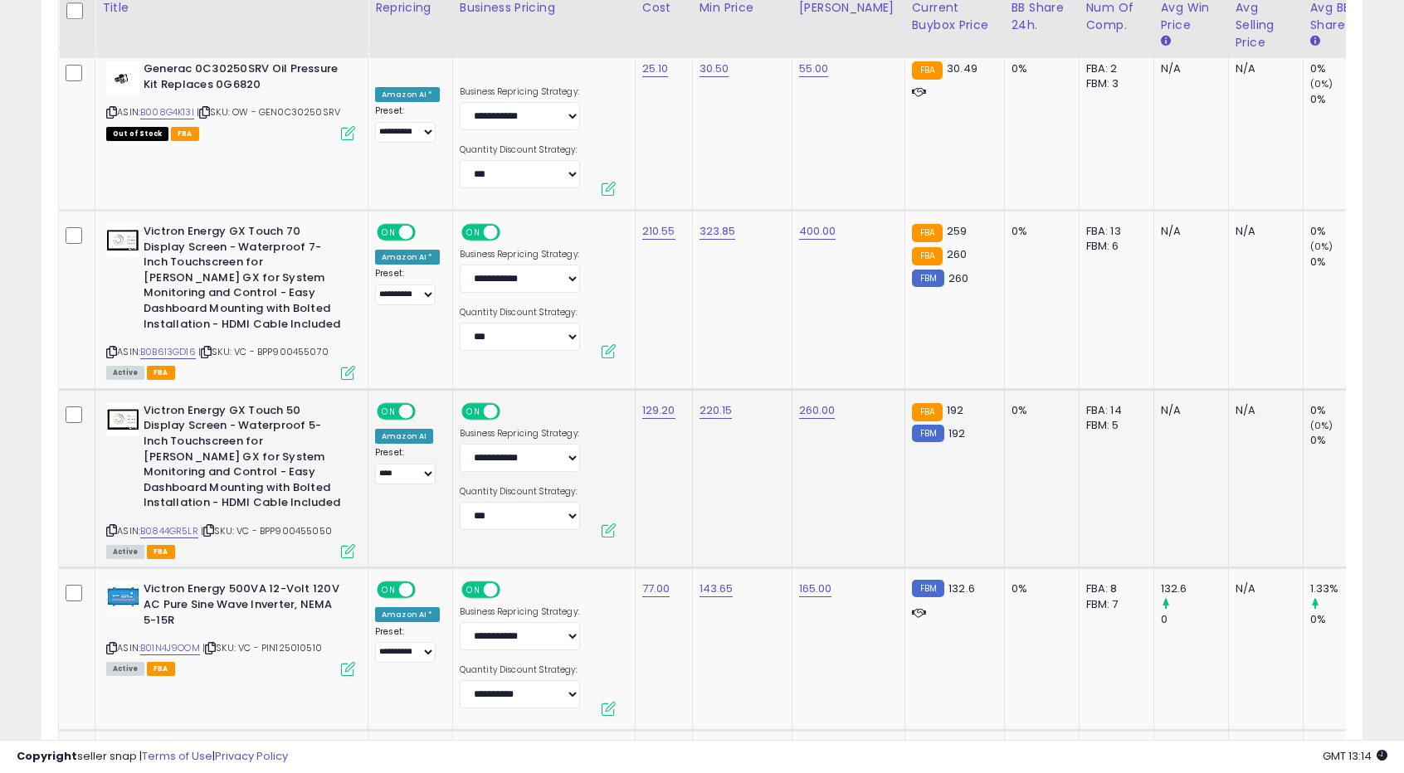
scroll to position [6519, 0]
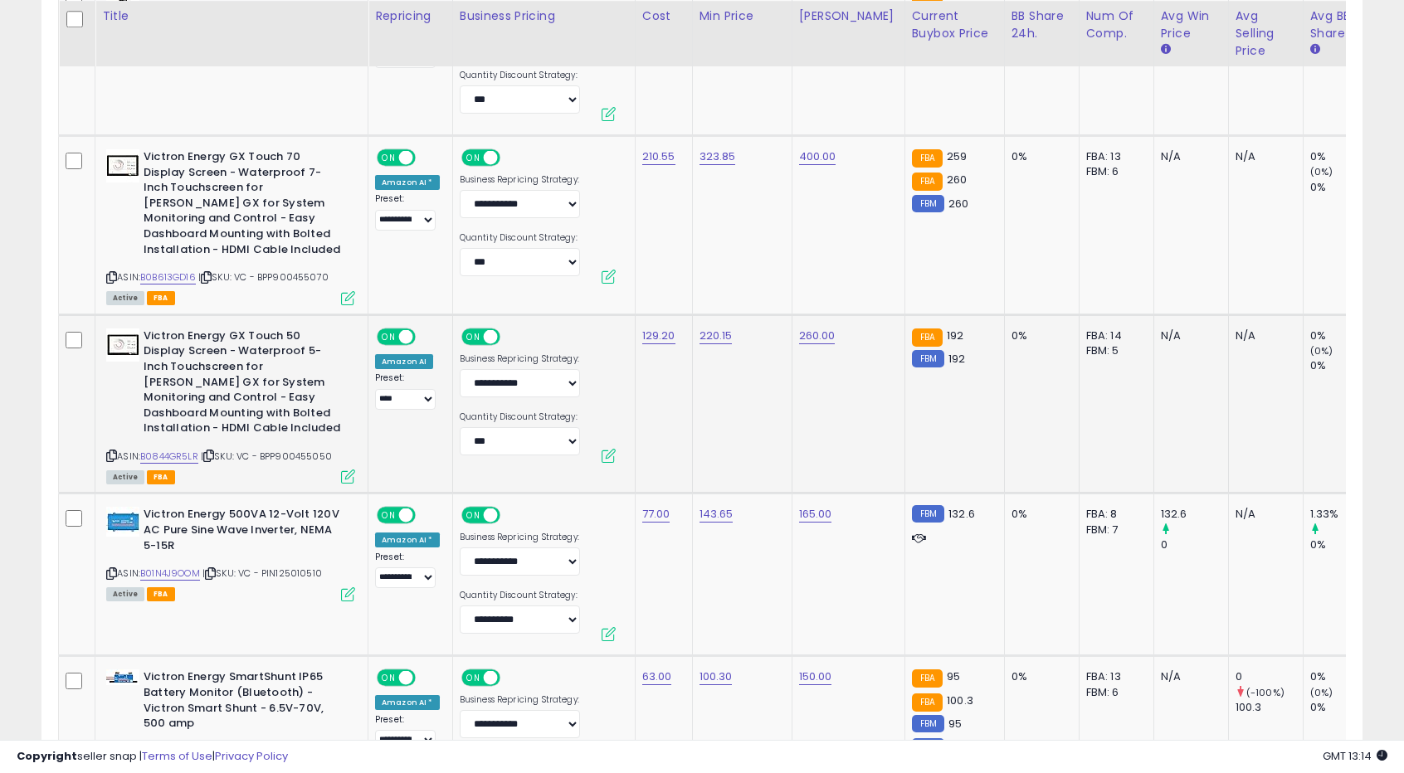
click at [707, 393] on td "220.15" at bounding box center [742, 404] width 100 height 179
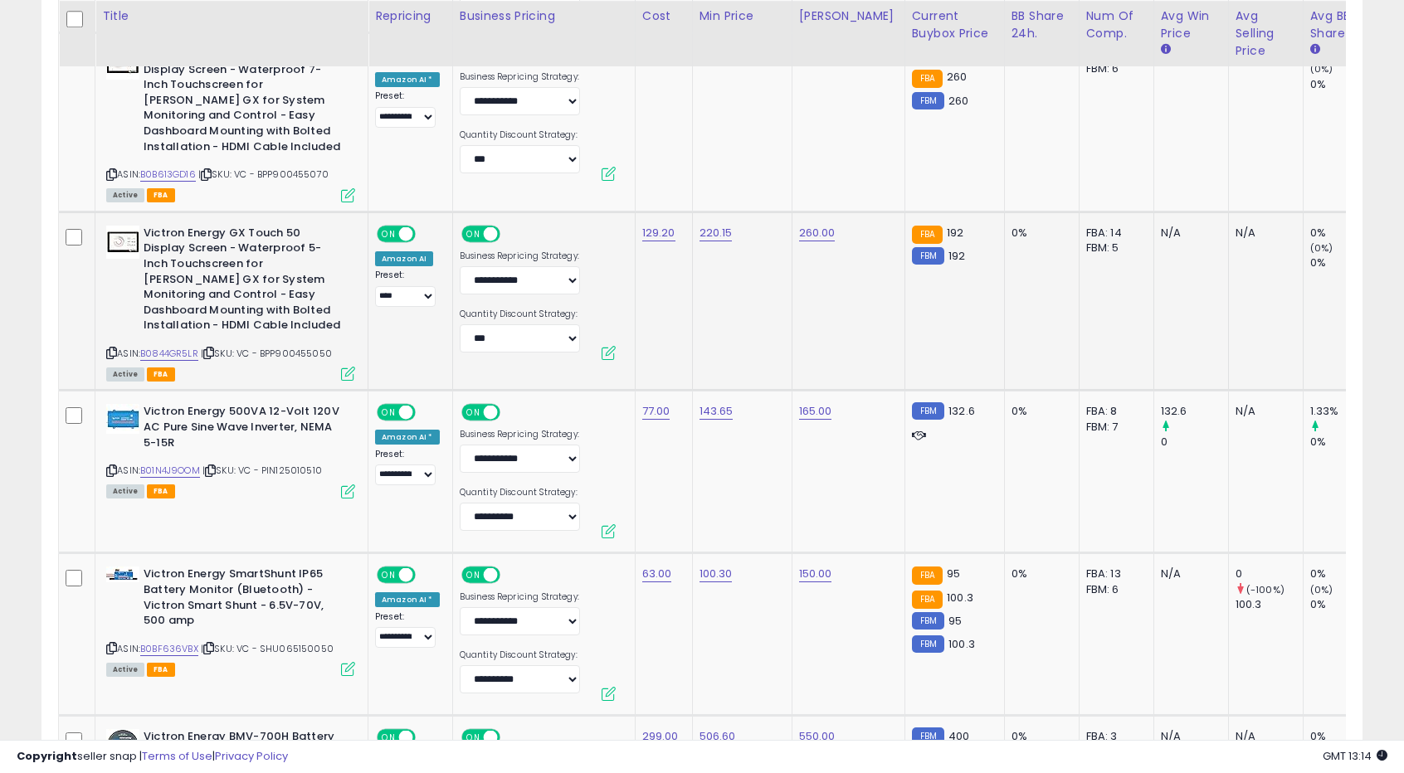
scroll to position [6768, 0]
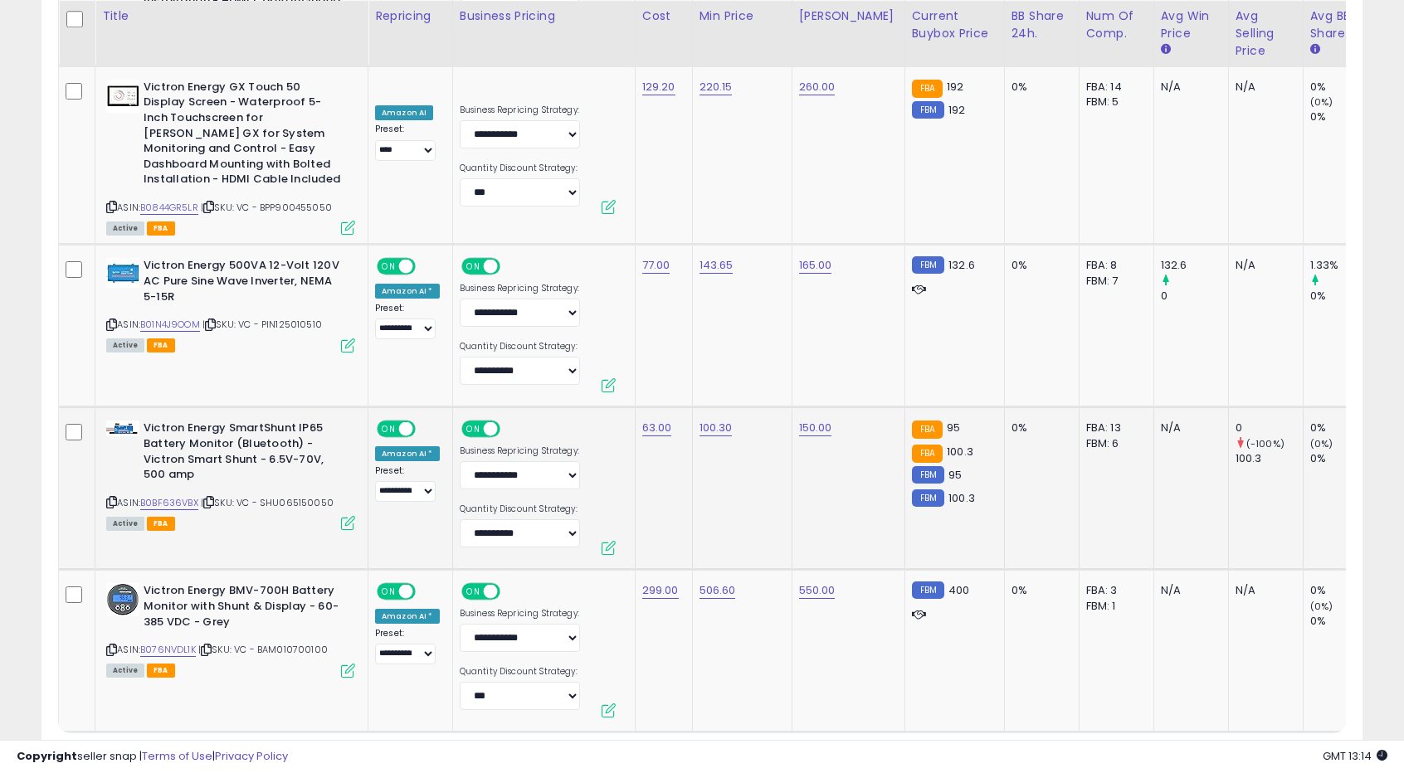
click at [692, 414] on td "100.30" at bounding box center [742, 488] width 100 height 163
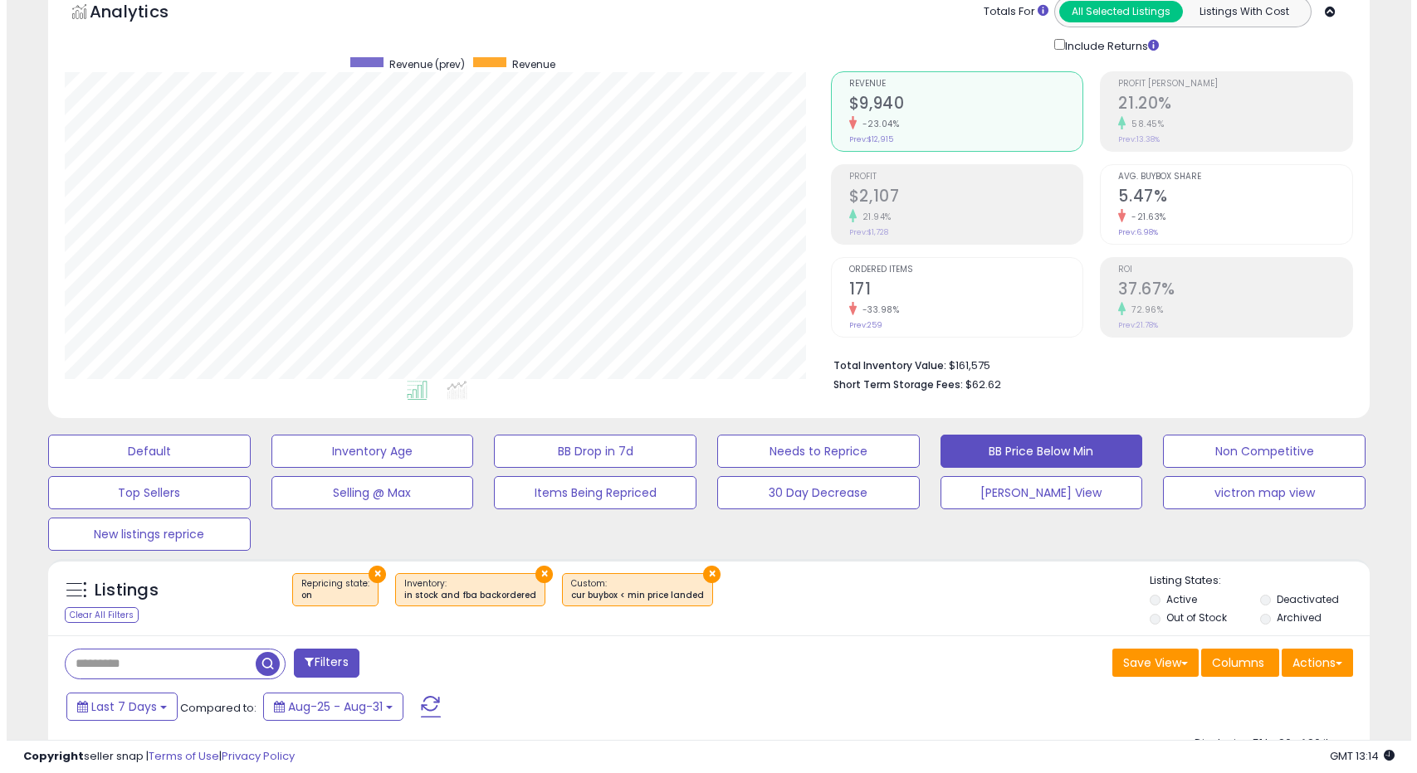
scroll to position [252, 0]
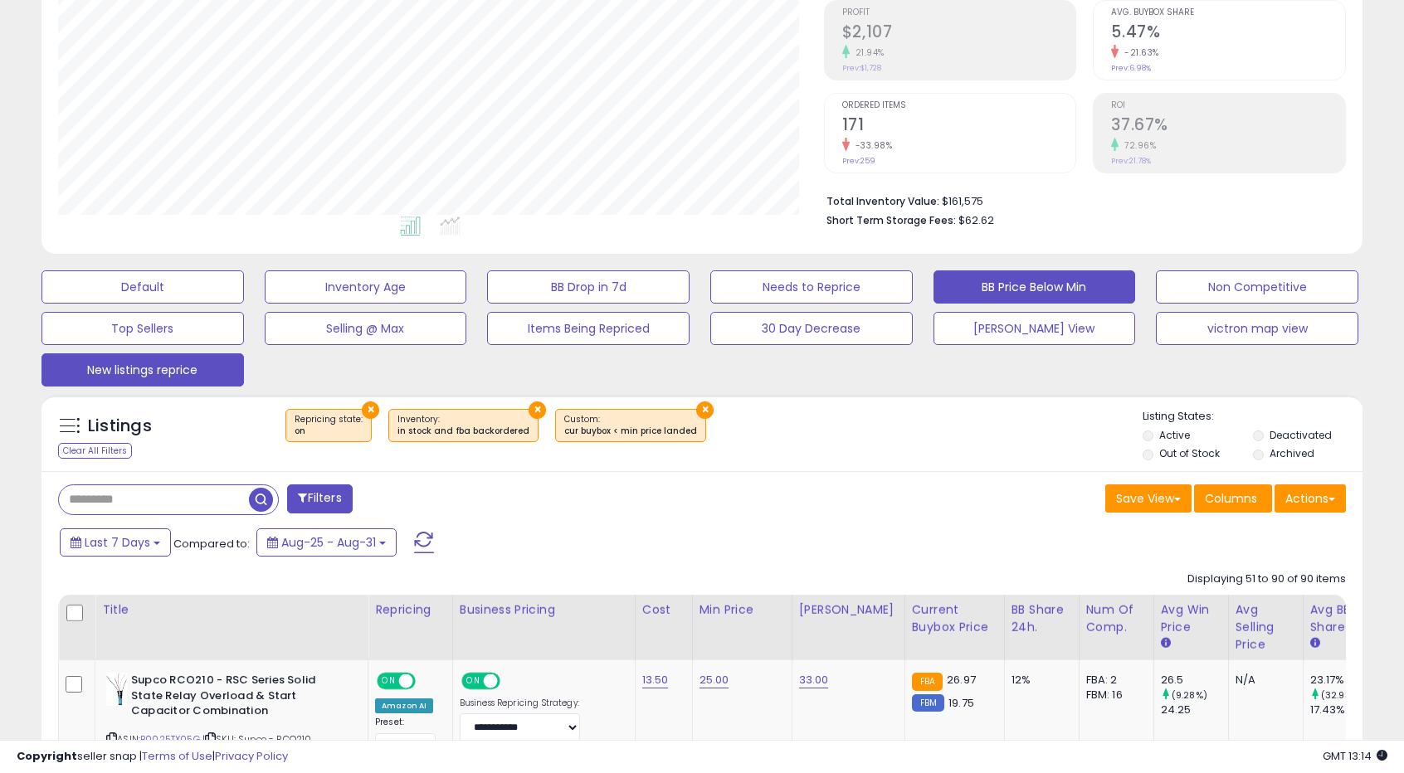
click at [217, 366] on button "New listings reprice" at bounding box center [142, 370] width 202 height 33
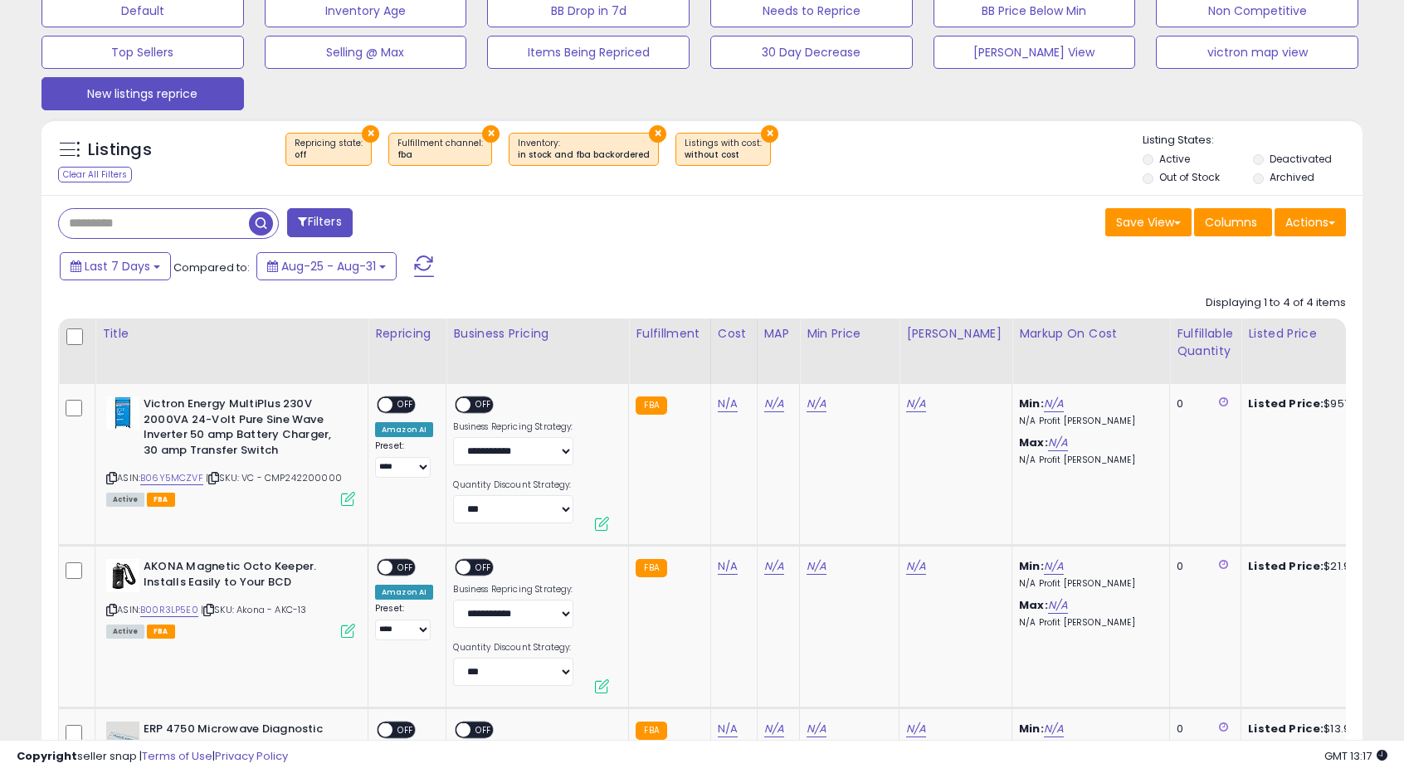
scroll to position [344, 0]
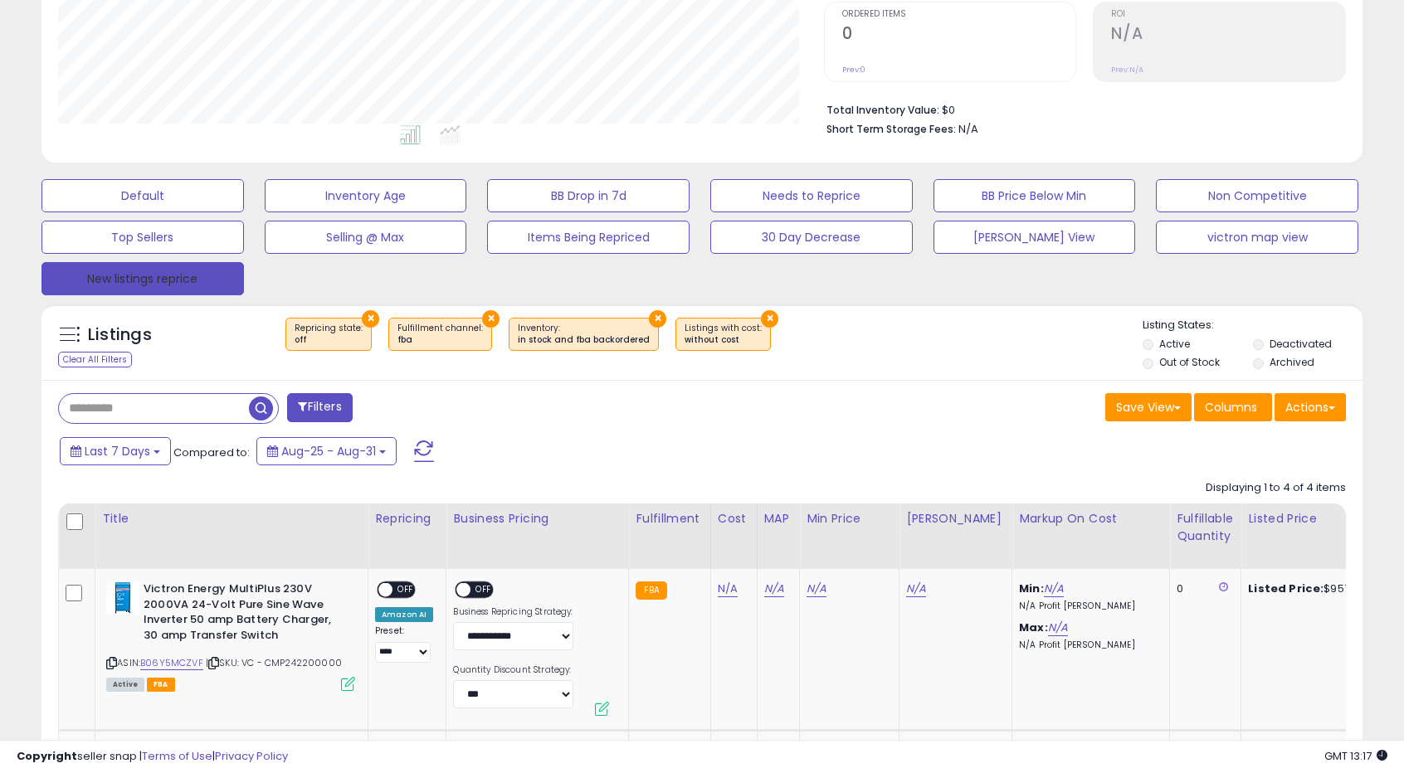
click at [135, 284] on button "New listings reprice" at bounding box center [142, 278] width 202 height 33
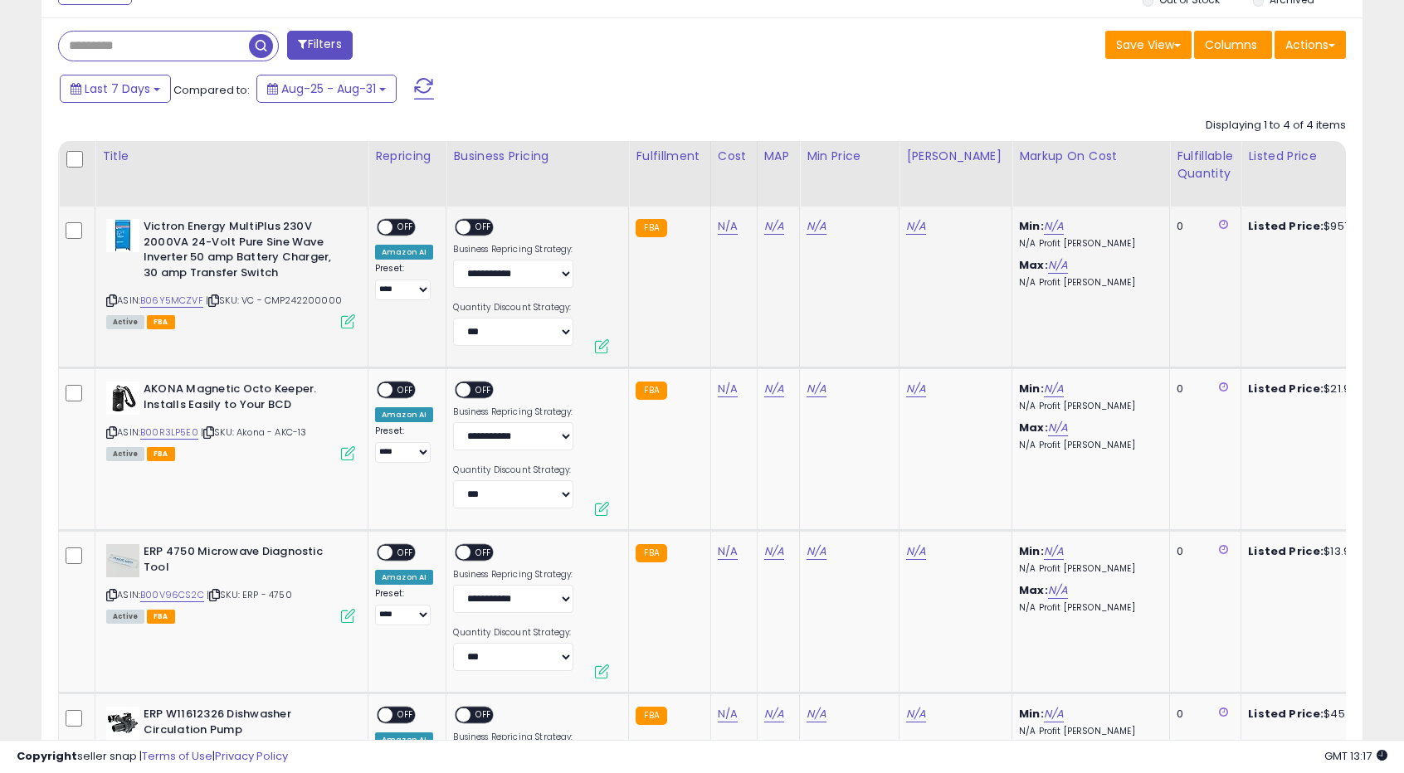
scroll to position [692, 0]
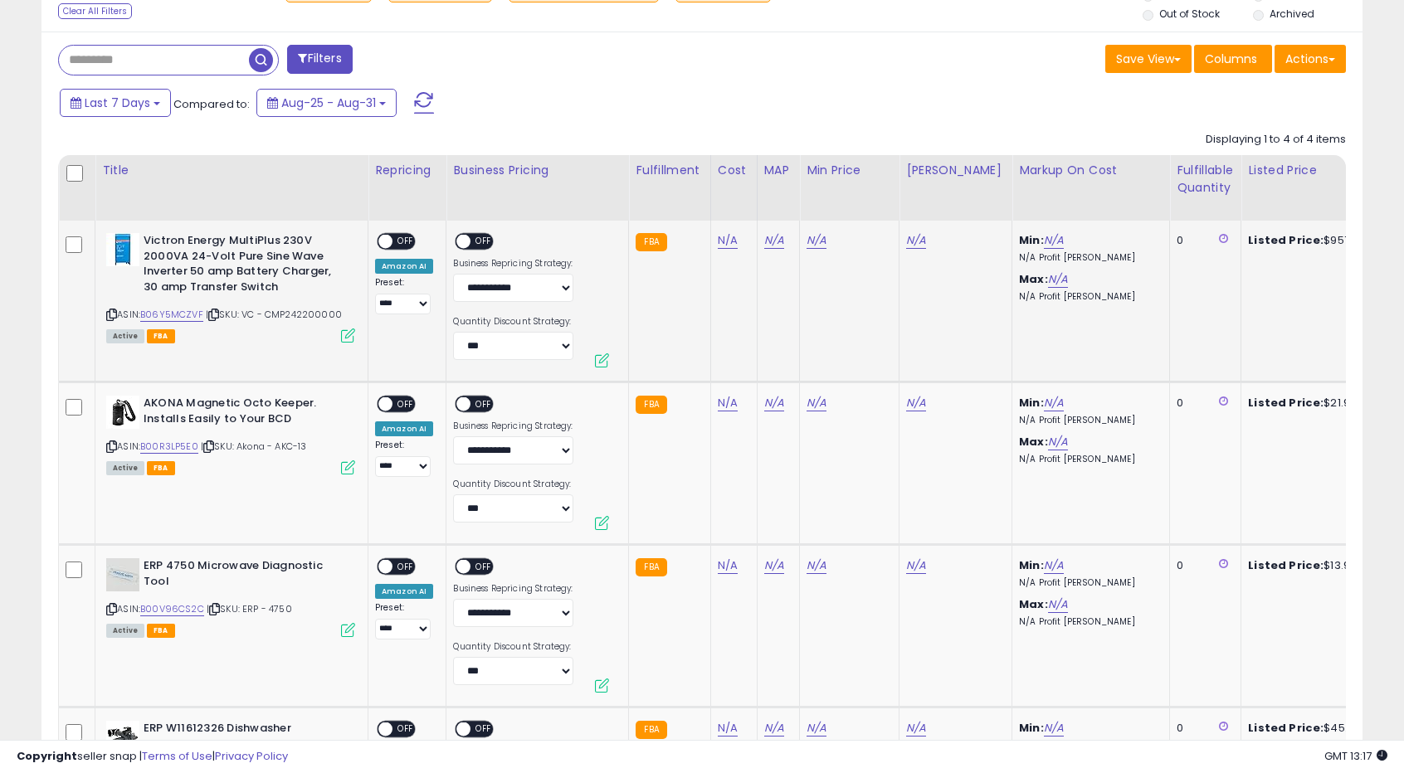
click at [219, 313] on icon at bounding box center [213, 314] width 11 height 9
click at [727, 230] on td "N/A" at bounding box center [733, 302] width 46 height 162
click at [723, 241] on link "N/A" at bounding box center [728, 240] width 20 height 17
type input "******"
click button "submit" at bounding box center [768, 200] width 28 height 25
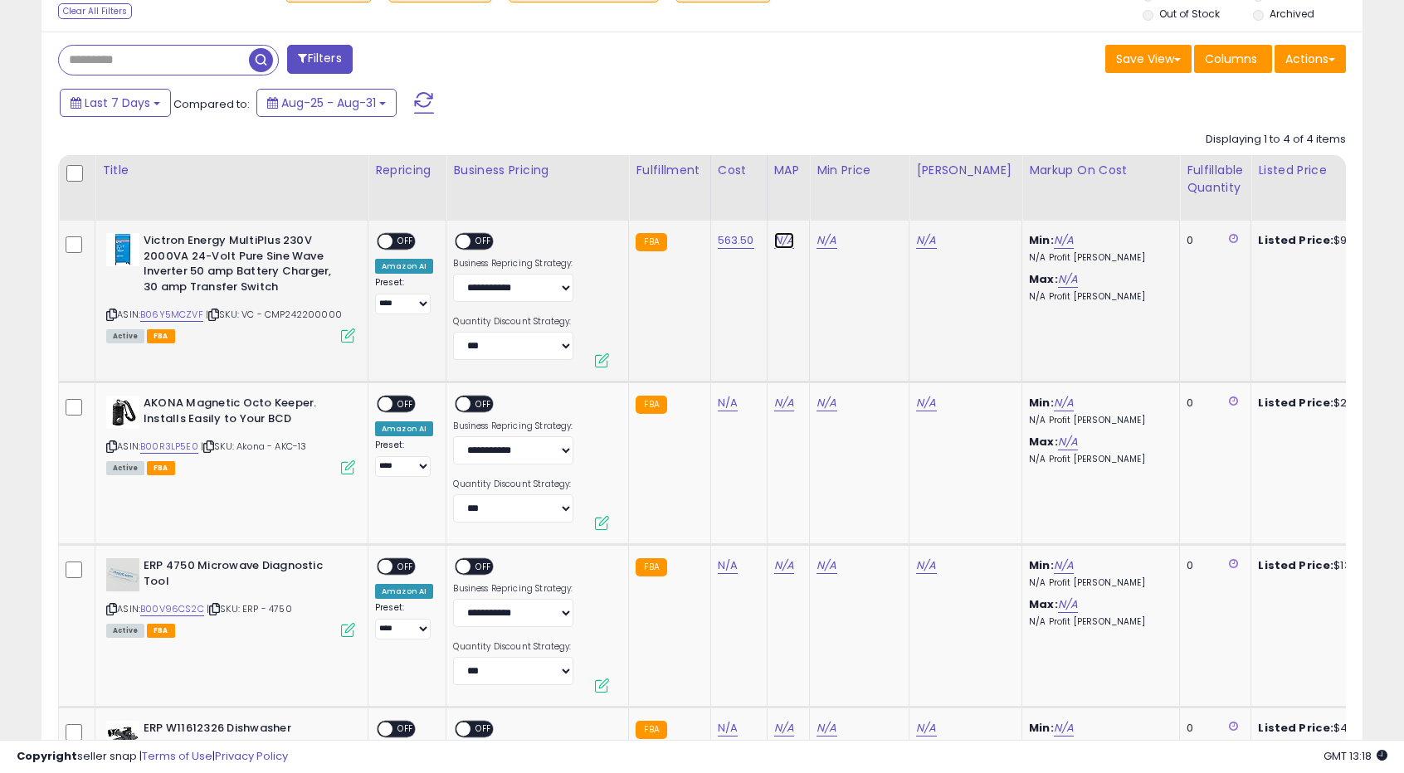
click at [774, 243] on link "N/A" at bounding box center [784, 240] width 20 height 17
type input "******"
click button "submit" at bounding box center [824, 200] width 28 height 25
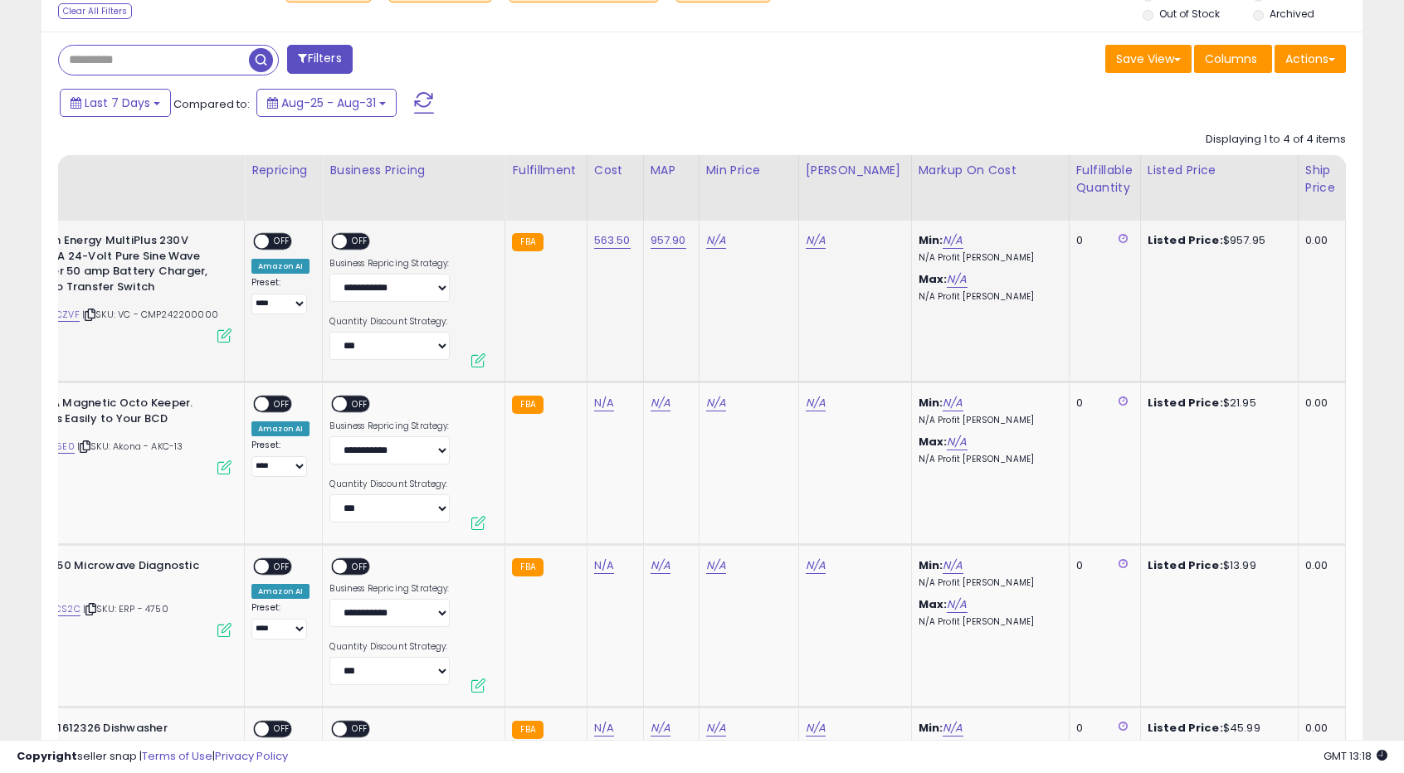
scroll to position [0, 166]
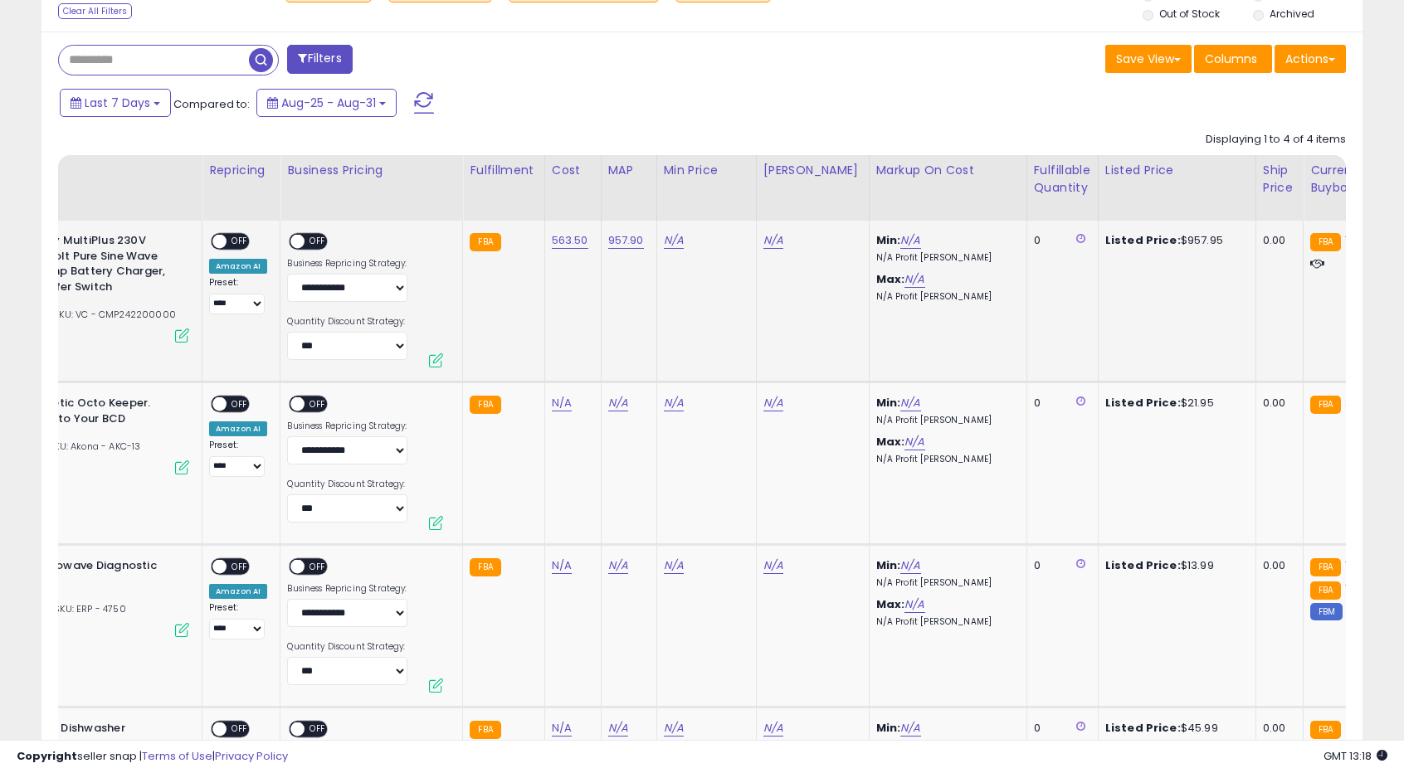
click at [149, 310] on span "| SKU: VC - CMP242200000" at bounding box center [108, 314] width 136 height 13
copy span "CMP242200000"
click at [628, 245] on link "957.90" at bounding box center [626, 240] width 36 height 17
click at [553, 202] on input "******" at bounding box center [572, 202] width 148 height 28
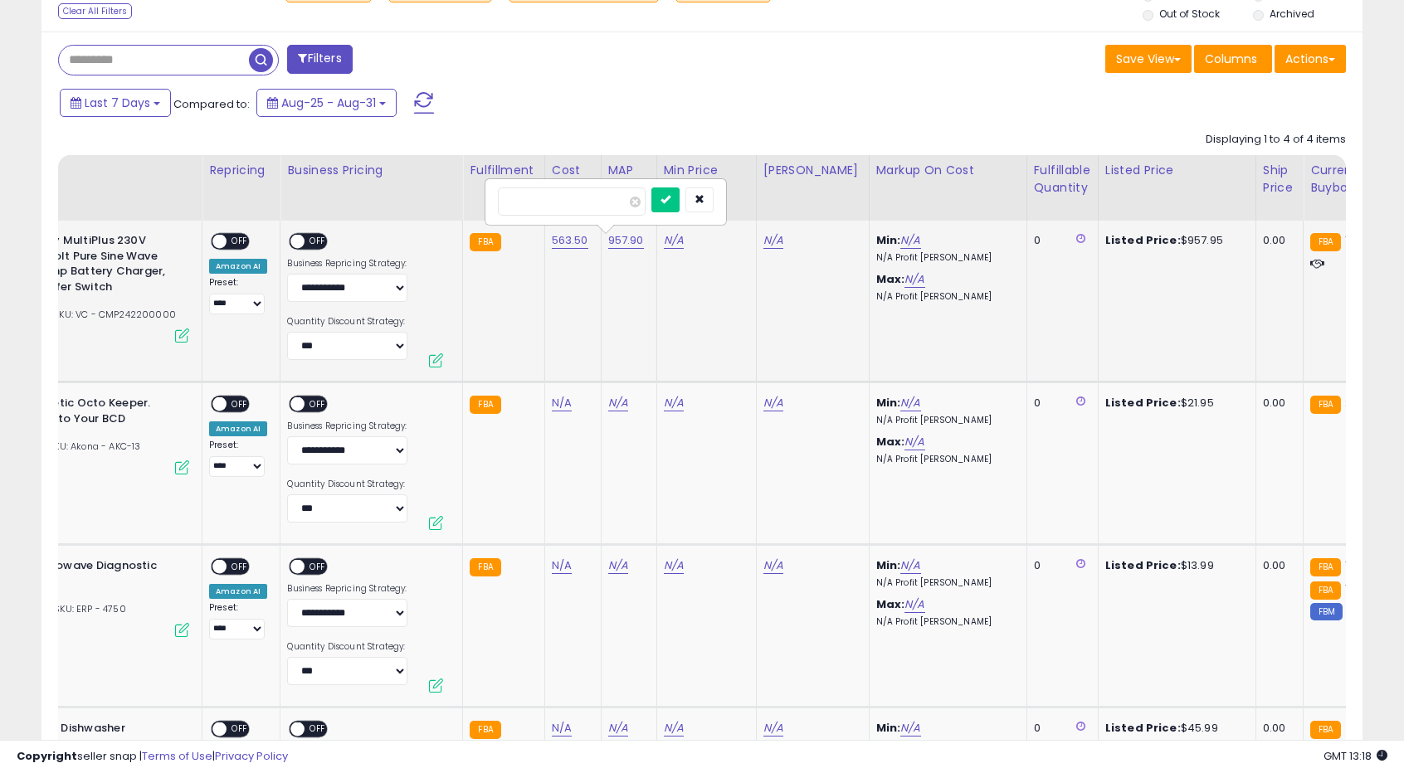
click at [553, 202] on input "******" at bounding box center [572, 202] width 148 height 28
type input "******"
click at [680, 205] on button "submit" at bounding box center [665, 200] width 28 height 25
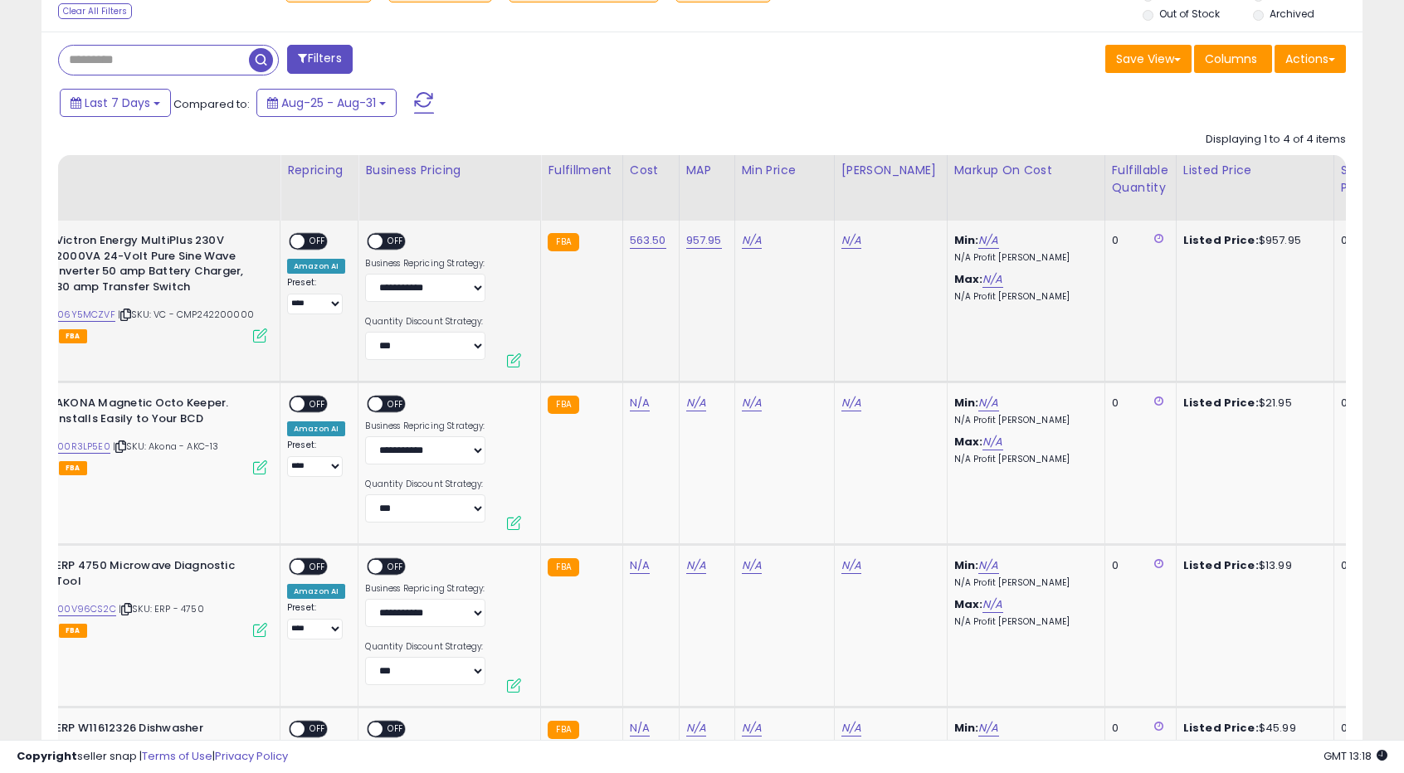
scroll to position [0, 83]
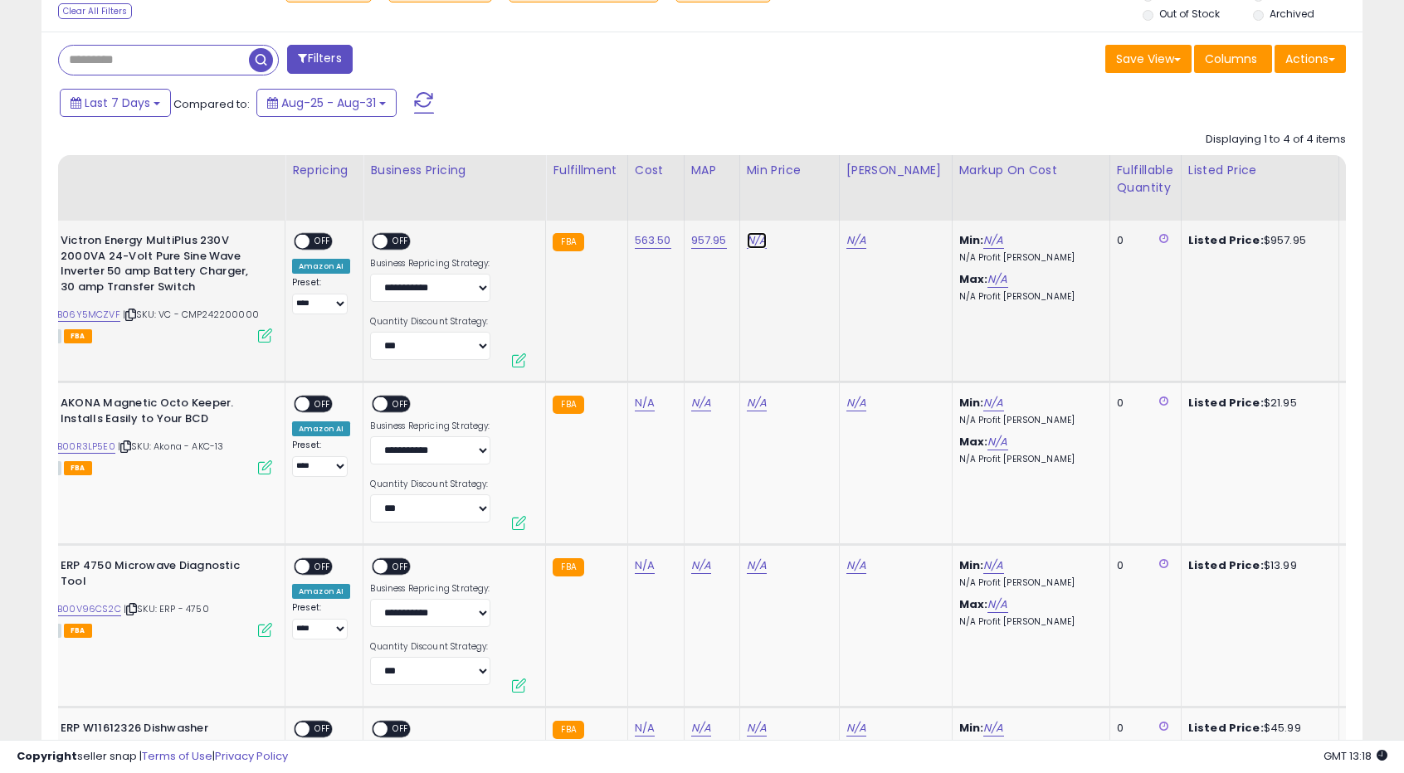
click at [753, 243] on link "N/A" at bounding box center [757, 240] width 20 height 17
click at [649, 199] on input "number" at bounding box center [703, 202] width 148 height 28
type input "******"
click at [802, 194] on icon "submit" at bounding box center [797, 199] width 10 height 10
click at [851, 241] on link "N/A" at bounding box center [856, 240] width 20 height 17
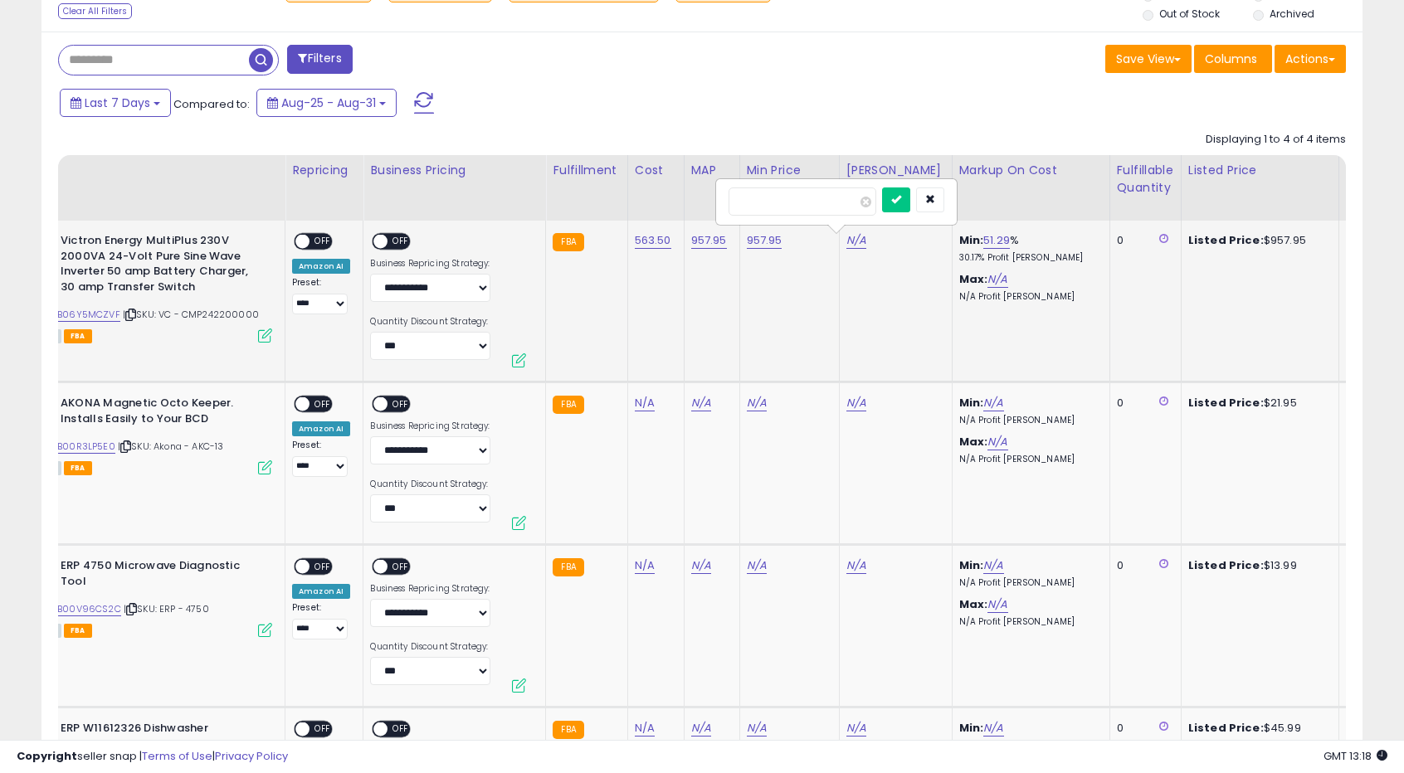
type input "****"
click button "submit" at bounding box center [896, 200] width 28 height 25
click at [314, 245] on span "OFF" at bounding box center [323, 242] width 27 height 14
click at [402, 241] on span "OFF" at bounding box center [401, 242] width 27 height 14
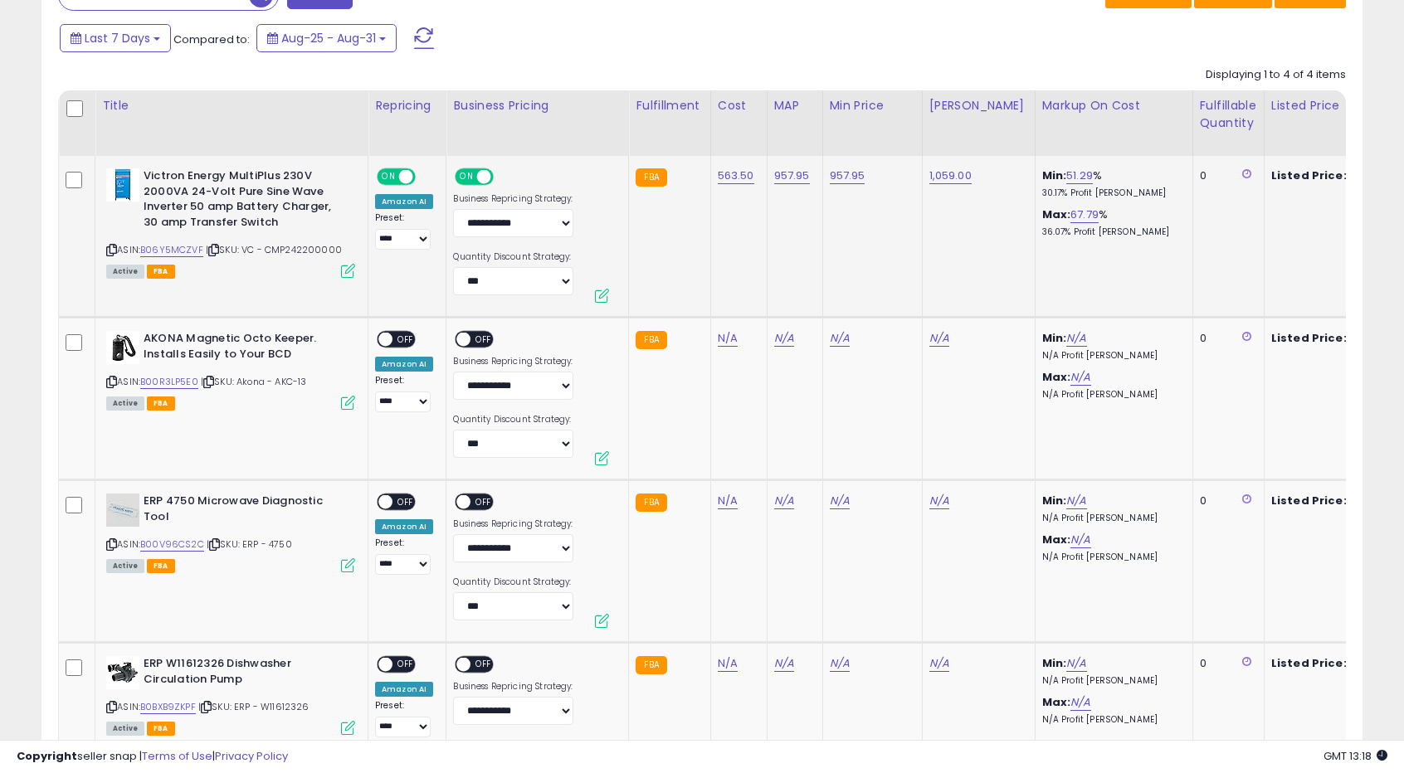
scroll to position [858, 0]
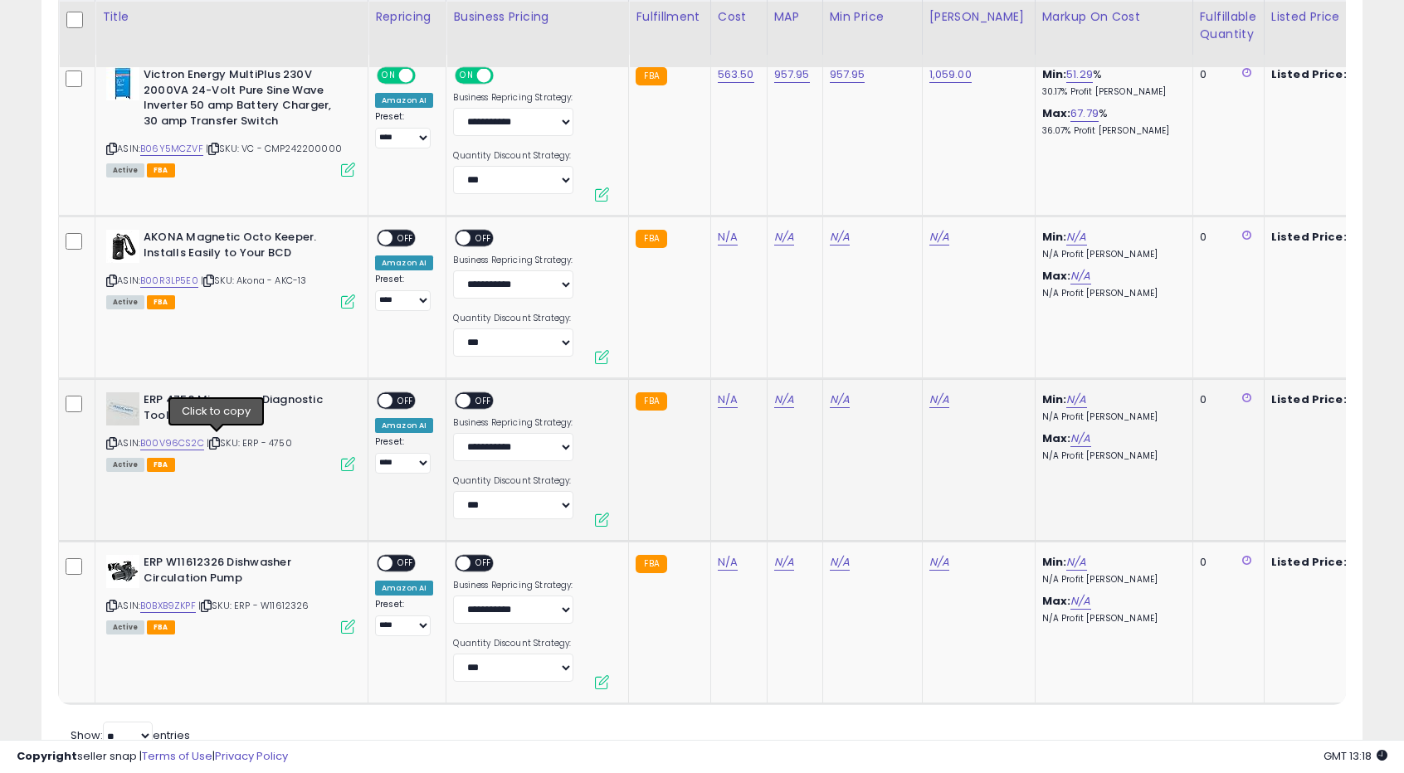
click at [214, 442] on icon at bounding box center [214, 443] width 11 height 9
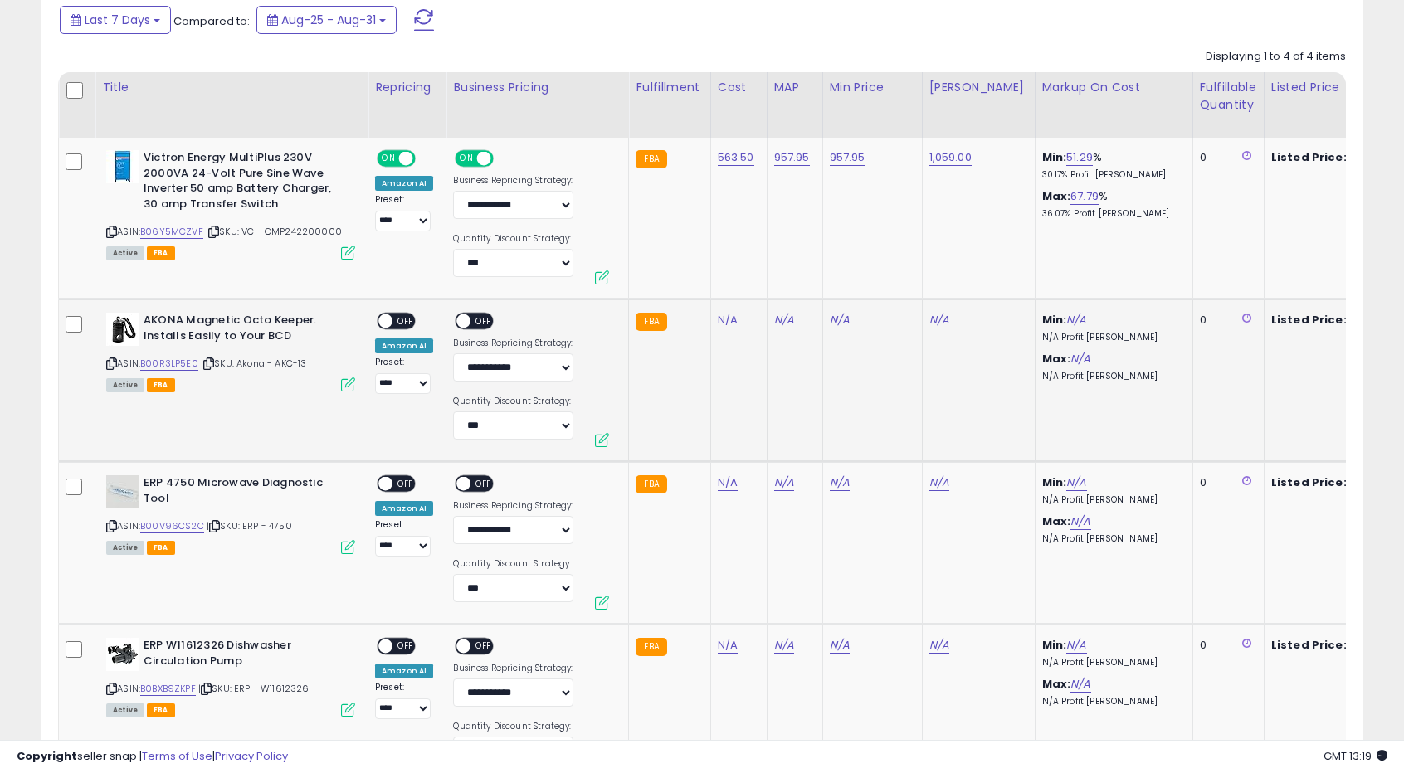
scroll to position [928, 0]
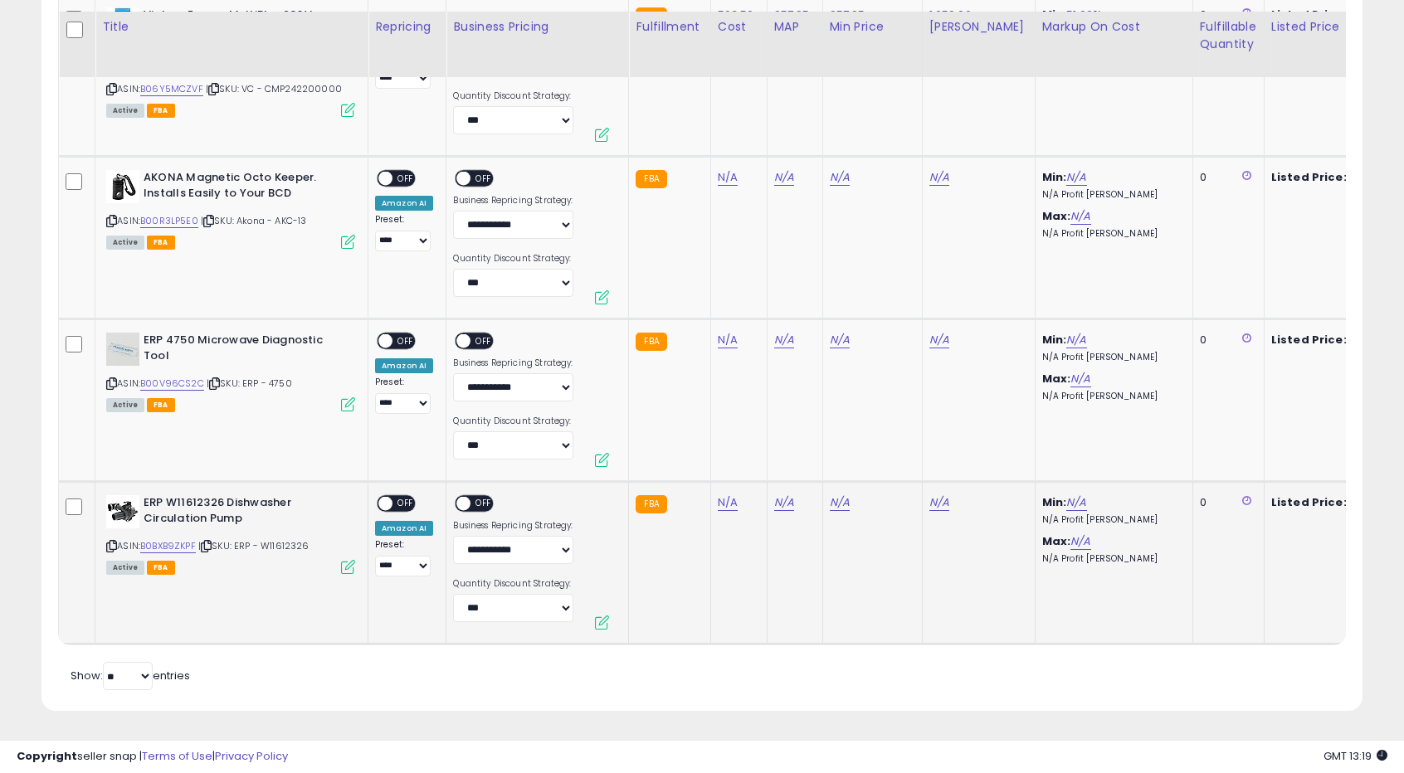
click at [280, 539] on span "| SKU: ERP - W11612326" at bounding box center [253, 545] width 111 height 13
copy span "W11612326"
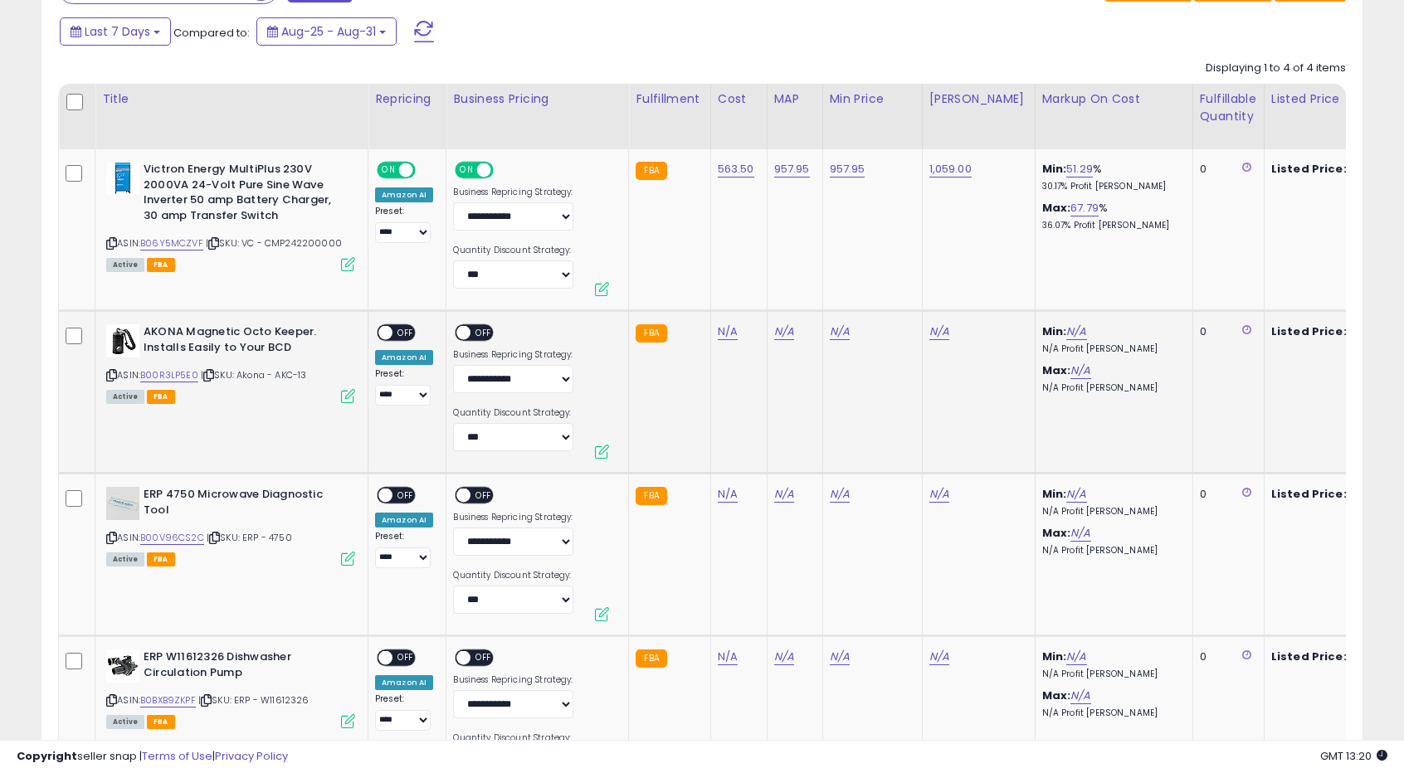
scroll to position [762, 0]
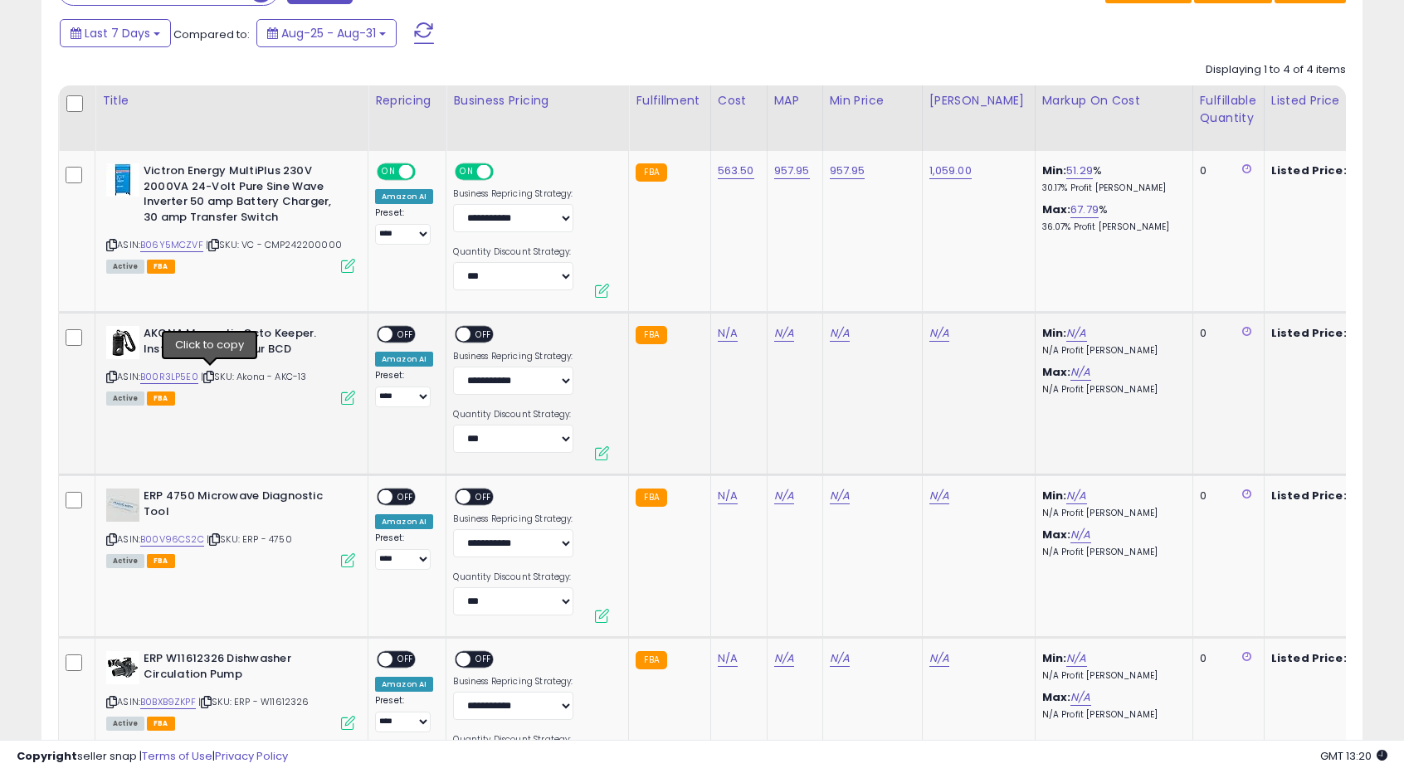
click at [211, 376] on icon at bounding box center [208, 377] width 11 height 9
click at [723, 331] on link "N/A" at bounding box center [728, 333] width 20 height 17
type input "*****"
click button "submit" at bounding box center [768, 292] width 28 height 25
click at [832, 333] on link "N/A" at bounding box center [840, 333] width 20 height 17
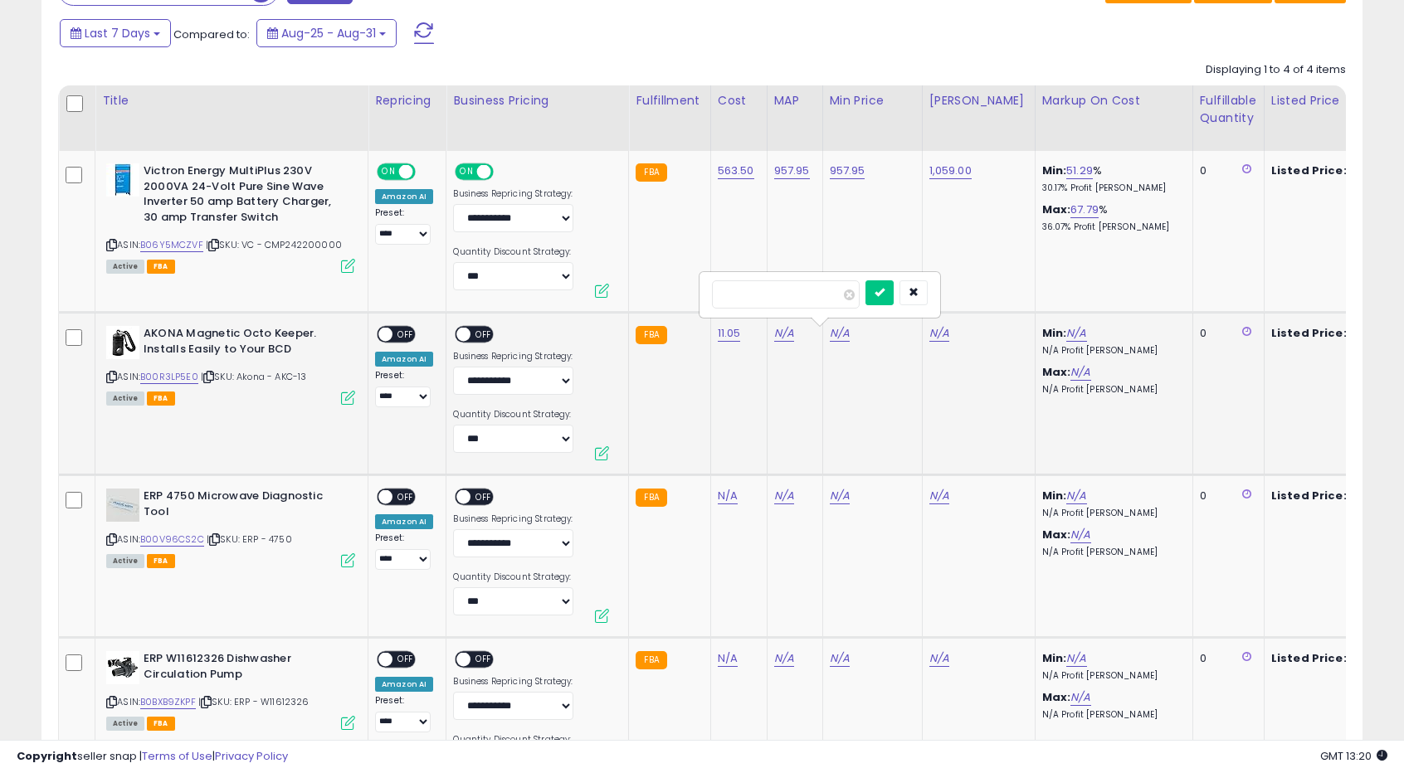
type input "**"
click button "submit" at bounding box center [880, 292] width 28 height 25
click at [929, 336] on link "N/A" at bounding box center [939, 333] width 20 height 17
type input "**"
click button "submit" at bounding box center [979, 292] width 28 height 25
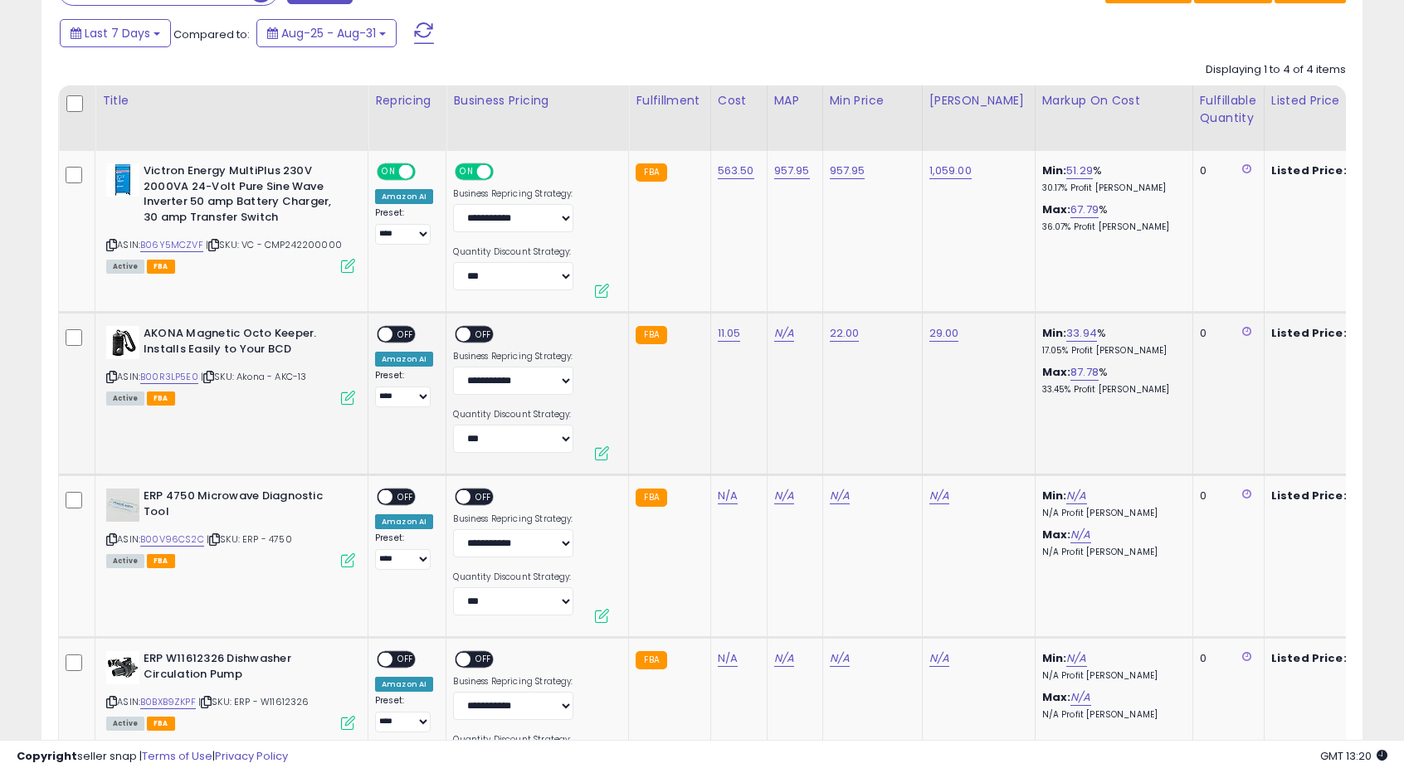
drag, startPoint x: 388, startPoint y: 337, endPoint x: 453, endPoint y: 344, distance: 65.1
click at [388, 337] on span at bounding box center [385, 335] width 14 height 14
click at [460, 343] on div "ON OFF" at bounding box center [481, 336] width 56 height 21
click at [473, 328] on span "OFF" at bounding box center [484, 335] width 27 height 14
click at [508, 258] on div "**********" at bounding box center [513, 271] width 120 height 50
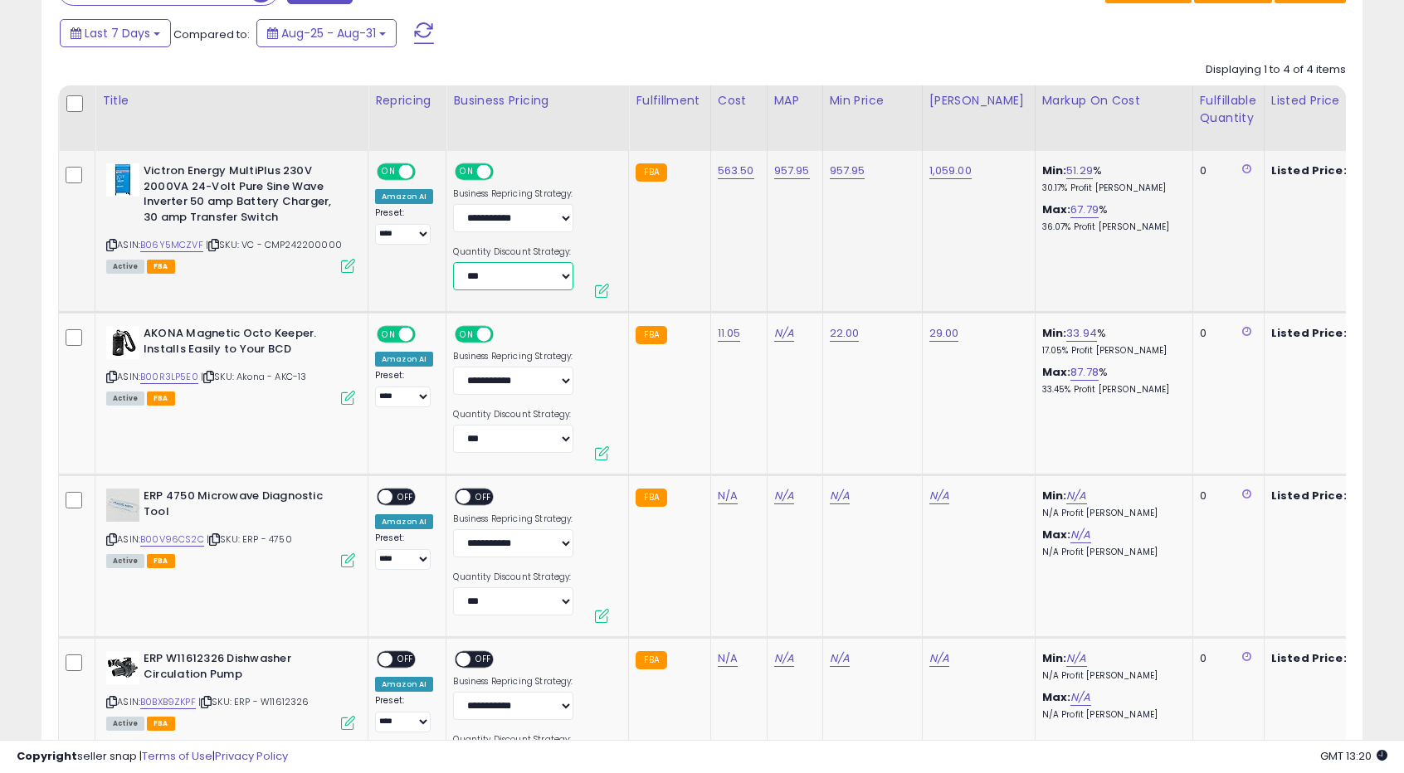
click at [495, 280] on select "**********" at bounding box center [513, 276] width 120 height 28
select select "*******"
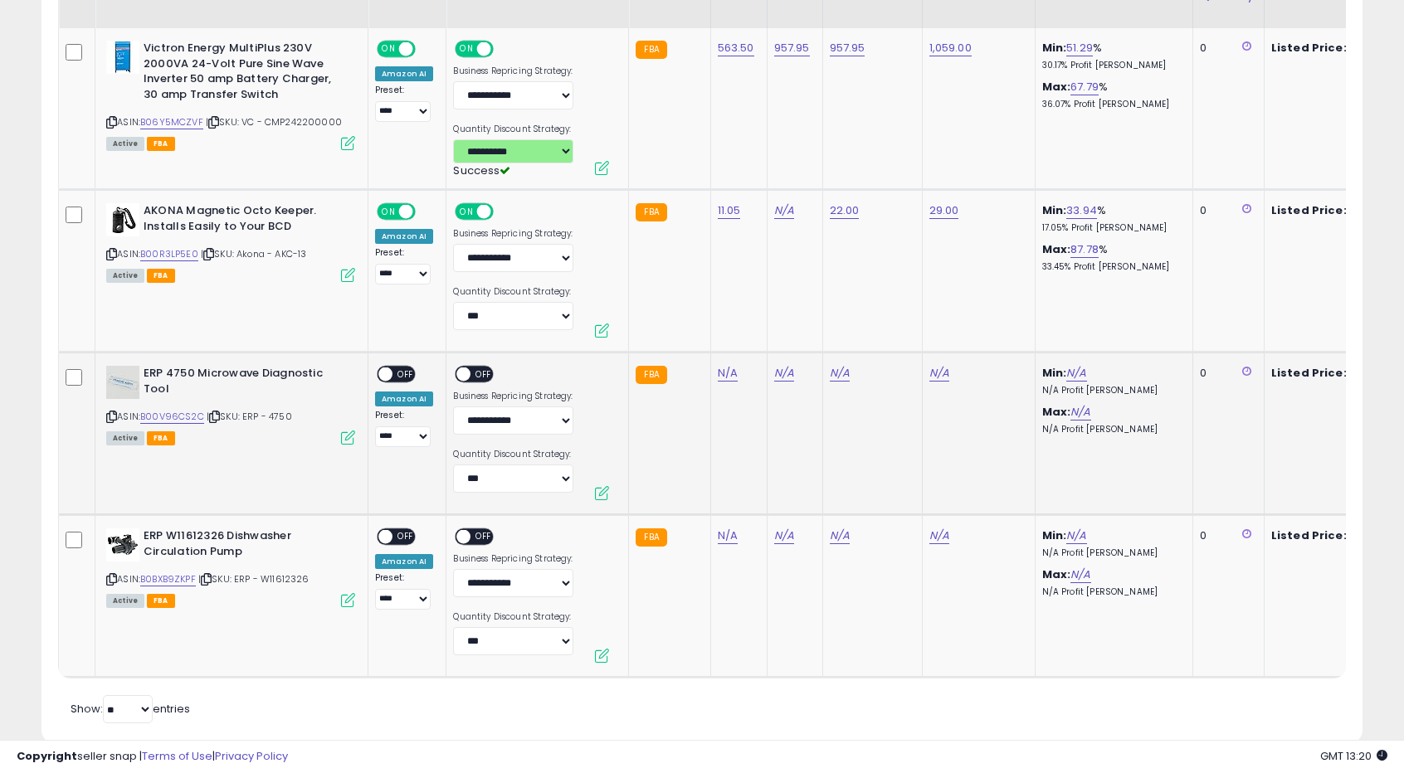
scroll to position [928, 0]
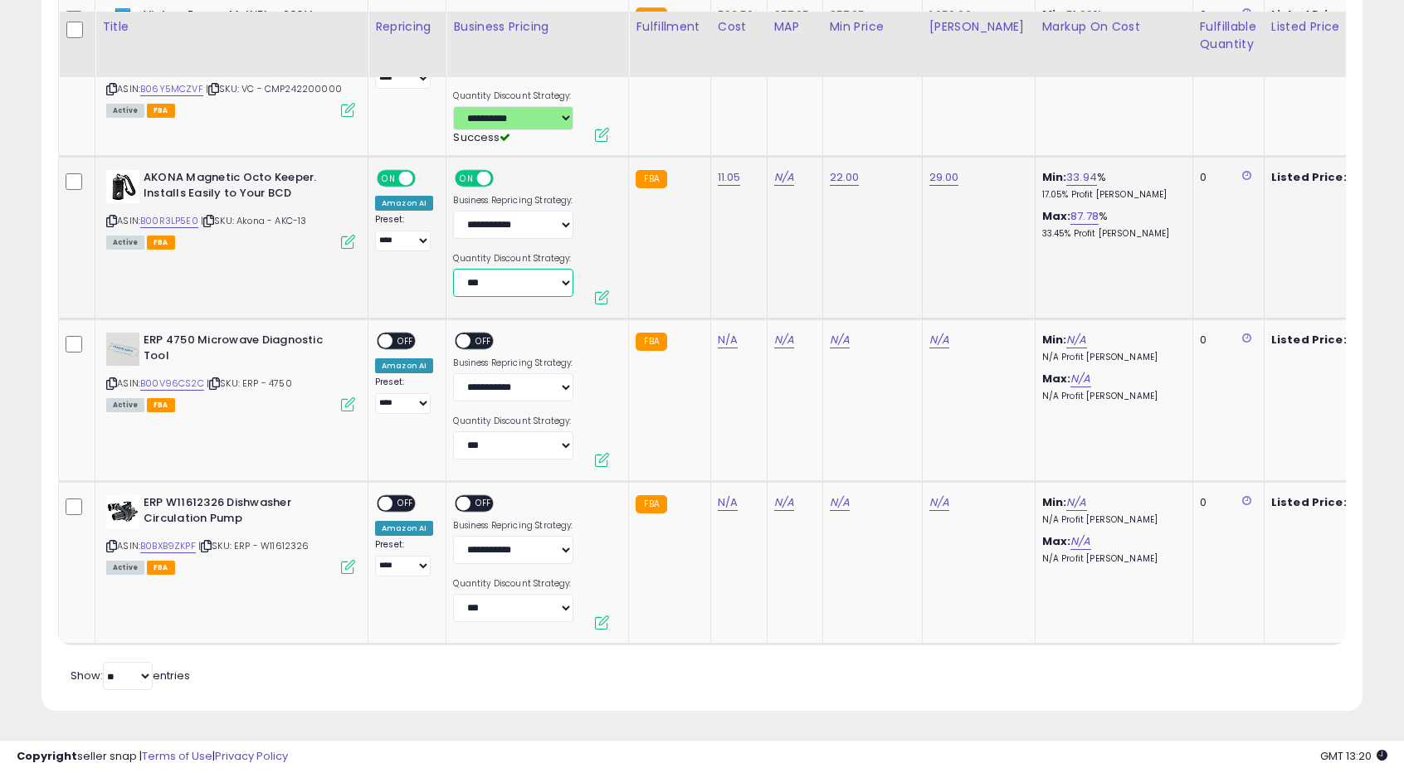
click at [513, 273] on select "**********" at bounding box center [513, 283] width 120 height 28
drag, startPoint x: 492, startPoint y: 272, endPoint x: 490, endPoint y: 282, distance: 10.1
click at [491, 275] on select "**********" at bounding box center [513, 283] width 120 height 28
select select "*******"
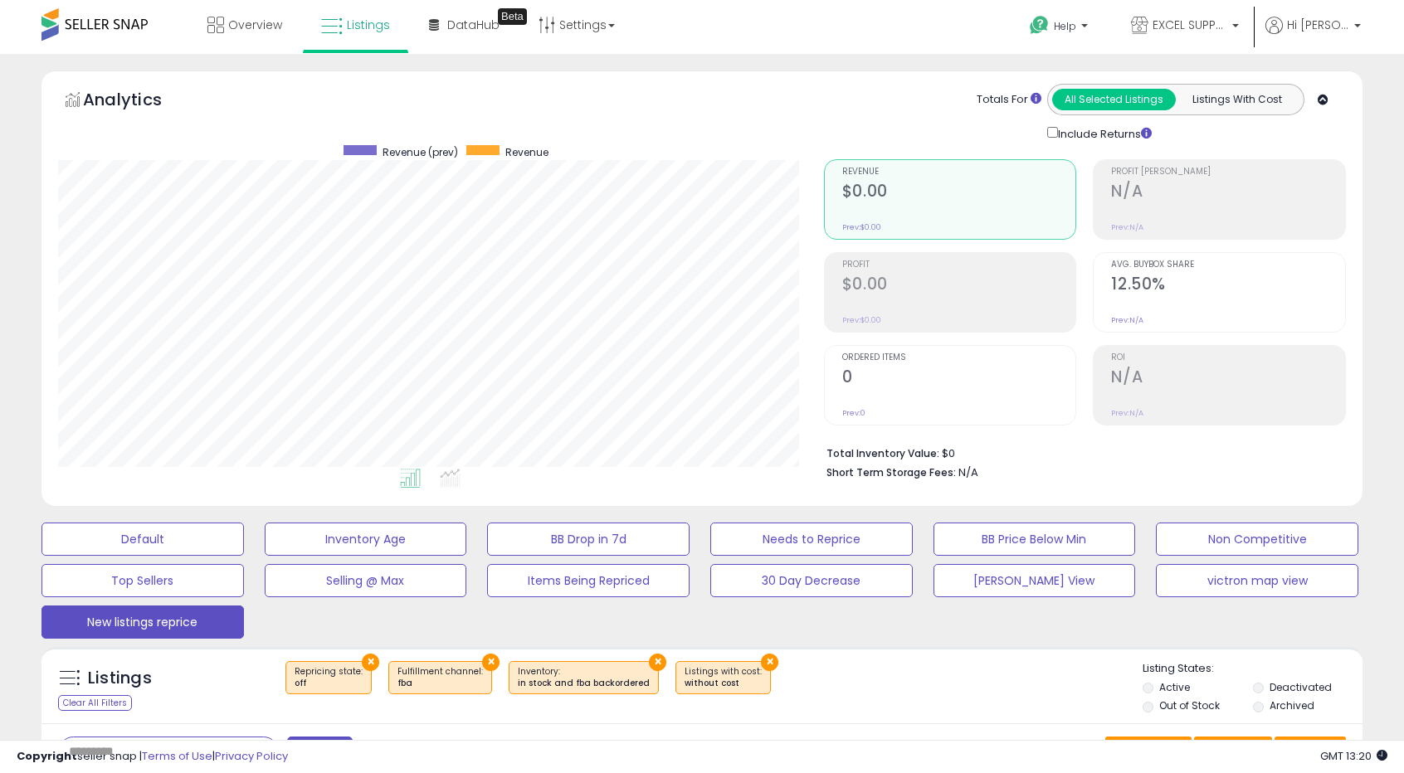
scroll to position [0, 0]
